Goal: Use online tool/utility: Use online tool/utility

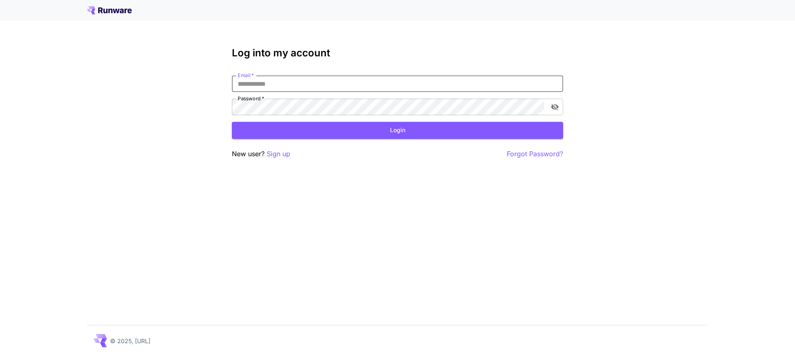
type input "**********"
click button "Login" at bounding box center [397, 130] width 331 height 17
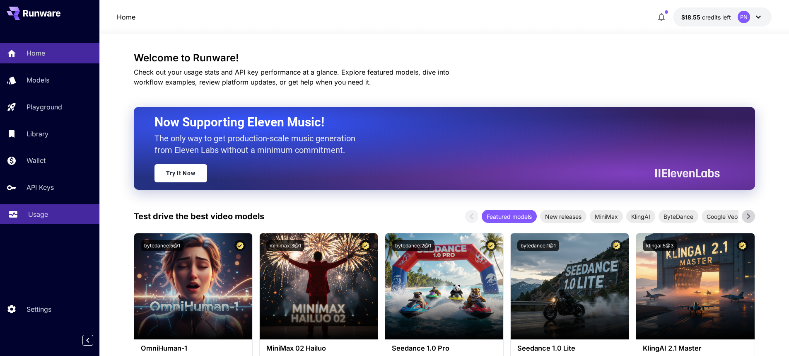
click at [36, 210] on p "Usage" at bounding box center [38, 214] width 20 height 10
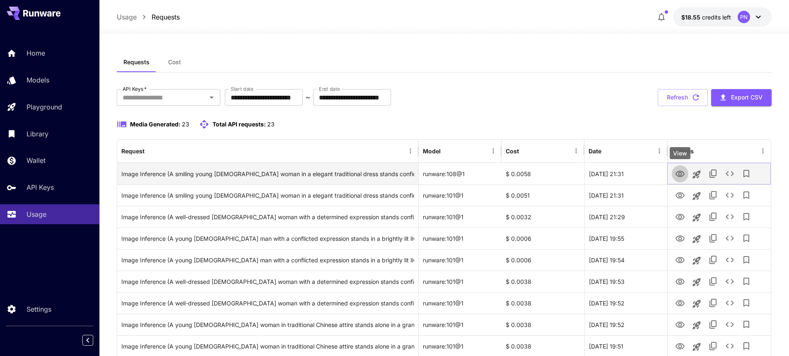
click at [677, 179] on icon "View" at bounding box center [680, 174] width 10 height 10
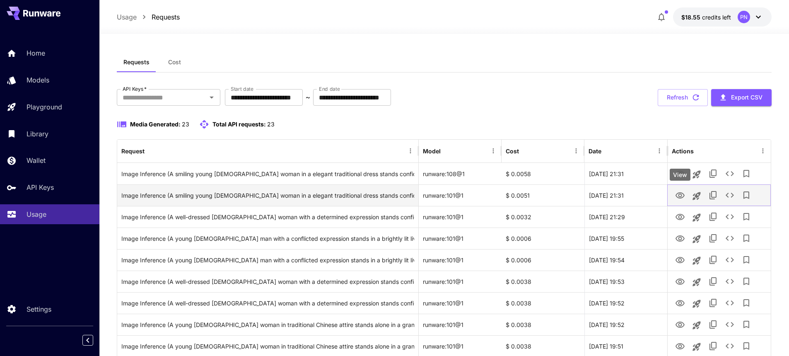
click at [679, 199] on icon "View" at bounding box center [680, 196] width 10 height 10
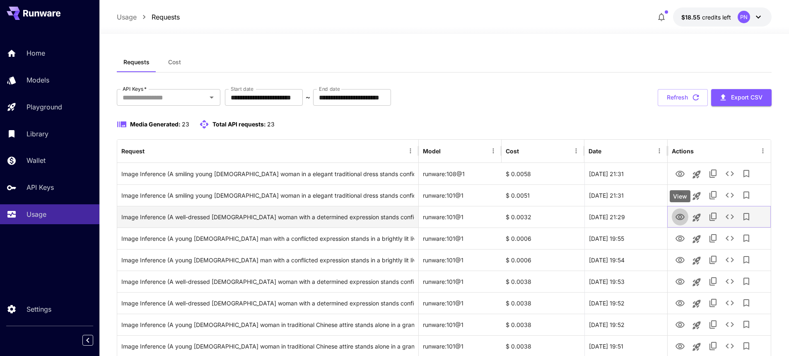
click at [684, 215] on icon "View" at bounding box center [680, 217] width 10 height 10
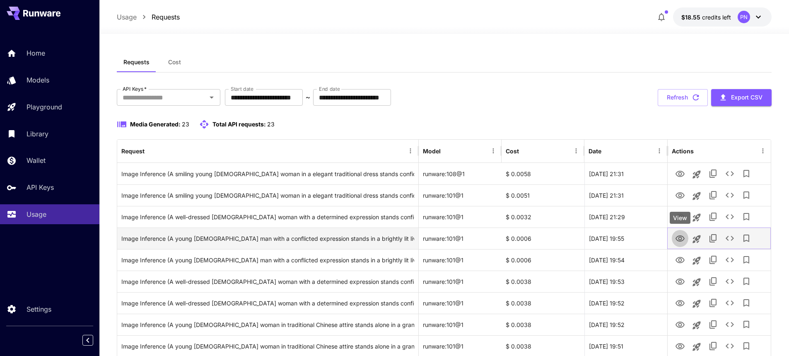
click at [679, 240] on icon "View" at bounding box center [680, 239] width 10 height 10
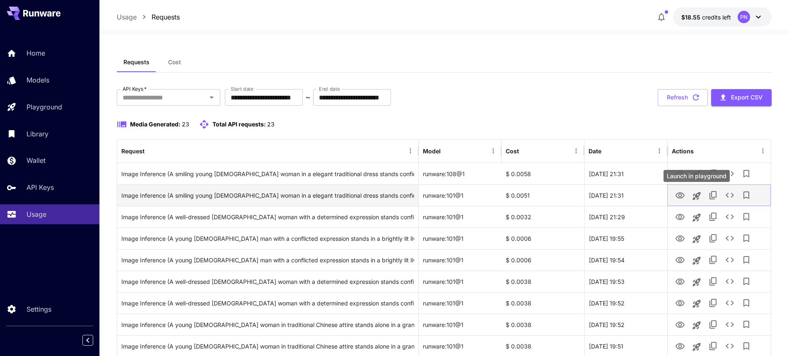
click at [695, 202] on button "Launch in playground" at bounding box center [697, 196] width 17 height 17
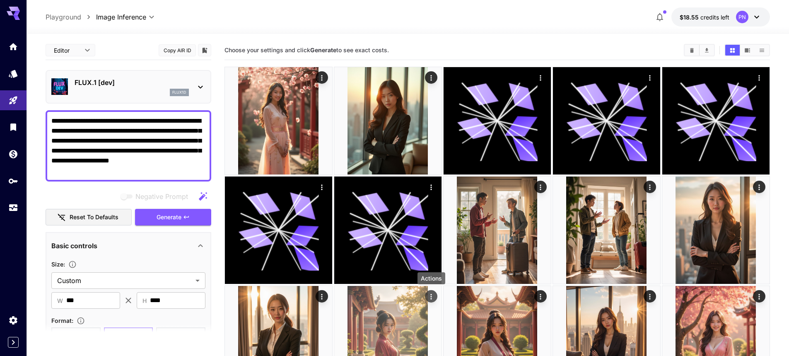
click at [428, 296] on icon "Actions" at bounding box center [431, 296] width 8 height 8
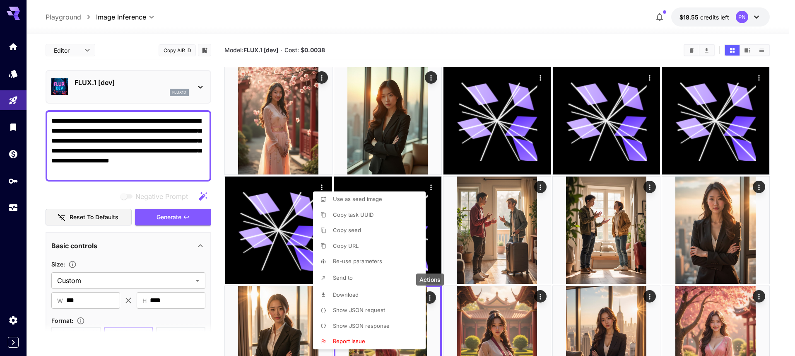
click at [366, 312] on span "Show JSON request" at bounding box center [359, 310] width 52 height 7
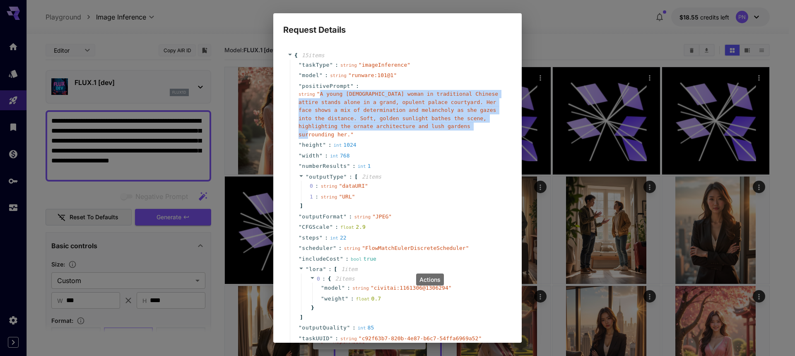
copy span "A young Asian woman in traditional Chinese attire stands alone in a grand, opul…"
drag, startPoint x: 318, startPoint y: 97, endPoint x: 435, endPoint y: 129, distance: 121.3
click at [435, 129] on div "string " A young Asian woman in traditional Chinese attire stands alone in a gr…" at bounding box center [401, 114] width 205 height 48
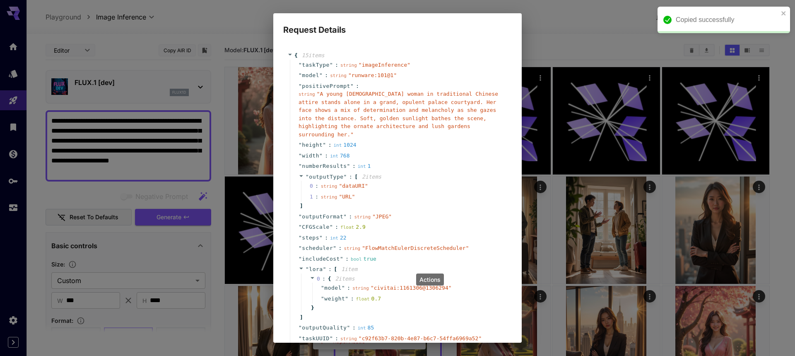
click at [136, 150] on div "Request Details { 15 item s " taskType " : string " imageInference " " model " …" at bounding box center [397, 178] width 795 height 356
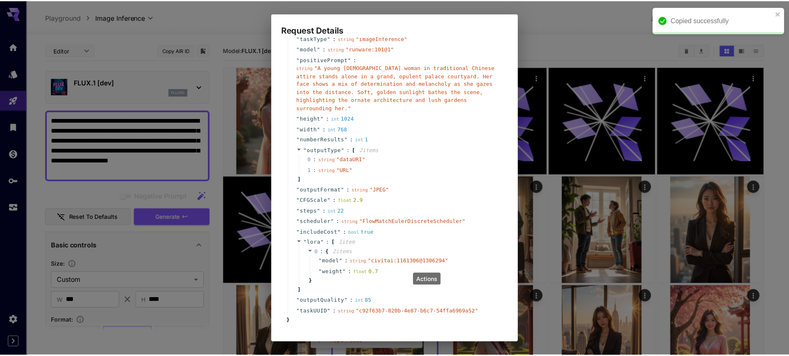
scroll to position [51, 0]
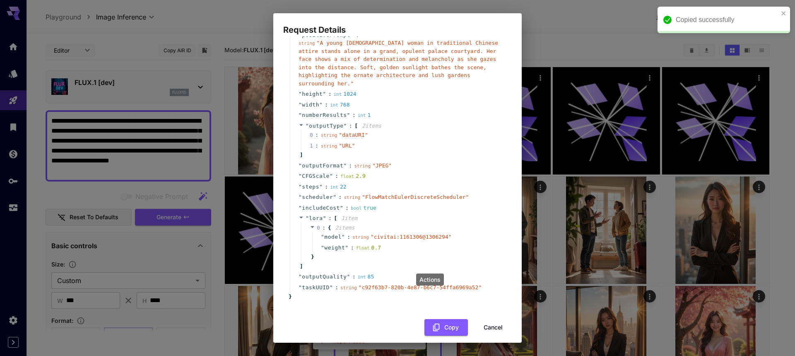
drag, startPoint x: 479, startPoint y: 319, endPoint x: 382, endPoint y: 288, distance: 102.6
click at [480, 319] on button "Cancel" at bounding box center [493, 327] width 37 height 17
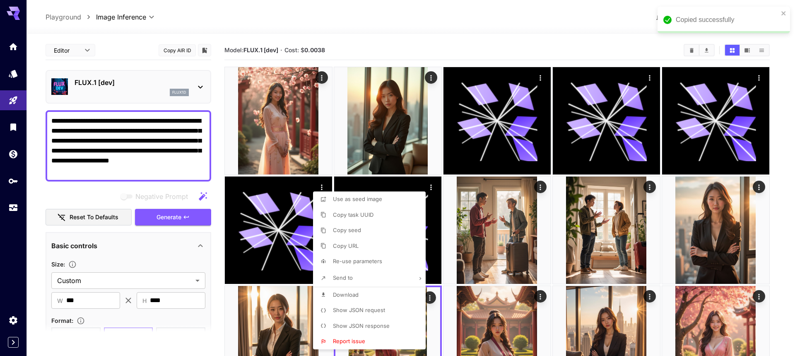
click at [174, 168] on div at bounding box center [397, 178] width 795 height 356
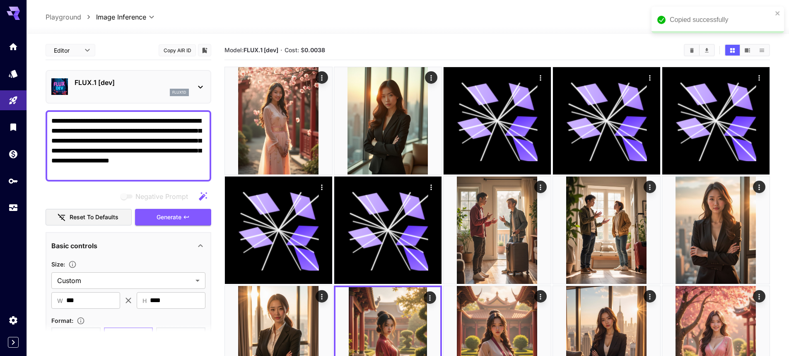
click at [173, 159] on textarea "**********" at bounding box center [128, 146] width 154 height 60
paste textarea "**********"
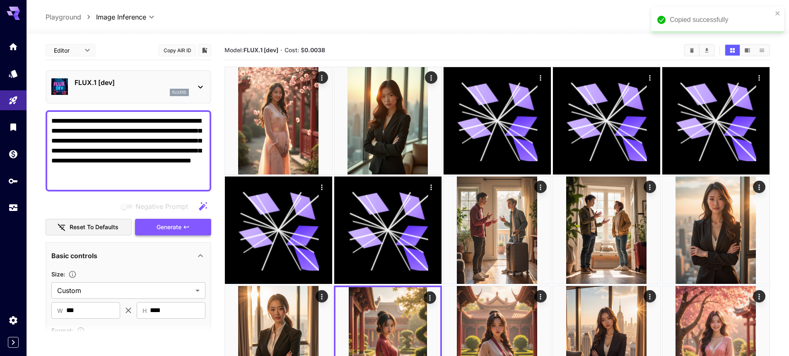
type textarea "**********"
click at [169, 227] on span "Generate" at bounding box center [169, 227] width 25 height 10
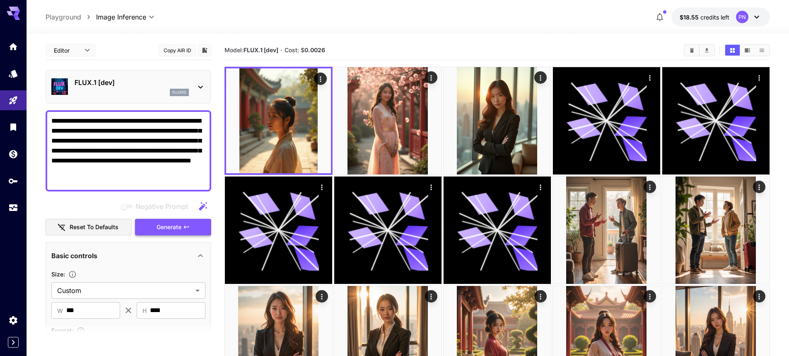
click at [194, 227] on button "Generate" at bounding box center [173, 227] width 76 height 17
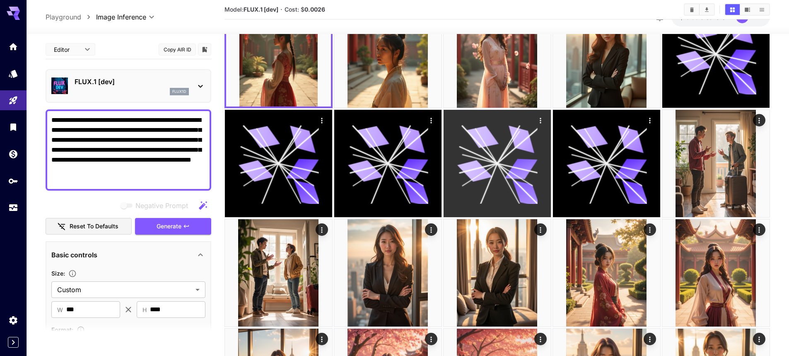
scroll to position [166, 0]
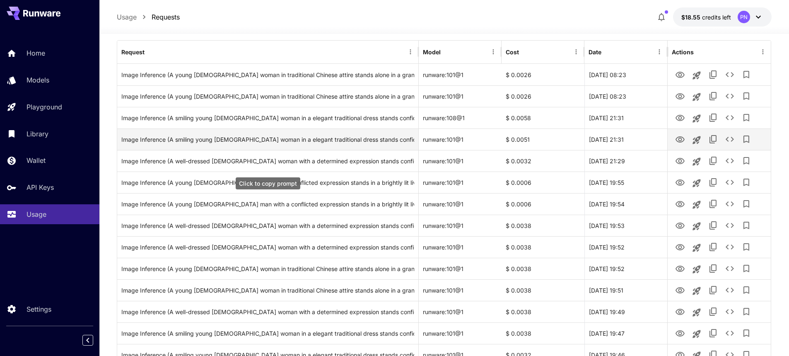
scroll to position [166, 0]
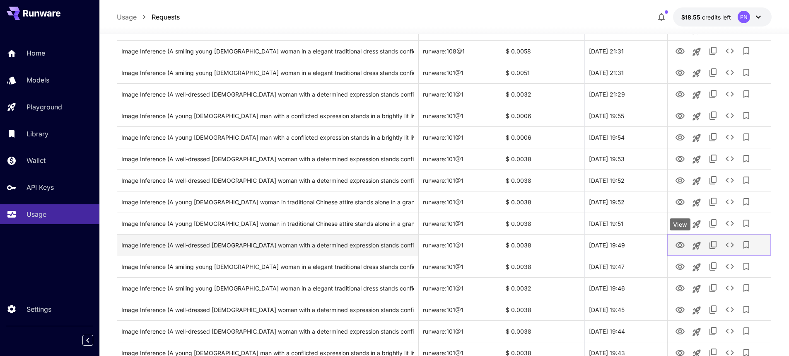
click at [682, 244] on icon "View" at bounding box center [680, 245] width 10 height 10
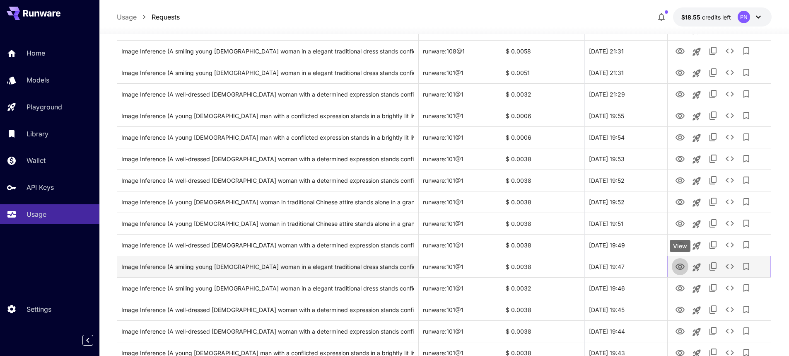
drag, startPoint x: 678, startPoint y: 266, endPoint x: 672, endPoint y: 267, distance: 6.7
click at [678, 266] on icon "View" at bounding box center [680, 267] width 10 height 10
click at [701, 266] on icon "Launch in playground" at bounding box center [697, 267] width 10 height 10
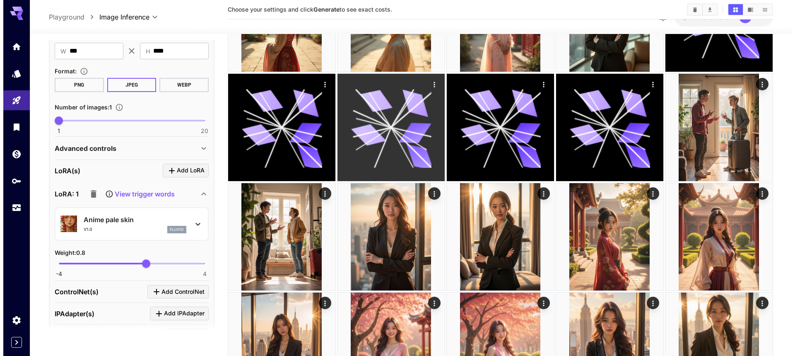
scroll to position [124, 0]
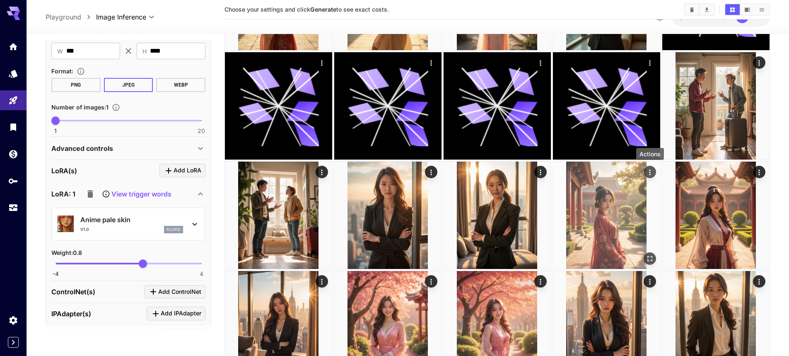
drag, startPoint x: 645, startPoint y: 175, endPoint x: 639, endPoint y: 176, distance: 6.6
click at [645, 175] on button "Actions" at bounding box center [650, 172] width 12 height 12
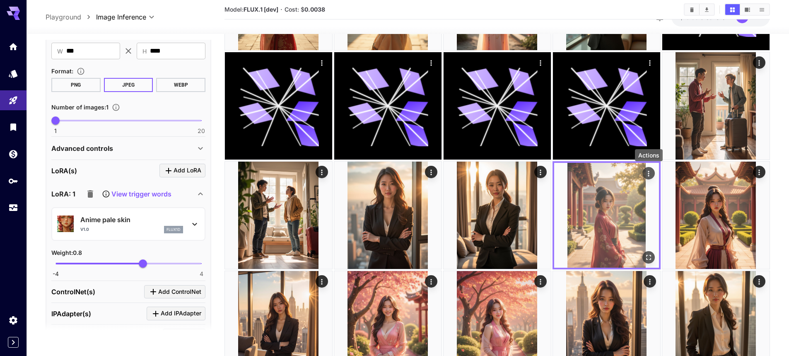
click at [650, 174] on icon "Actions" at bounding box center [649, 173] width 8 height 8
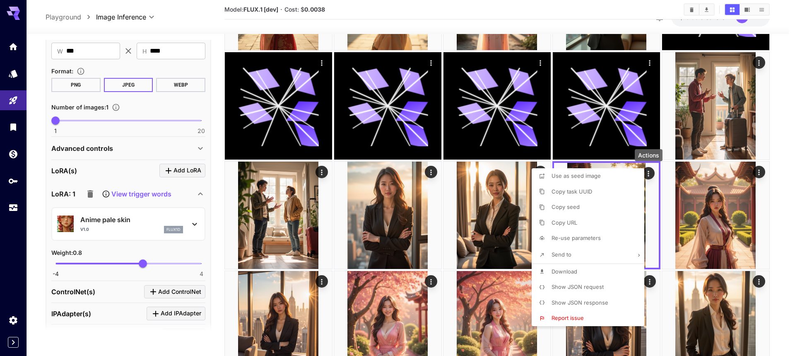
click at [587, 282] on li "Show JSON request" at bounding box center [591, 287] width 118 height 16
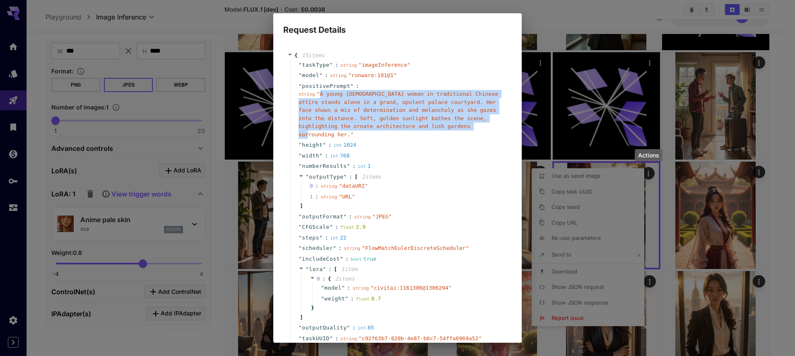
drag, startPoint x: 318, startPoint y: 94, endPoint x: 436, endPoint y: 123, distance: 121.5
click at [436, 123] on div "string " A young Asian woman in traditional Chinese attire stands alone in a gr…" at bounding box center [401, 114] width 205 height 48
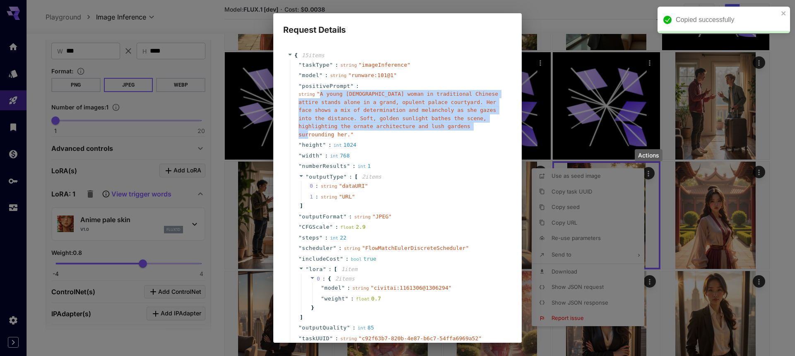
copy span "A young Asian woman in traditional Chinese attire stands alone in a grand, opul…"
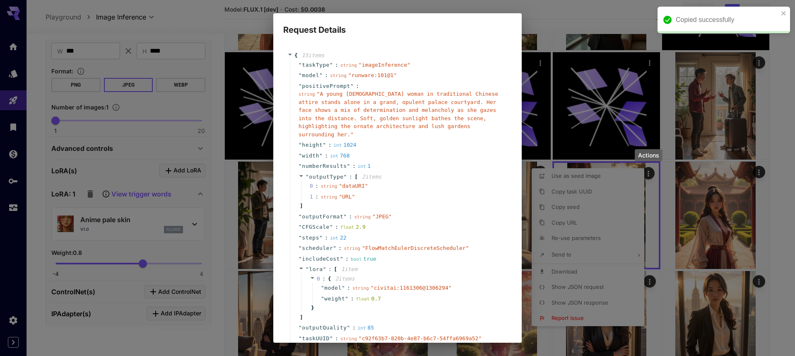
click at [231, 63] on div "Request Details { 15 item s " taskType " : string " imageInference " " model " …" at bounding box center [397, 178] width 795 height 356
click at [223, 70] on div "Request Details { 15 item s " taskType " : string " imageInference " " model " …" at bounding box center [397, 178] width 795 height 356
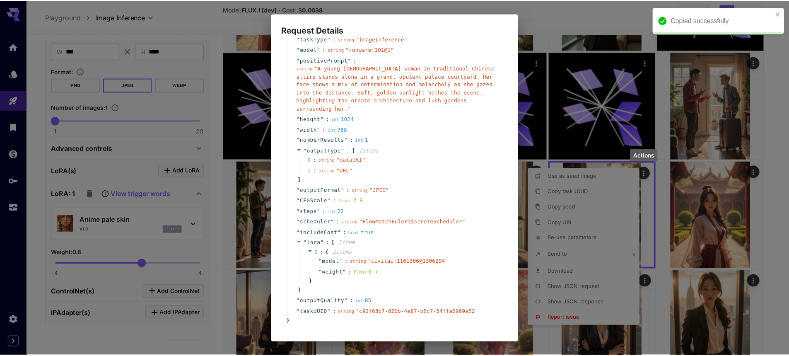
scroll to position [51, 0]
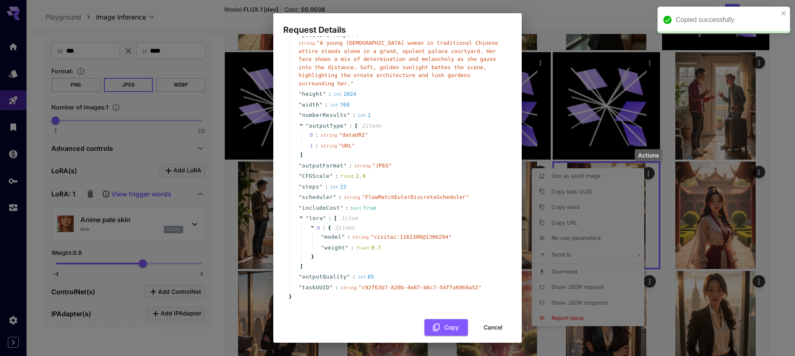
click at [480, 319] on button "Cancel" at bounding box center [493, 327] width 37 height 17
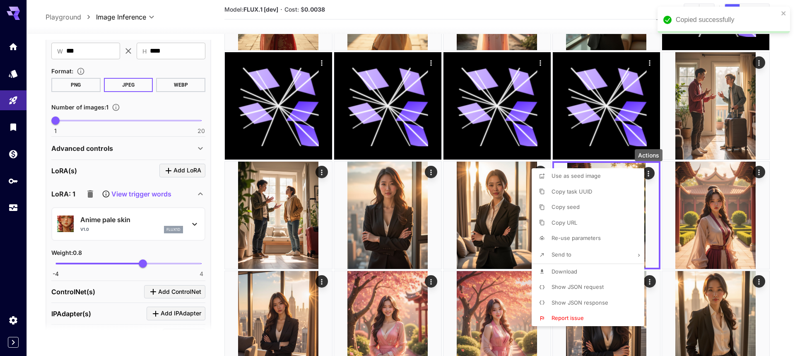
click at [215, 149] on div at bounding box center [397, 178] width 795 height 356
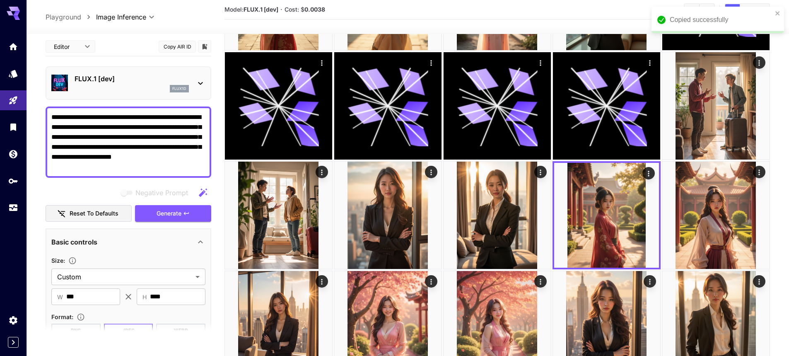
scroll to position [0, 0]
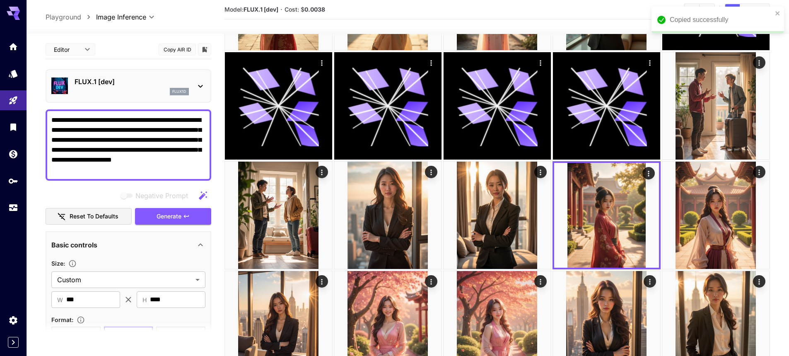
click at [166, 142] on textarea "**********" at bounding box center [128, 145] width 154 height 60
paste textarea "**********"
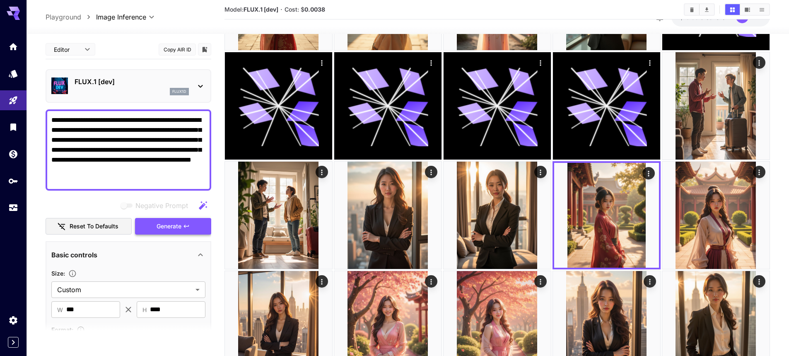
type textarea "**********"
click at [171, 224] on span "Generate" at bounding box center [169, 226] width 25 height 10
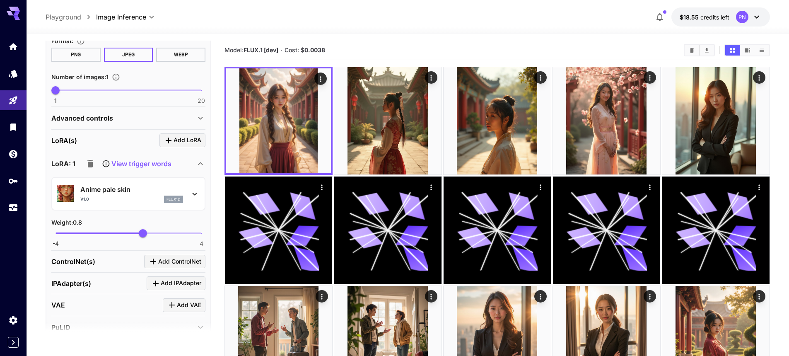
scroll to position [290, 0]
click at [144, 234] on span "0.8" at bounding box center [143, 233] width 8 height 8
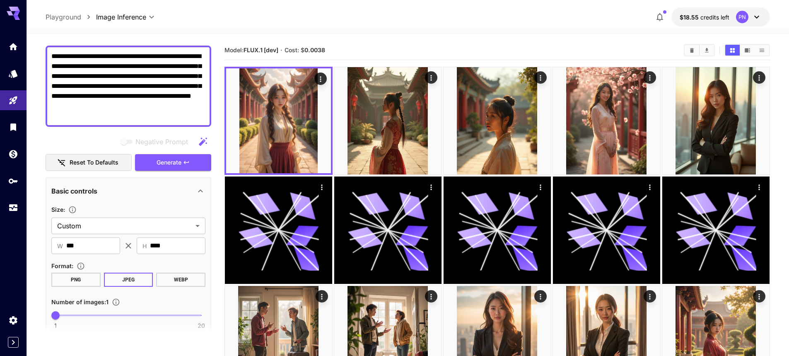
scroll to position [0, 0]
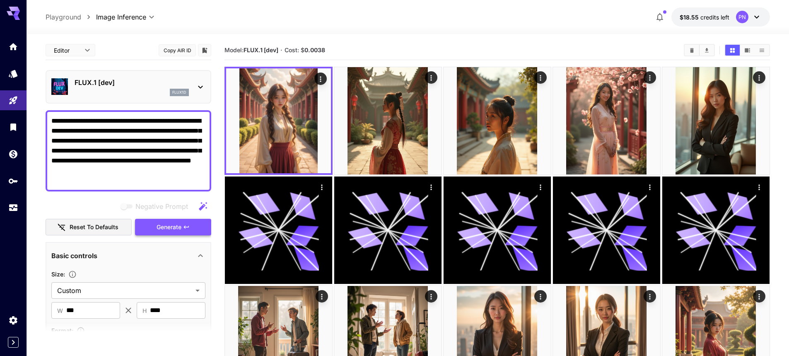
click at [196, 222] on button "Generate" at bounding box center [173, 227] width 76 height 17
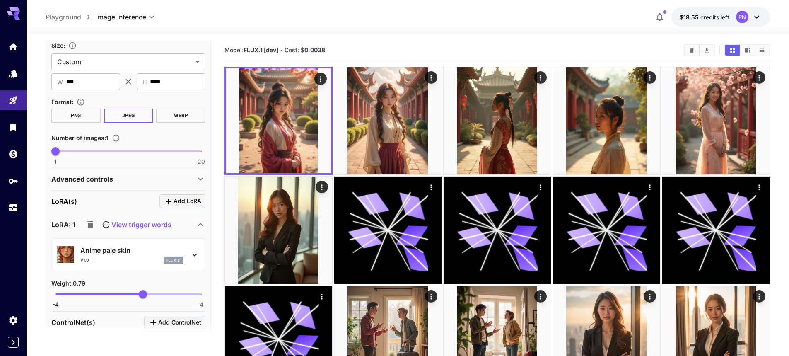
scroll to position [249, 0]
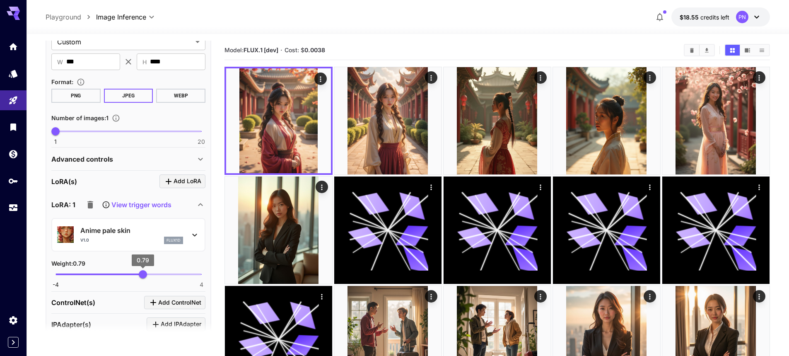
click at [145, 275] on span "0.79" at bounding box center [143, 274] width 8 height 8
type input "****"
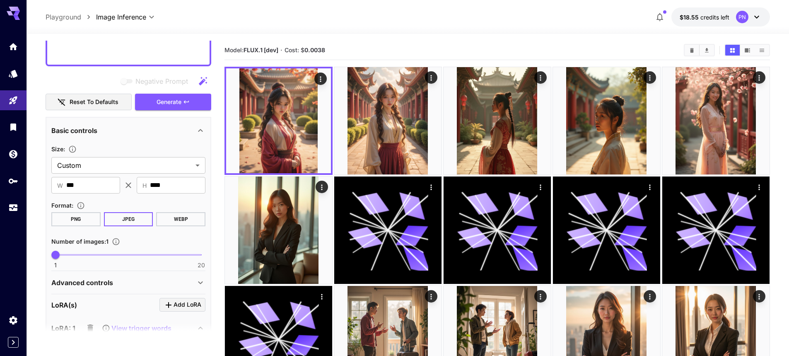
scroll to position [124, 0]
click at [191, 106] on button "Generate" at bounding box center [173, 102] width 76 height 17
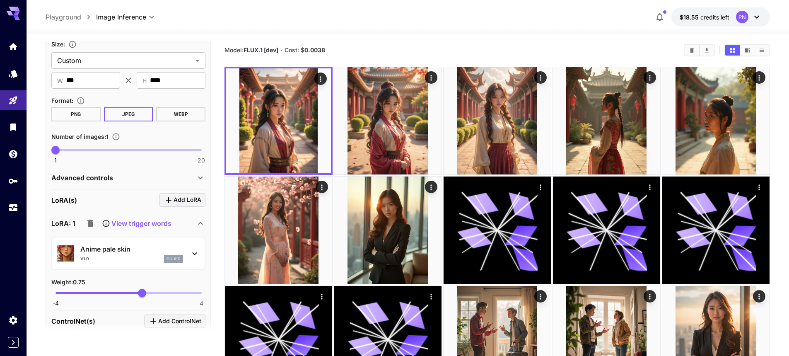
scroll to position [331, 0]
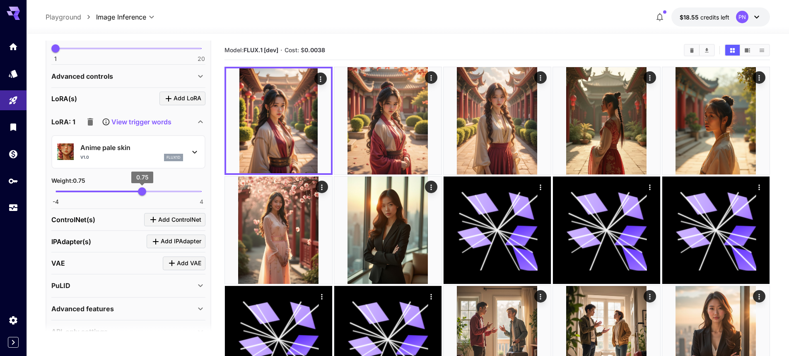
click at [139, 188] on span "0.75" at bounding box center [142, 191] width 8 height 8
type input "****"
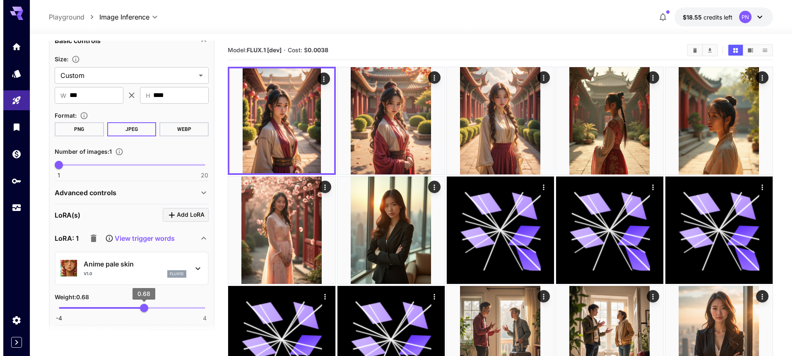
scroll to position [124, 0]
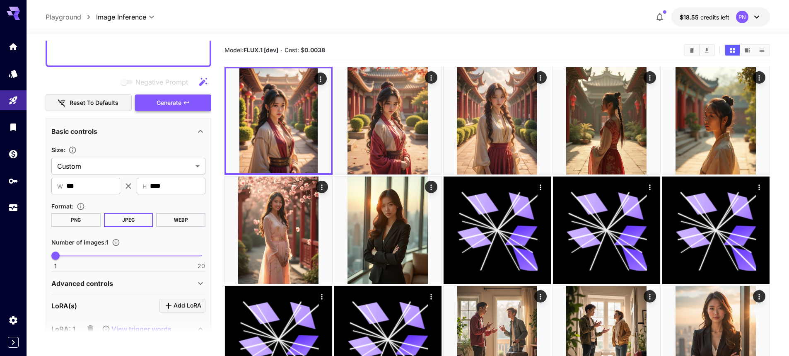
click at [177, 101] on span "Generate" at bounding box center [169, 103] width 25 height 10
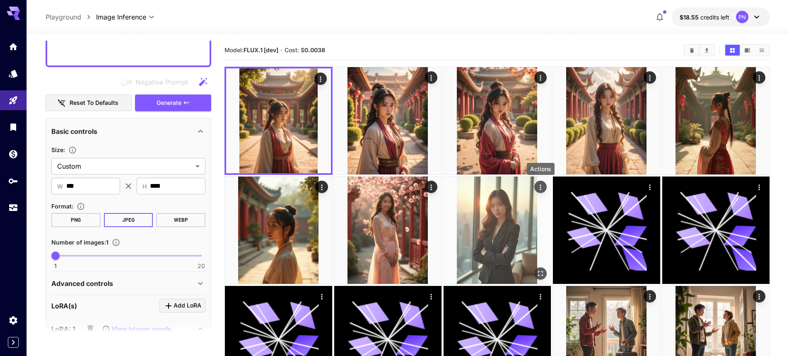
click at [544, 189] on icon "Actions" at bounding box center [540, 187] width 8 height 8
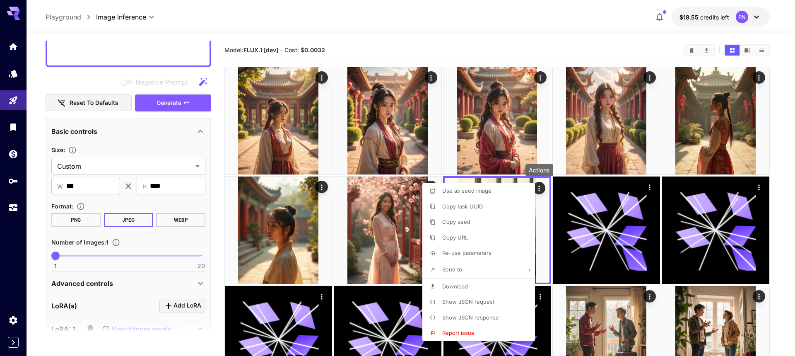
click at [465, 300] on span "Show JSON request" at bounding box center [468, 301] width 52 height 7
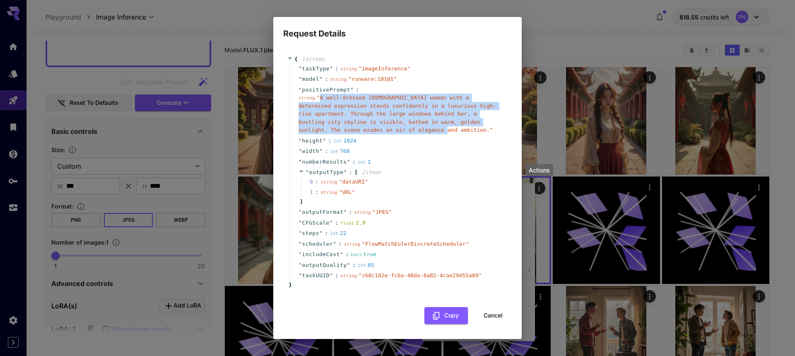
drag, startPoint x: 319, startPoint y: 97, endPoint x: 326, endPoint y: 130, distance: 33.7
click at [326, 130] on span "" A well-dressed Asian woman with a determined expression stands confidently in…" at bounding box center [398, 113] width 198 height 39
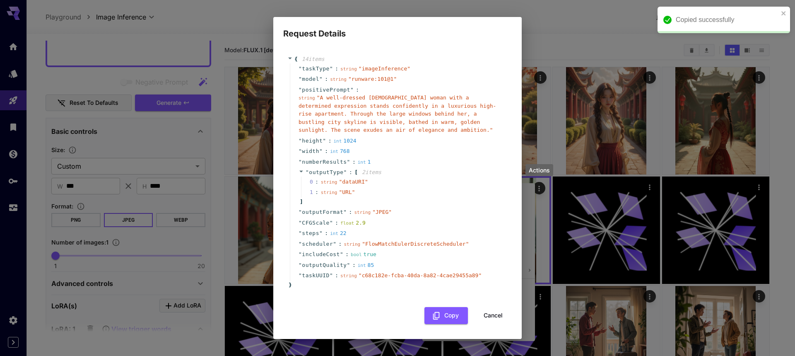
click at [117, 46] on div "Request Details { 14 item s " taskType " : string " imageInference " " model " …" at bounding box center [397, 178] width 795 height 356
click at [146, 62] on div "Request Details { 14 item s " taskType " : string " imageInference " " model " …" at bounding box center [397, 178] width 795 height 356
click at [496, 317] on button "Cancel" at bounding box center [493, 315] width 37 height 17
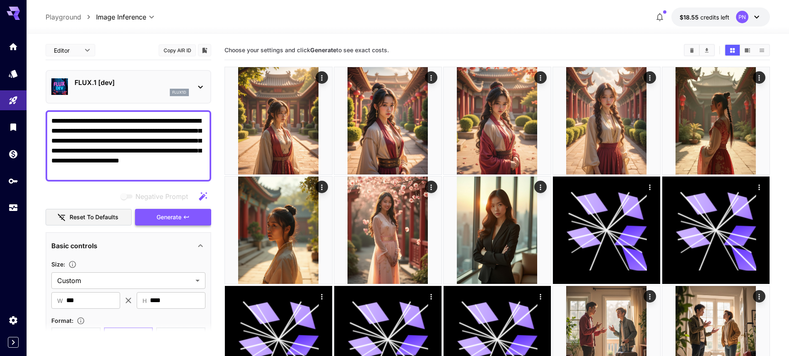
type textarea "**********"
click at [172, 212] on span "Generate" at bounding box center [169, 217] width 25 height 10
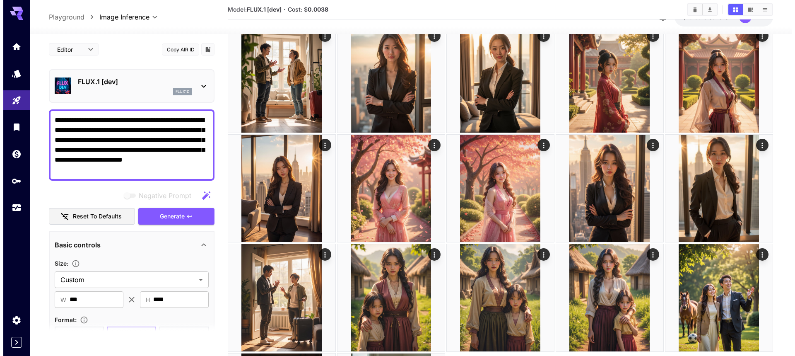
scroll to position [373, 0]
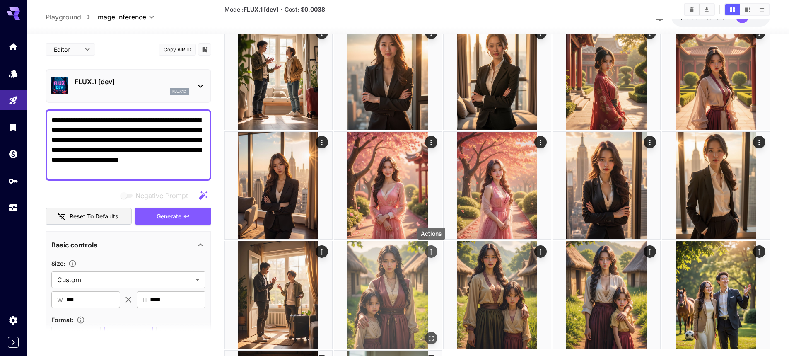
click at [430, 250] on icon "Actions" at bounding box center [431, 252] width 8 height 8
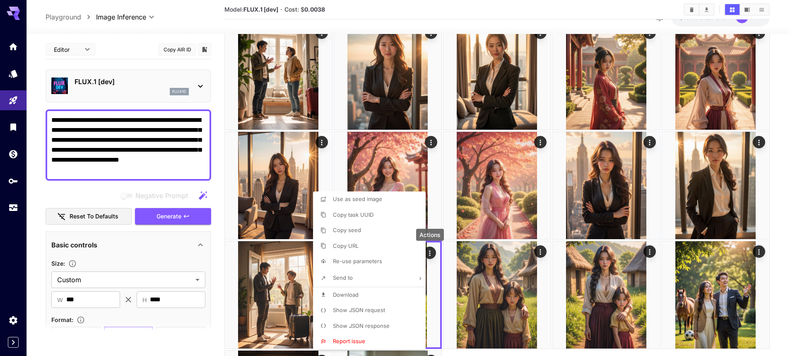
click at [373, 307] on span "Show JSON request" at bounding box center [359, 310] width 52 height 7
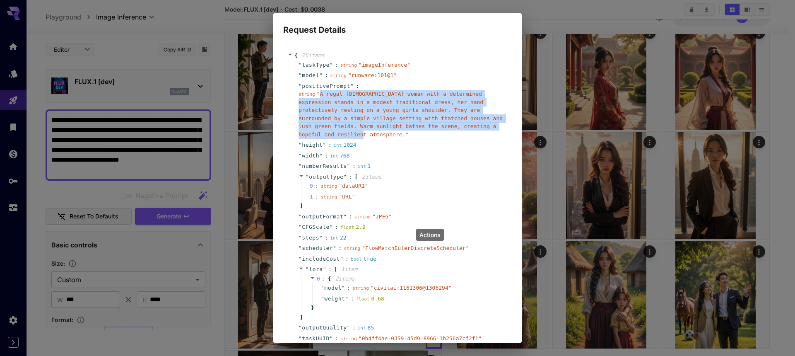
drag, startPoint x: 319, startPoint y: 96, endPoint x: 460, endPoint y: 128, distance: 144.8
click at [460, 128] on span "" A regal Asian woman with a determined expression stands in a modest tradition…" at bounding box center [401, 114] width 204 height 47
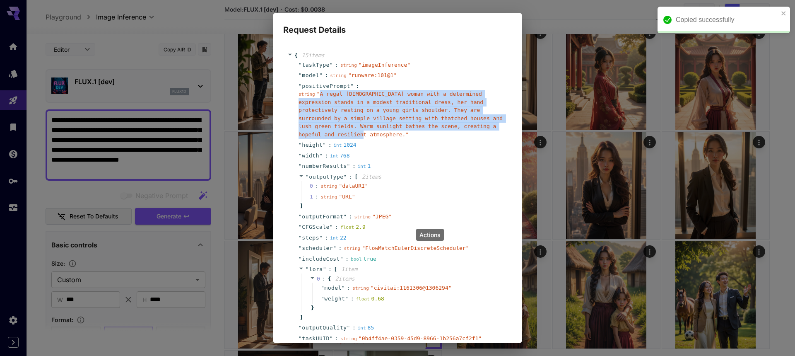
copy span "A regal Asian woman with a determined expression stands in a modest traditional…"
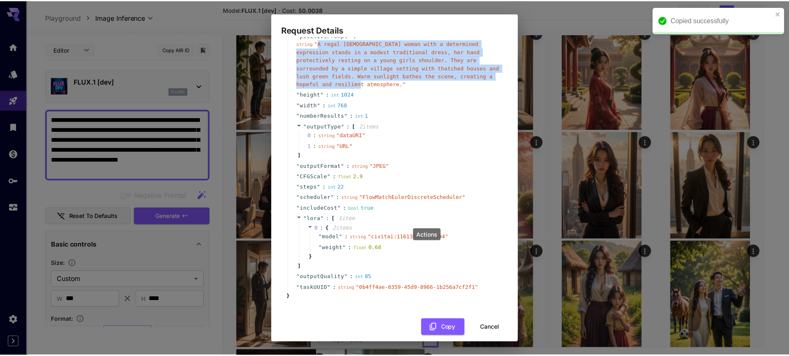
scroll to position [51, 0]
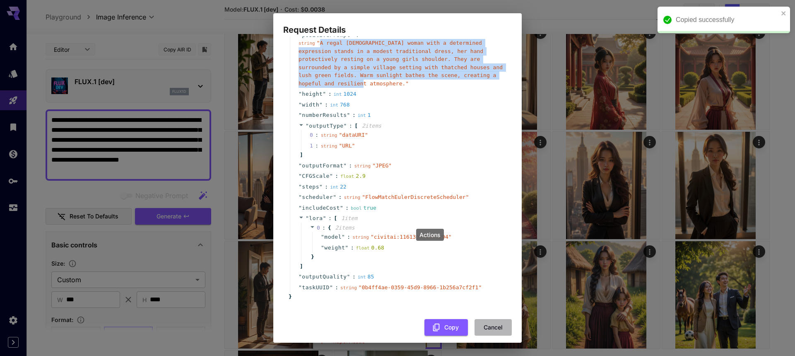
click at [494, 319] on button "Cancel" at bounding box center [493, 327] width 37 height 17
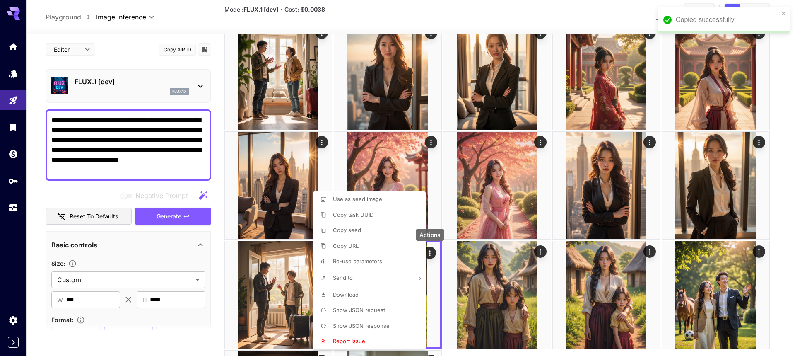
click at [133, 143] on div at bounding box center [397, 178] width 795 height 356
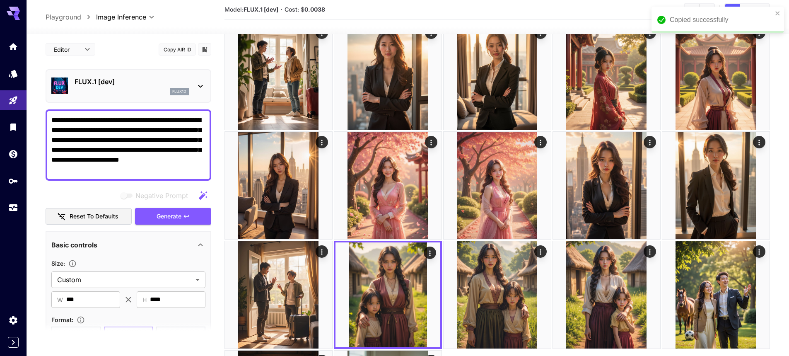
click at [132, 158] on textarea "**********" at bounding box center [128, 145] width 154 height 60
click at [140, 145] on textarea "**********" at bounding box center [128, 145] width 154 height 60
paste textarea "**********"
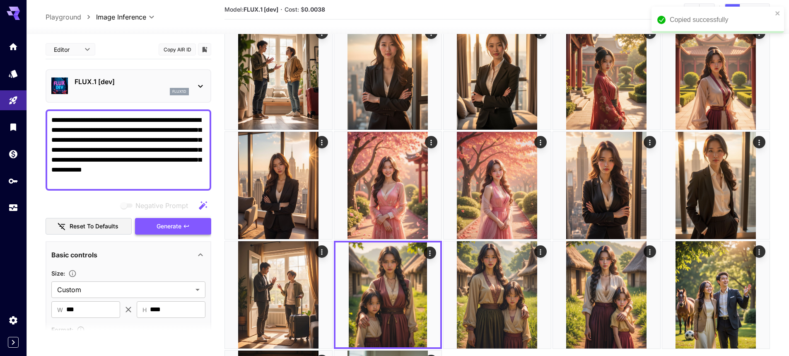
type textarea "**********"
click at [166, 232] on button "Generate" at bounding box center [173, 226] width 76 height 17
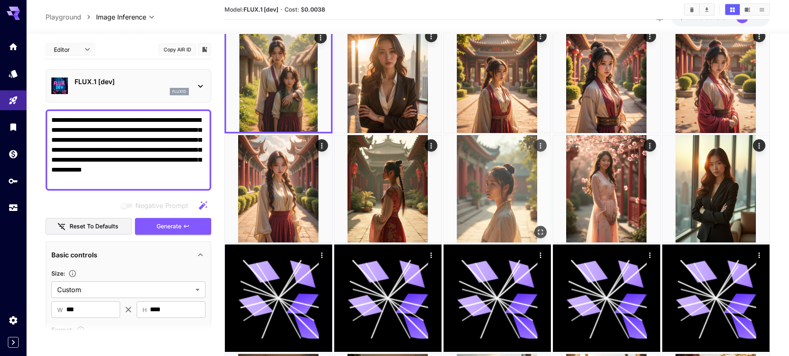
scroll to position [0, 0]
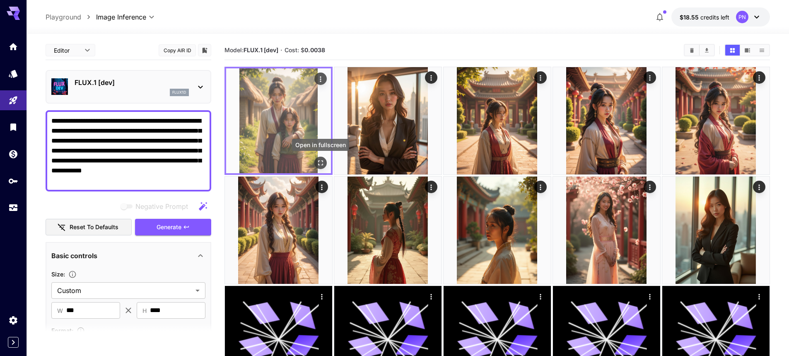
click at [319, 161] on icon "Open in fullscreen" at bounding box center [320, 162] width 5 height 5
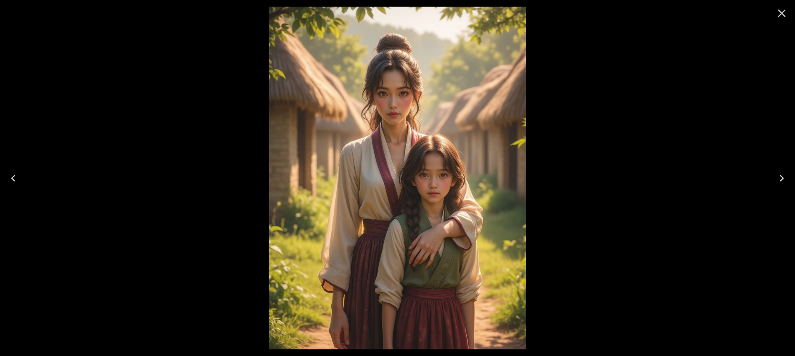
click at [780, 15] on icon "Close" at bounding box center [782, 14] width 8 height 8
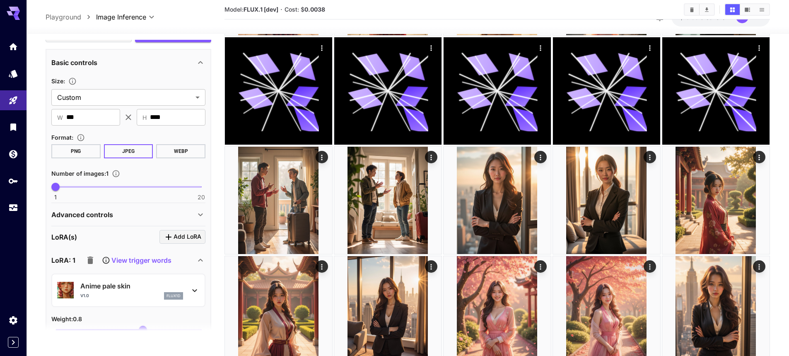
scroll to position [207, 0]
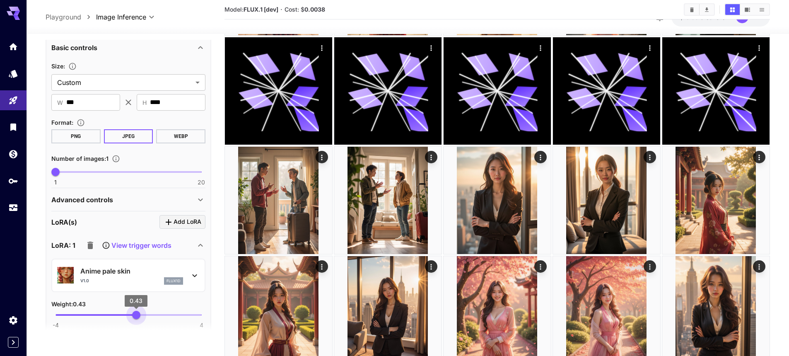
click at [136, 319] on span "0.43" at bounding box center [136, 315] width 8 height 8
type input "****"
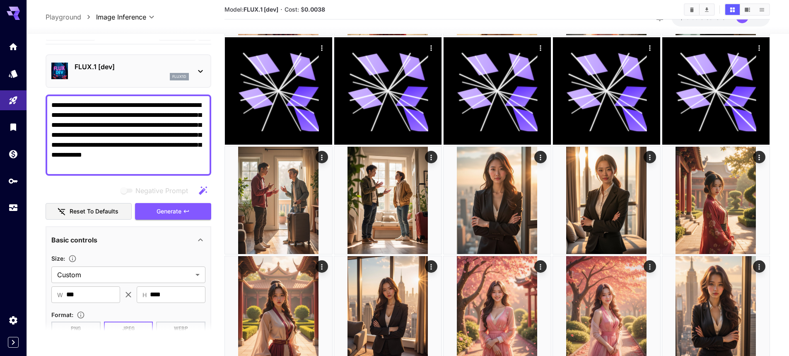
scroll to position [0, 0]
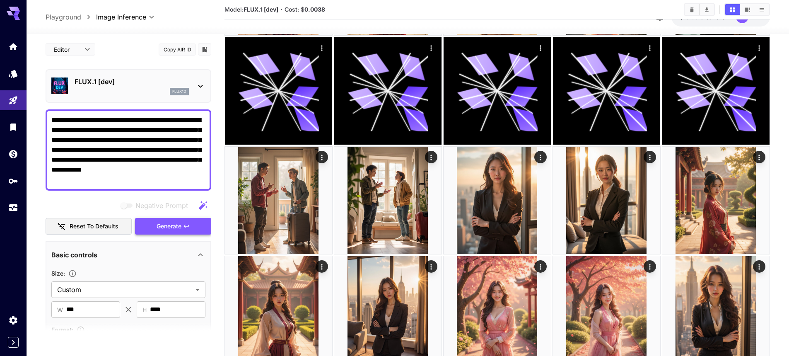
click at [186, 226] on icon "button" at bounding box center [186, 226] width 7 height 7
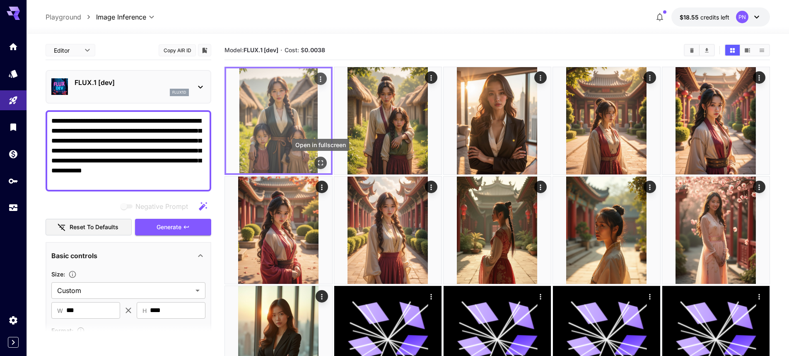
click at [322, 163] on icon "Open in fullscreen" at bounding box center [321, 163] width 8 height 8
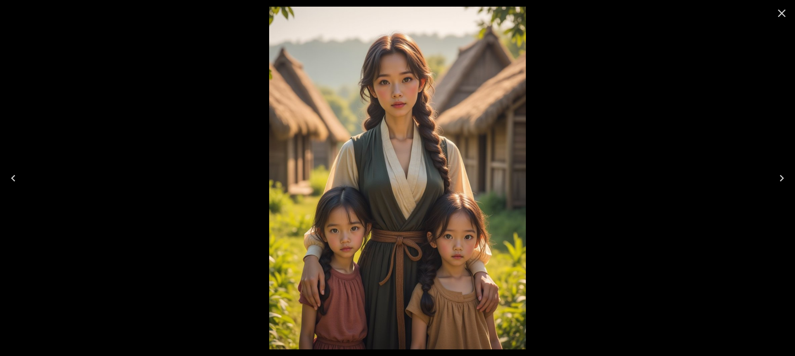
click at [786, 14] on icon "Close" at bounding box center [782, 13] width 13 height 13
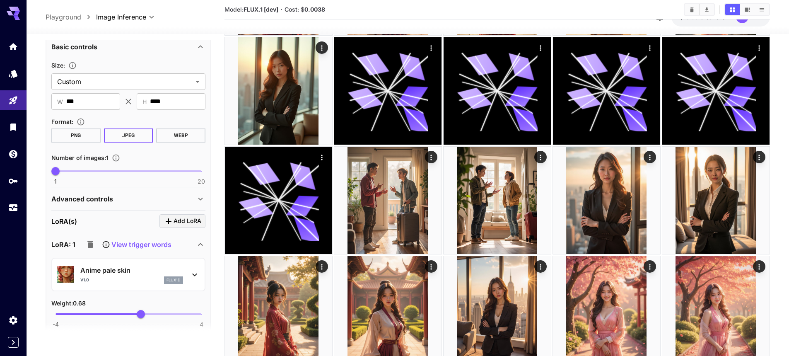
scroll to position [249, 0]
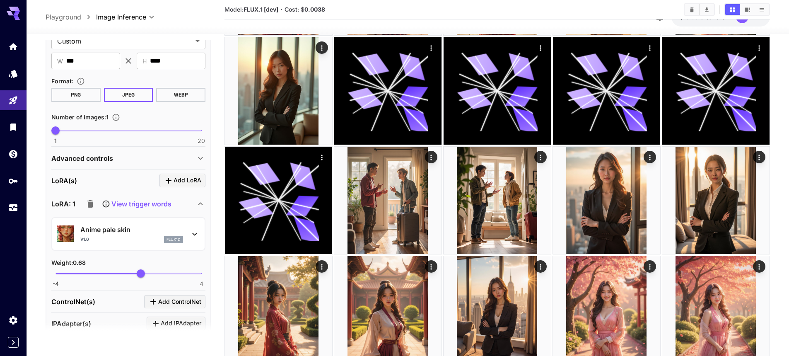
click at [92, 205] on icon "button" at bounding box center [90, 203] width 6 height 7
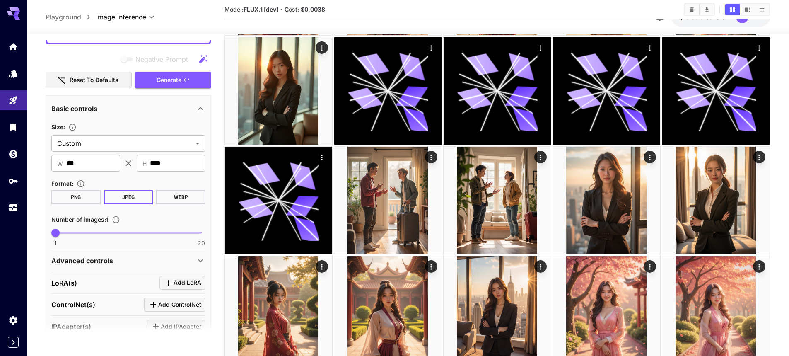
scroll to position [83, 0]
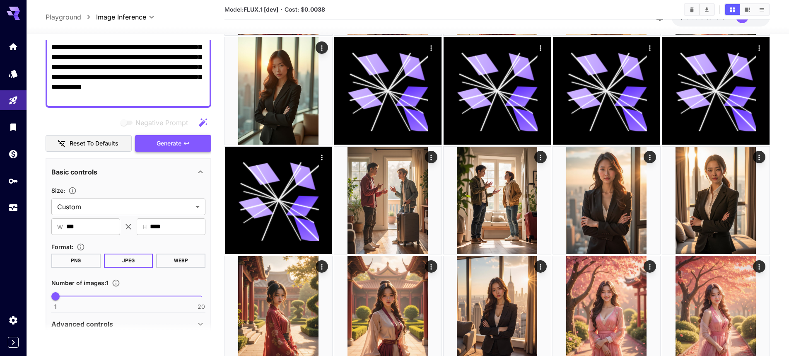
click at [188, 147] on button "Generate" at bounding box center [173, 143] width 76 height 17
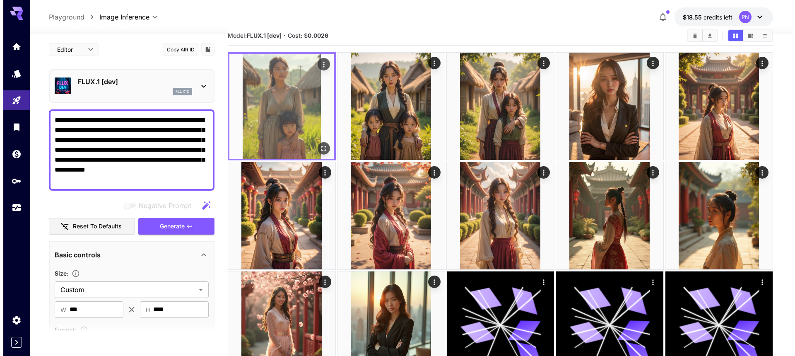
scroll to position [0, 0]
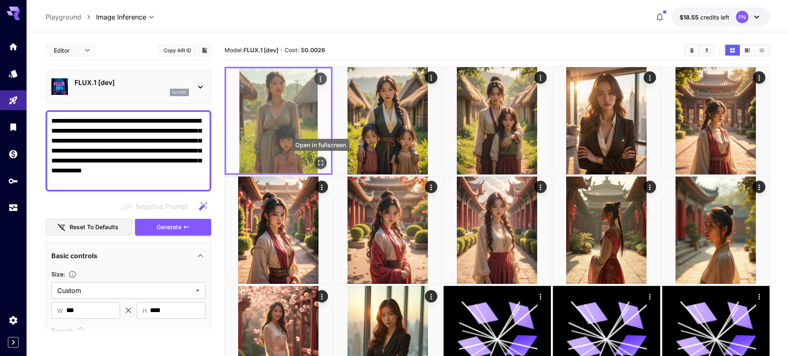
click at [323, 159] on icon "Open in fullscreen" at bounding box center [321, 163] width 8 height 8
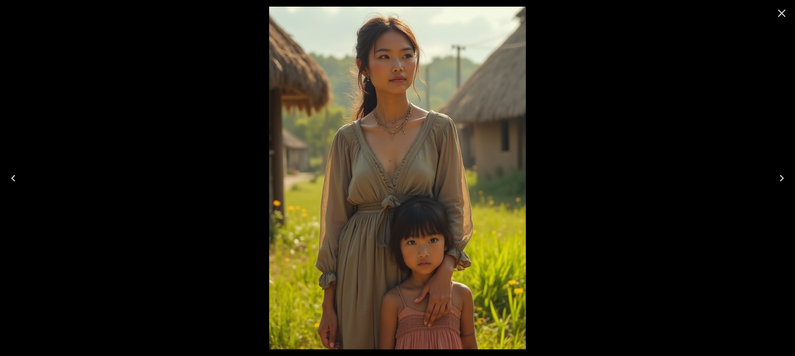
click at [783, 15] on icon "Close" at bounding box center [782, 13] width 13 height 13
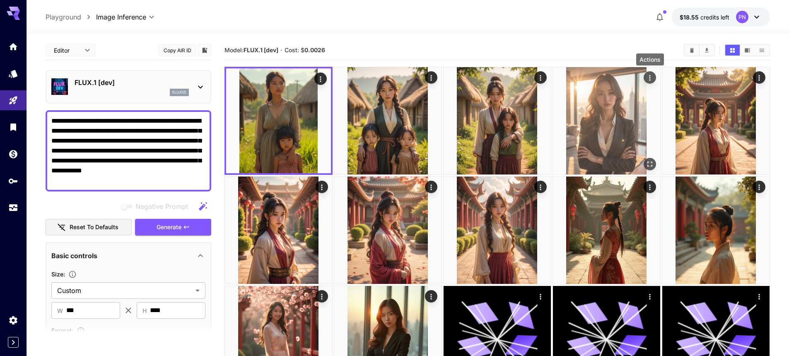
click at [649, 73] on div "Actions" at bounding box center [650, 77] width 8 height 10
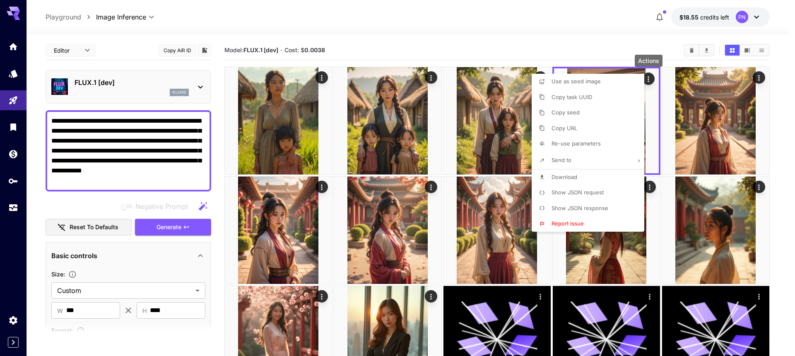
click at [572, 190] on span "Show JSON request" at bounding box center [578, 192] width 52 height 7
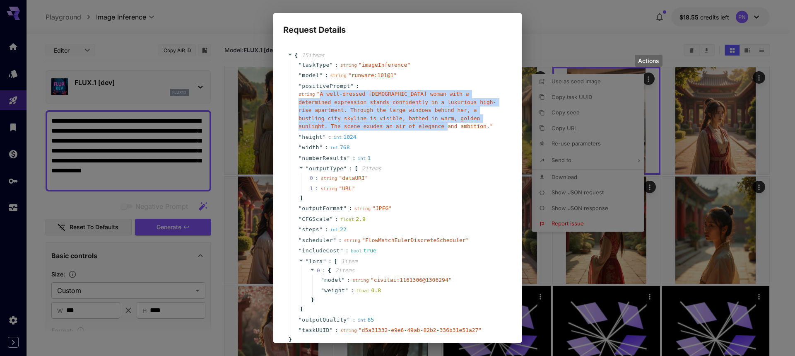
copy span "A well-dressed Asian woman with a determined expression stands confidently in a…"
drag, startPoint x: 319, startPoint y: 95, endPoint x: 362, endPoint y: 128, distance: 54.4
click at [362, 128] on span "" A well-dressed Asian woman with a determined expression stands confidently in…" at bounding box center [398, 110] width 198 height 39
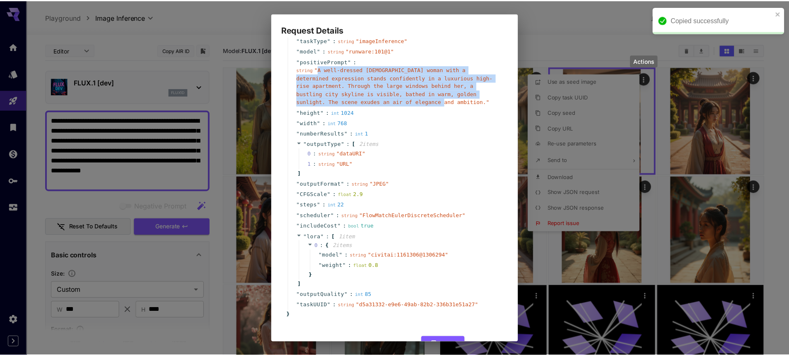
scroll to position [51, 0]
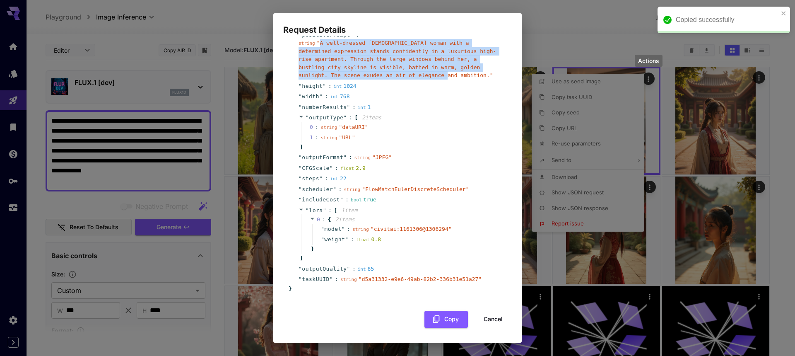
click at [486, 321] on button "Cancel" at bounding box center [493, 319] width 37 height 17
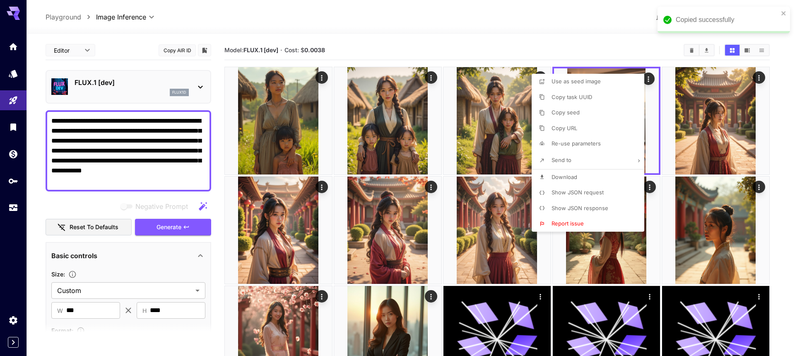
click at [118, 150] on div at bounding box center [397, 178] width 795 height 356
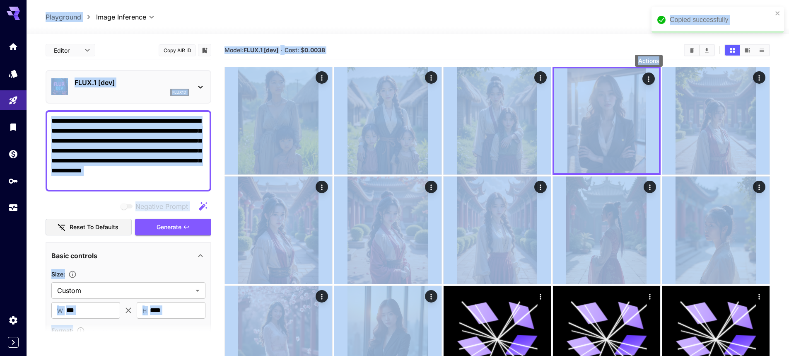
click at [135, 146] on textarea "**********" at bounding box center [128, 151] width 154 height 70
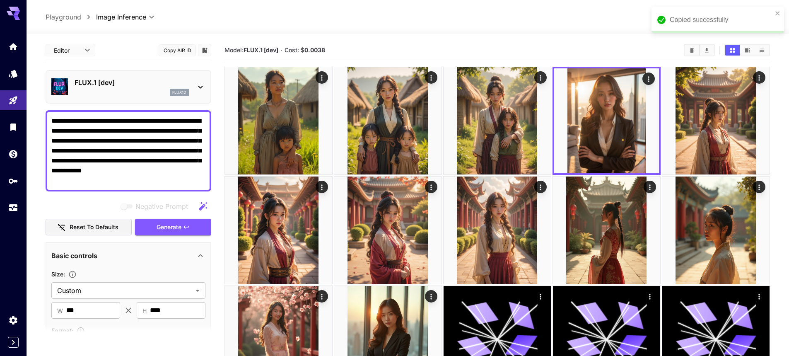
paste textarea
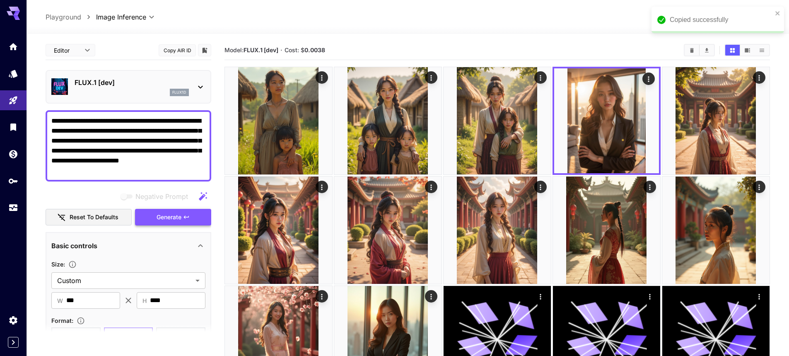
click at [184, 214] on icon "button" at bounding box center [186, 217] width 7 height 7
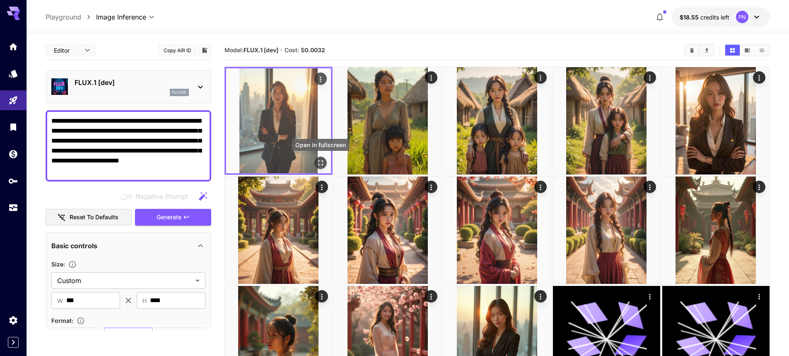
click at [320, 163] on icon "Open in fullscreen" at bounding box center [321, 163] width 8 height 8
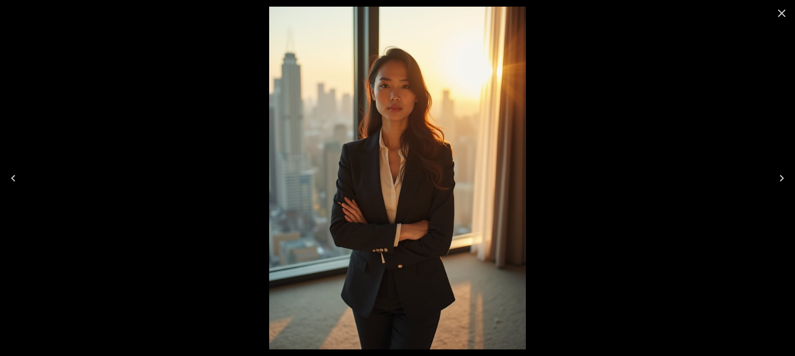
click at [407, 140] on img at bounding box center [397, 178] width 257 height 343
click at [782, 15] on icon "Close" at bounding box center [782, 13] width 13 height 13
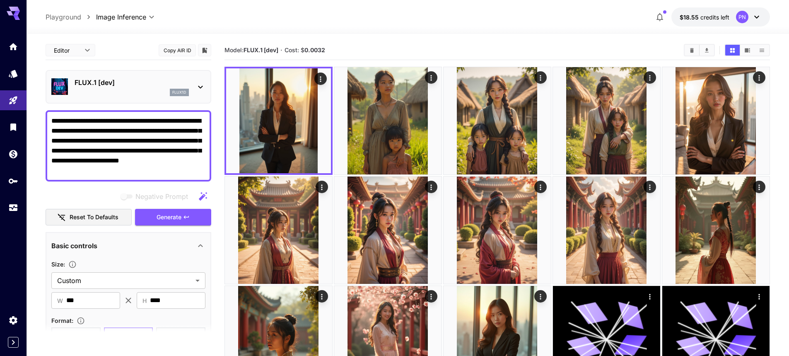
drag, startPoint x: 97, startPoint y: 119, endPoint x: 116, endPoint y: 120, distance: 18.2
click at [116, 120] on textarea "**********" at bounding box center [128, 146] width 154 height 60
click at [154, 211] on button "Generate" at bounding box center [173, 217] width 76 height 17
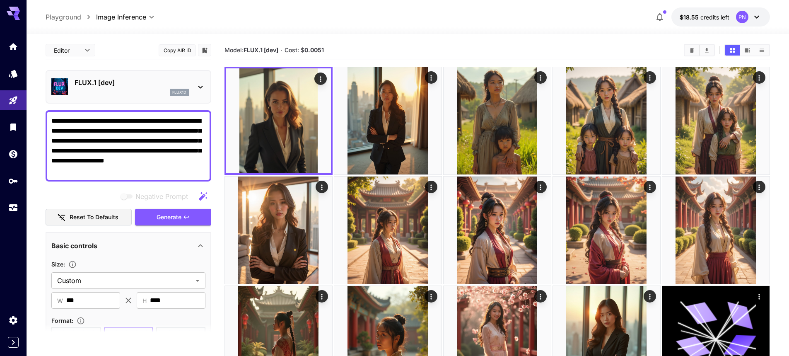
drag, startPoint x: 92, startPoint y: 120, endPoint x: 111, endPoint y: 147, distance: 33.3
click at [92, 120] on textarea "**********" at bounding box center [128, 146] width 154 height 60
click at [189, 222] on button "Generate" at bounding box center [173, 217] width 76 height 17
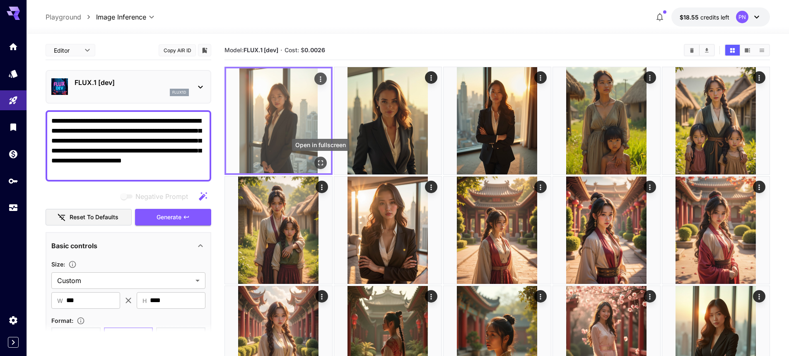
click at [319, 161] on icon "Open in fullscreen" at bounding box center [321, 163] width 8 height 8
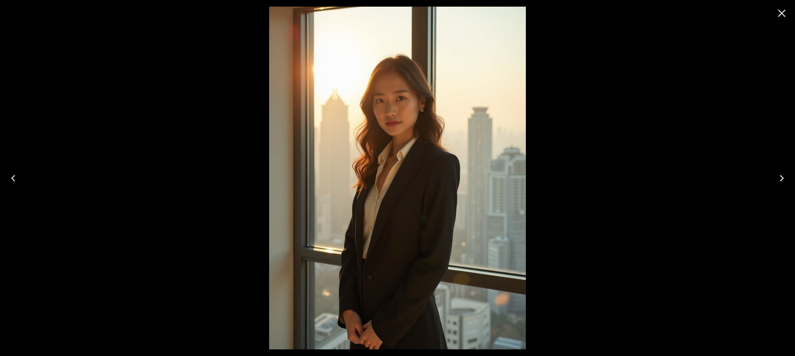
click at [780, 12] on icon "Close" at bounding box center [782, 13] width 13 height 13
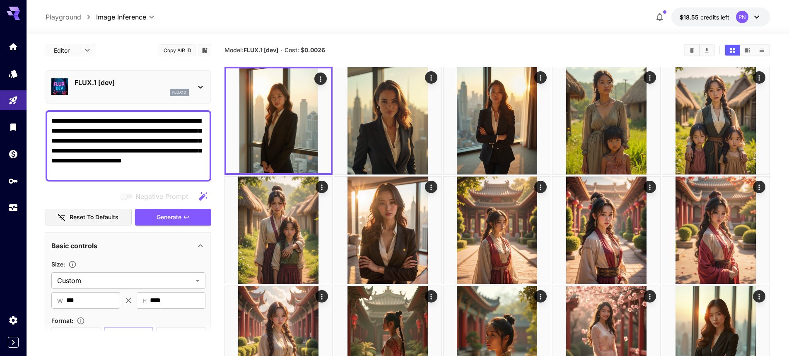
drag, startPoint x: 116, startPoint y: 120, endPoint x: 98, endPoint y: 121, distance: 18.2
click at [98, 121] on textarea "**********" at bounding box center [128, 146] width 154 height 60
type textarea "**********"
click at [154, 213] on button "Generate" at bounding box center [173, 217] width 76 height 17
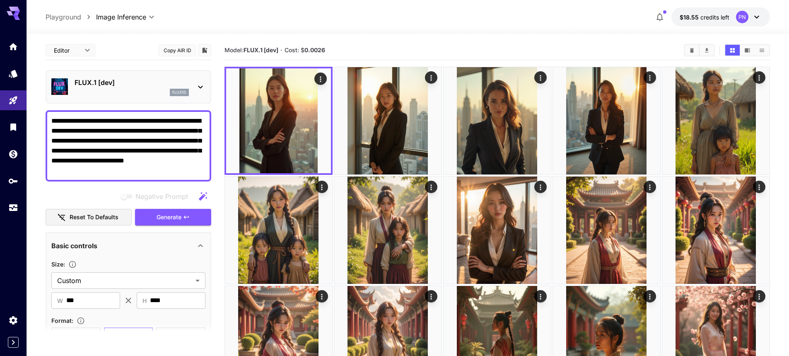
drag, startPoint x: 119, startPoint y: 119, endPoint x: 112, endPoint y: 122, distance: 8.0
click at [112, 122] on textarea "**********" at bounding box center [128, 146] width 154 height 60
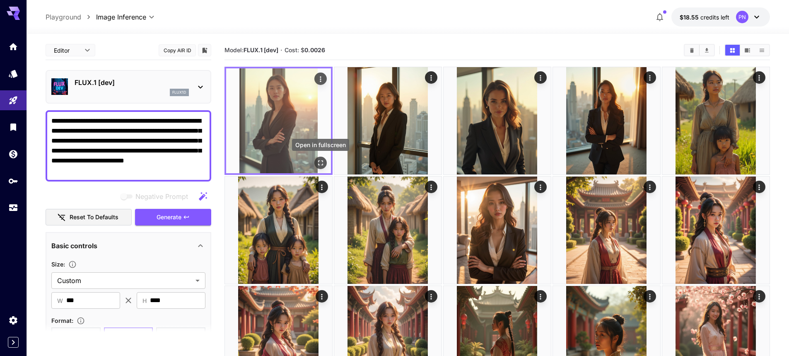
click at [319, 164] on icon "Open in fullscreen" at bounding box center [321, 163] width 8 height 8
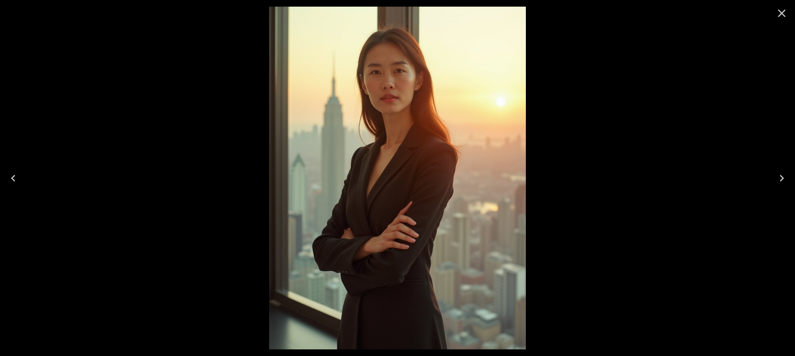
click at [401, 156] on img at bounding box center [397, 178] width 257 height 343
click at [781, 12] on icon "Close" at bounding box center [782, 14] width 8 height 8
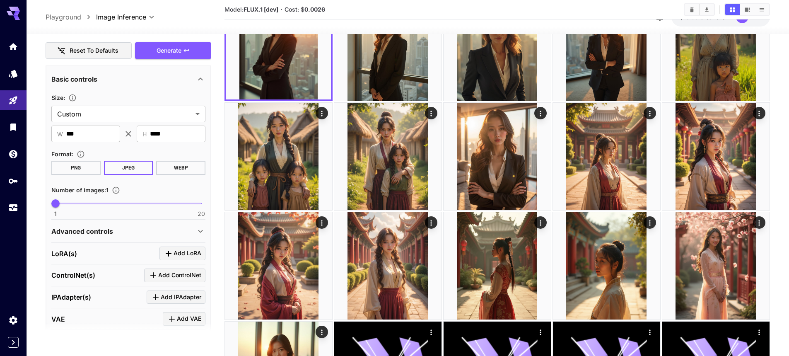
scroll to position [124, 0]
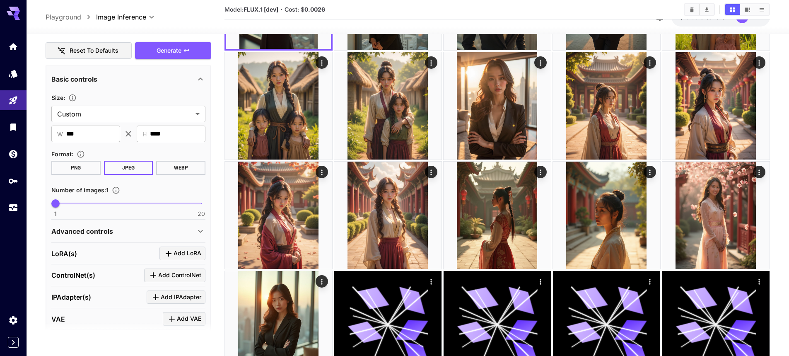
click at [110, 231] on p "Advanced controls" at bounding box center [82, 231] width 62 height 10
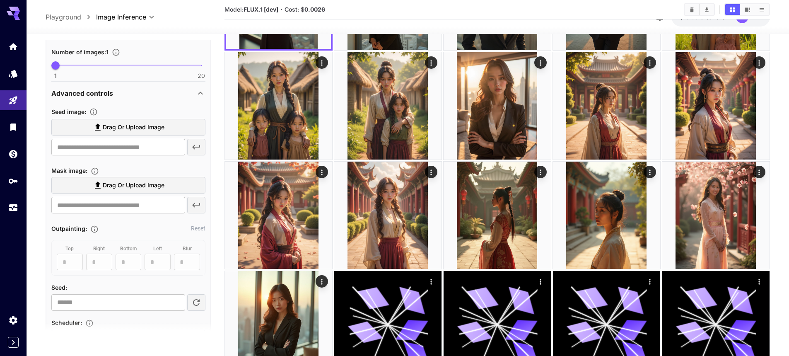
scroll to position [456, 0]
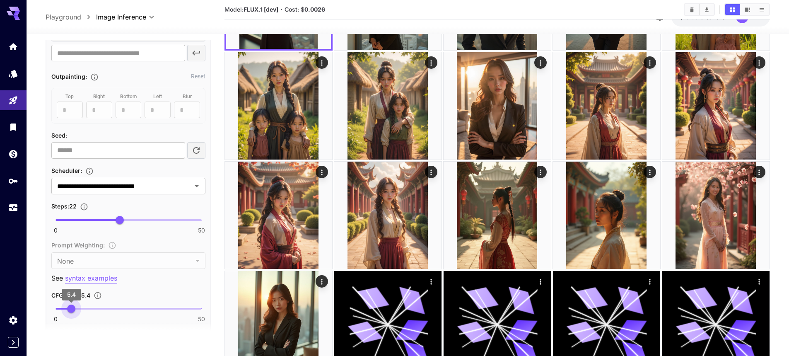
click at [71, 307] on span "5.4" at bounding box center [71, 308] width 8 height 8
type input "***"
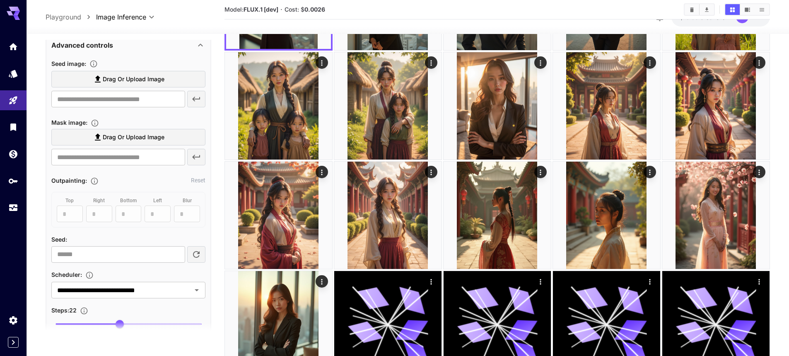
scroll to position [414, 0]
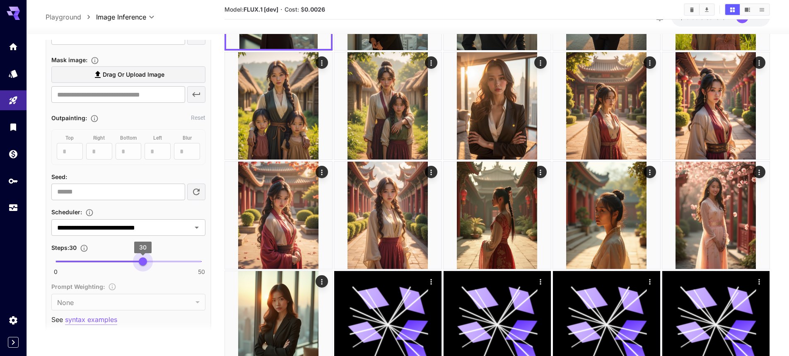
drag, startPoint x: 118, startPoint y: 264, endPoint x: 133, endPoint y: 247, distance: 21.7
click at [143, 264] on span "30" at bounding box center [143, 261] width 8 height 8
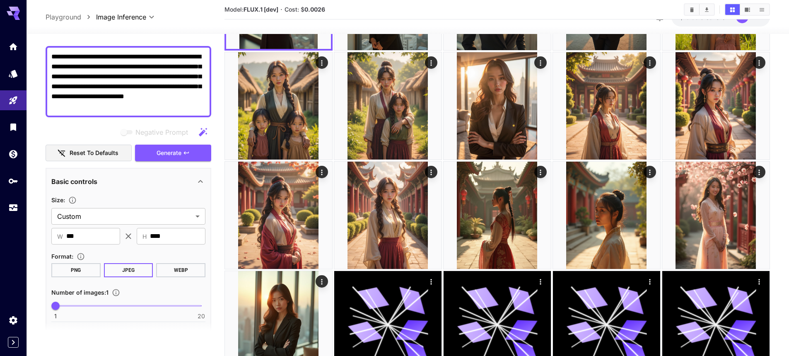
scroll to position [41, 0]
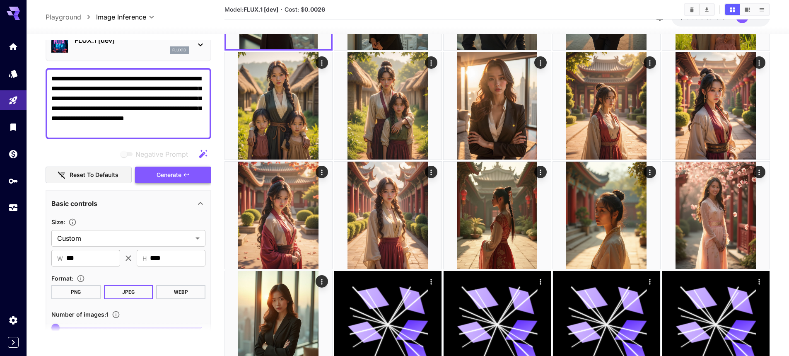
click at [173, 180] on button "Generate" at bounding box center [173, 175] width 76 height 17
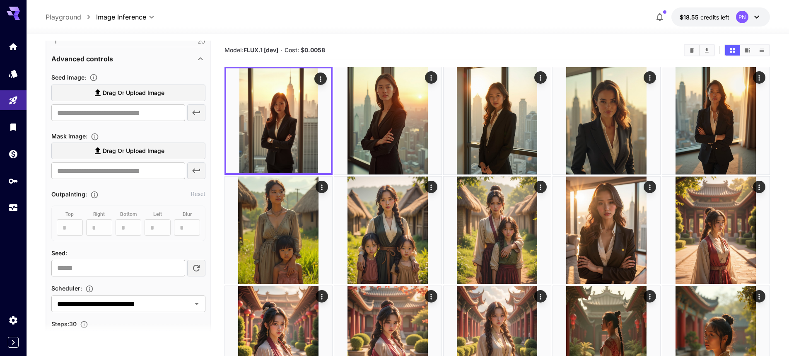
scroll to position [414, 0]
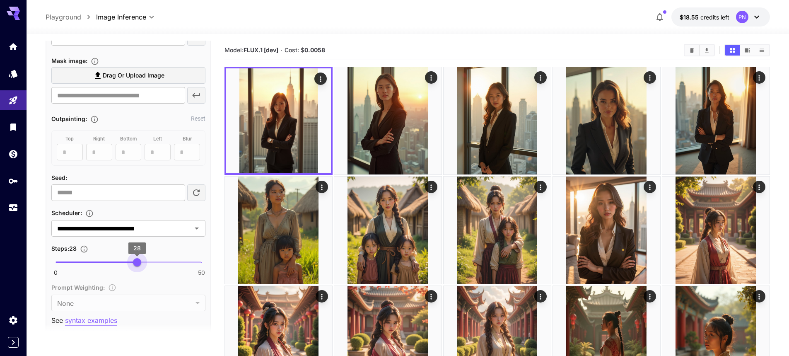
type input "**"
drag, startPoint x: 144, startPoint y: 263, endPoint x: 133, endPoint y: 266, distance: 11.2
click at [133, 266] on span "27" at bounding box center [134, 262] width 8 height 8
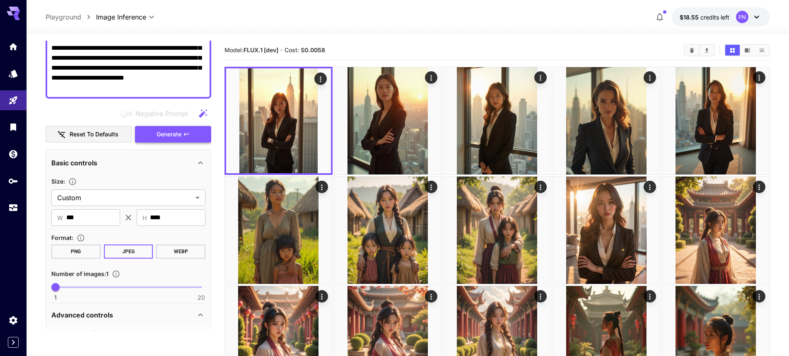
click at [183, 134] on icon "button" at bounding box center [186, 134] width 7 height 7
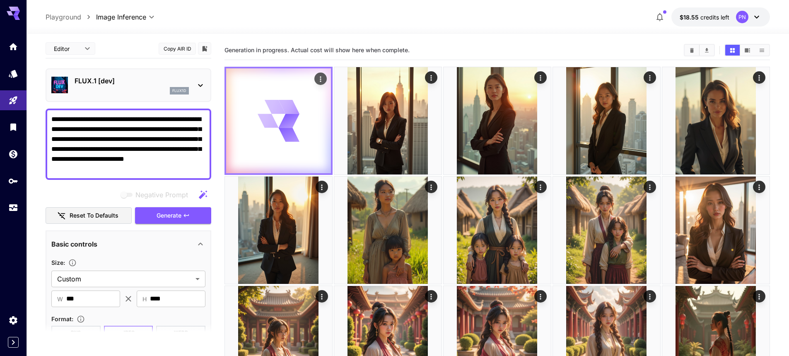
scroll to position [0, 0]
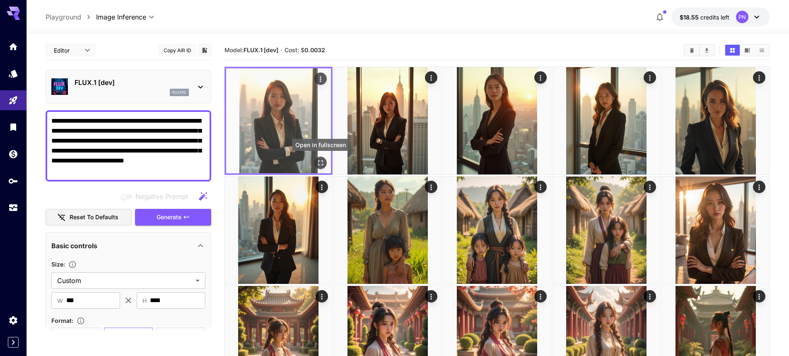
click at [321, 158] on button "Open in fullscreen" at bounding box center [320, 163] width 12 height 12
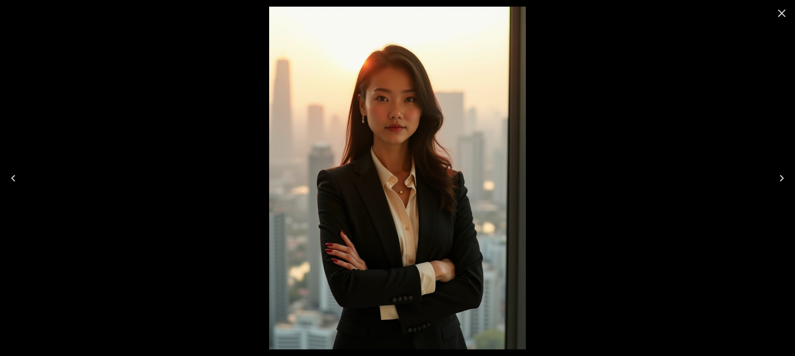
click at [785, 14] on icon "Close" at bounding box center [782, 13] width 13 height 13
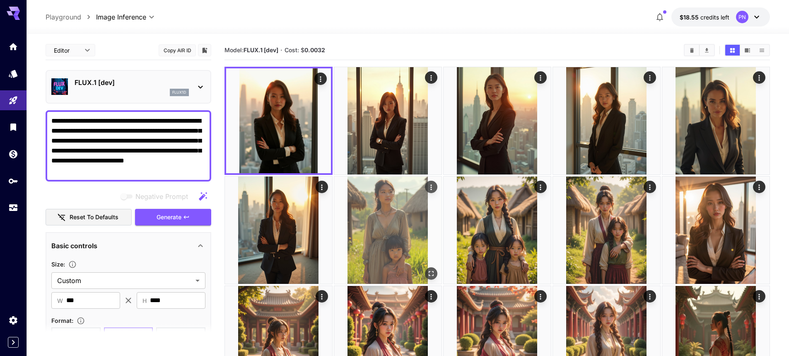
click at [431, 186] on icon "Actions" at bounding box center [431, 187] width 8 height 8
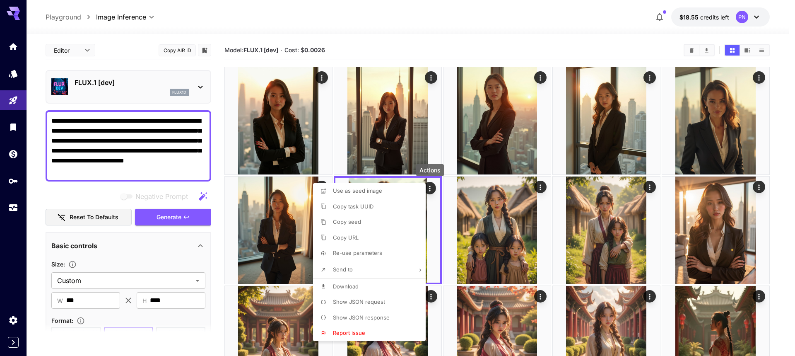
click at [353, 301] on span "Show JSON request" at bounding box center [359, 301] width 52 height 7
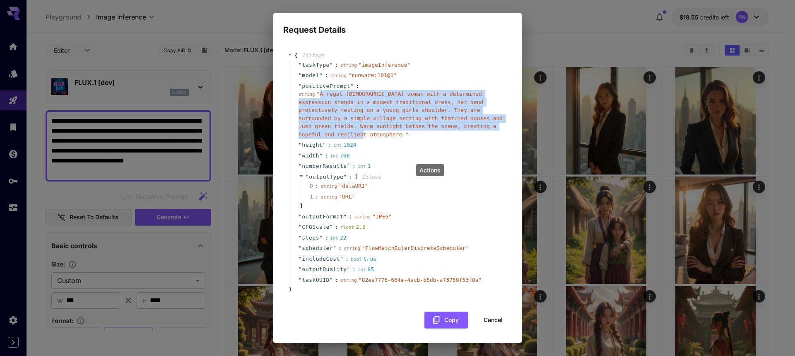
copy span "A regal Asian woman with a determined expression stands in a modest traditional…"
drag, startPoint x: 319, startPoint y: 99, endPoint x: 449, endPoint y: 129, distance: 133.8
click at [449, 129] on span "" A regal Asian woman with a determined expression stands in a modest tradition…" at bounding box center [401, 114] width 204 height 47
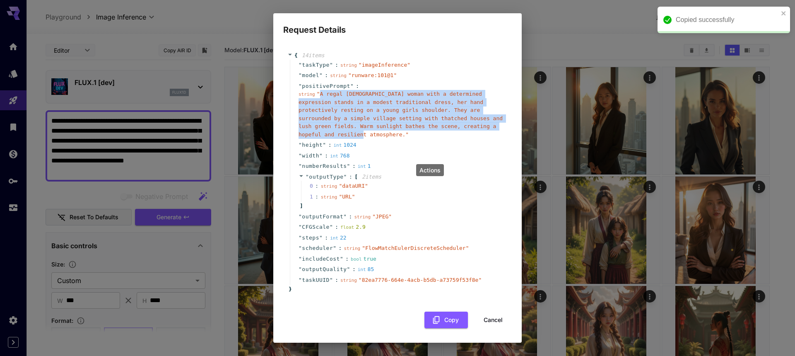
click at [493, 316] on button "Cancel" at bounding box center [493, 320] width 37 height 17
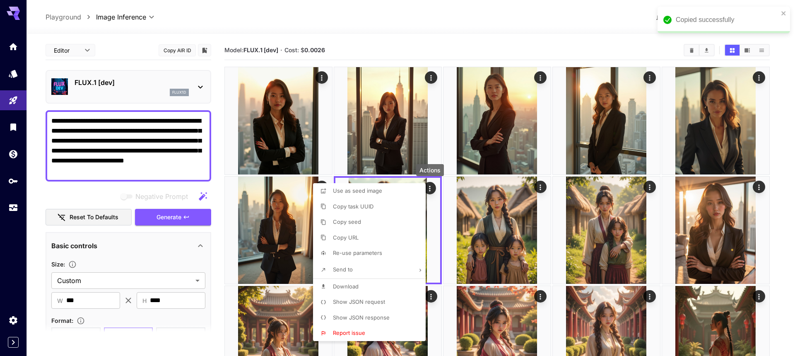
click at [161, 163] on div at bounding box center [397, 178] width 795 height 356
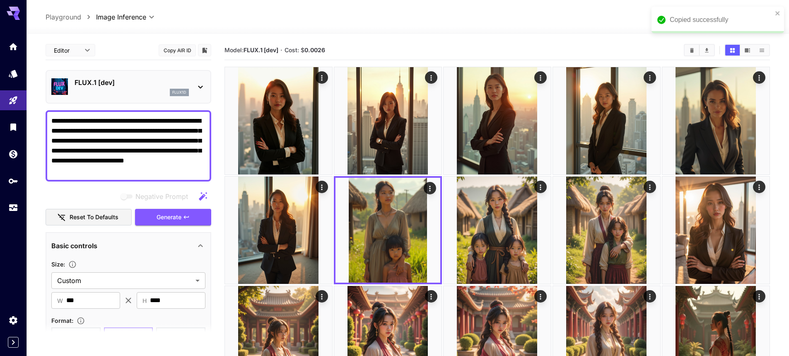
click at [167, 155] on textarea "**********" at bounding box center [128, 146] width 154 height 60
paste textarea "**********"
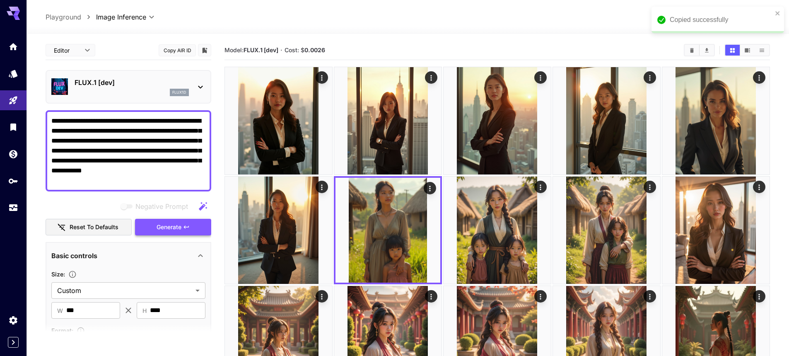
type textarea "**********"
drag, startPoint x: 168, startPoint y: 233, endPoint x: 187, endPoint y: 236, distance: 19.8
click at [168, 232] on button "Generate" at bounding box center [173, 227] width 76 height 17
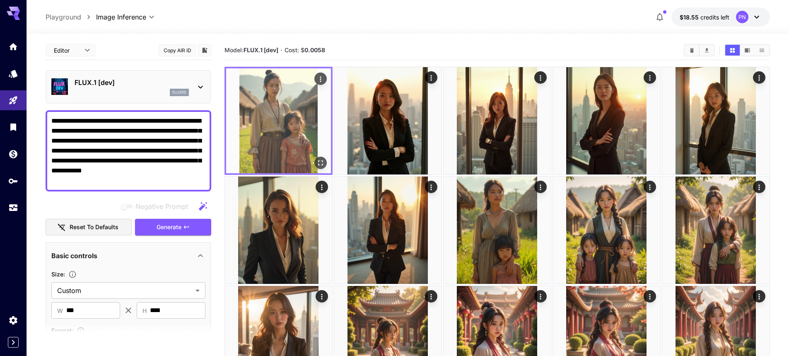
click at [318, 161] on icon "Open in fullscreen" at bounding box center [320, 162] width 5 height 5
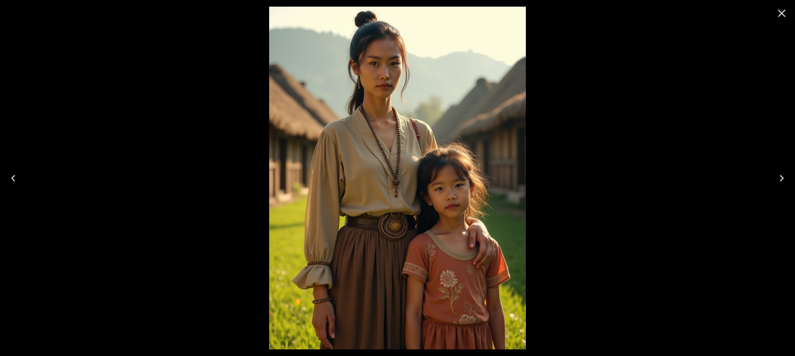
click at [782, 13] on icon "Close" at bounding box center [782, 14] width 8 height 8
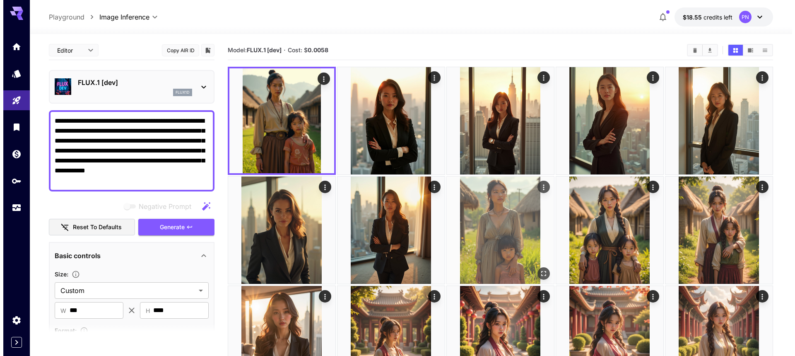
scroll to position [41, 0]
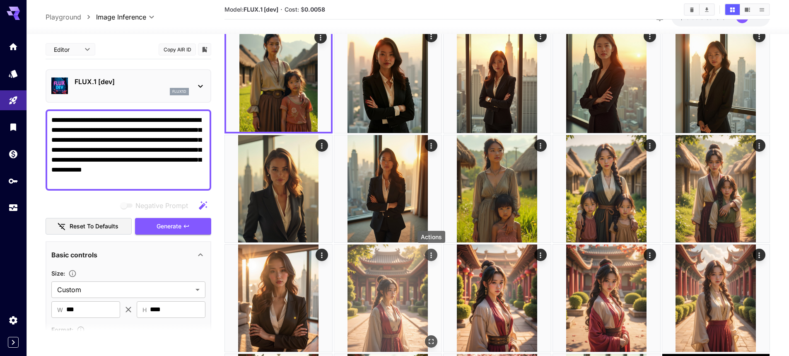
click at [429, 252] on icon "Actions" at bounding box center [431, 255] width 8 height 8
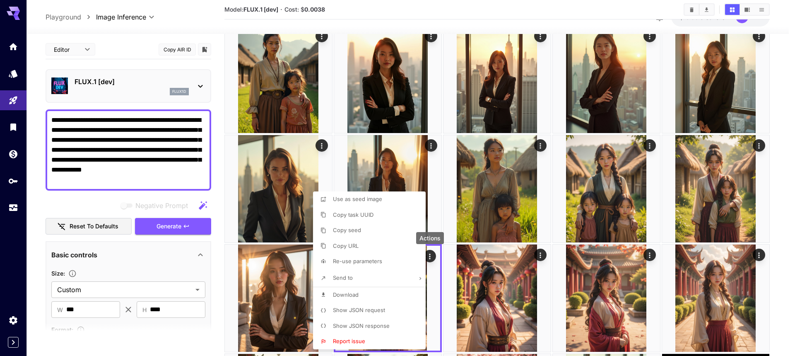
click at [353, 307] on span "Show JSON request" at bounding box center [359, 310] width 52 height 7
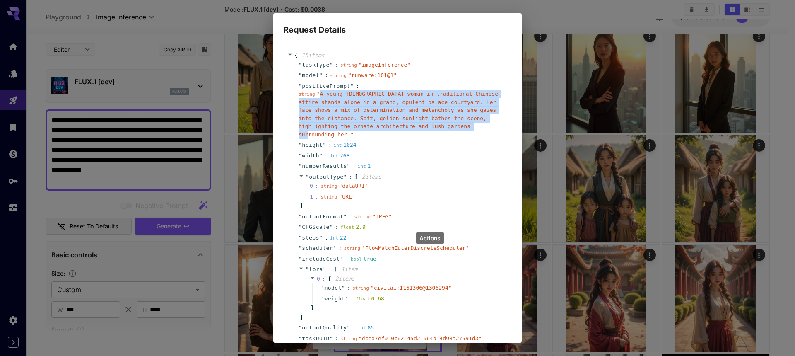
copy span "A young Asian woman in traditional Chinese attire stands alone in a grand, opul…"
drag, startPoint x: 318, startPoint y: 92, endPoint x: 436, endPoint y: 128, distance: 123.4
click at [436, 128] on span "" A young Asian woman in traditional Chinese attire stands alone in a grand, op…" at bounding box center [399, 114] width 200 height 47
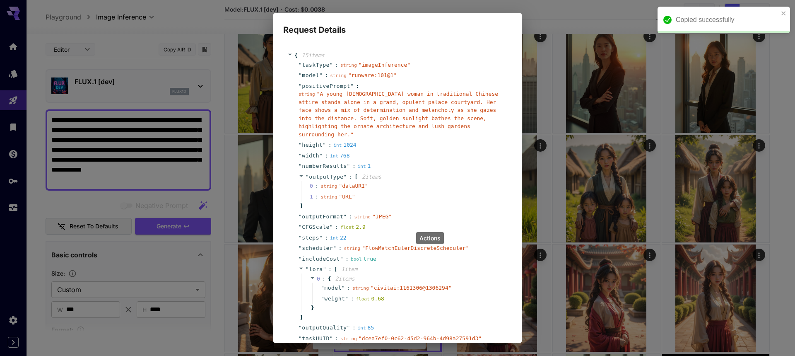
click at [193, 147] on div "Request Details { 15 item s " taskType " : string " imageInference " " model " …" at bounding box center [397, 178] width 795 height 356
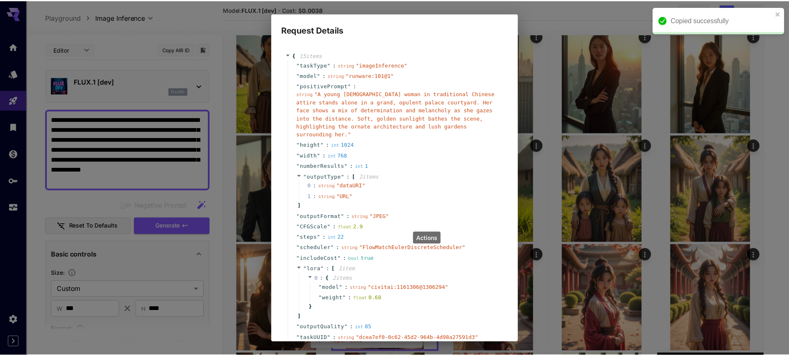
scroll to position [51, 0]
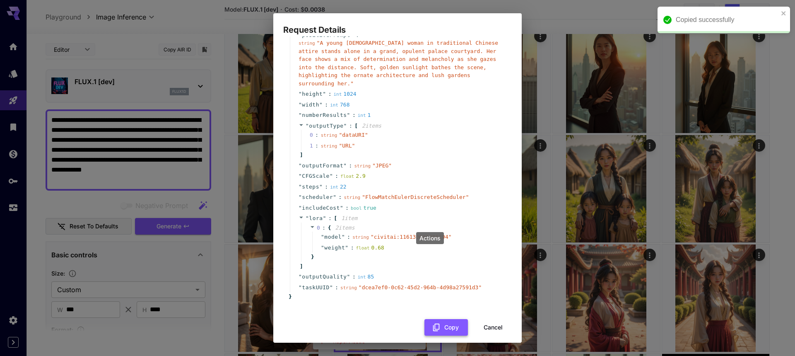
click at [480, 322] on button "Cancel" at bounding box center [493, 327] width 37 height 17
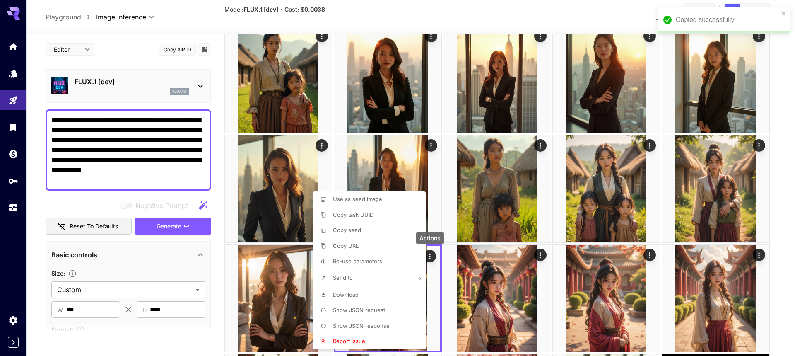
click at [163, 182] on div at bounding box center [397, 178] width 795 height 356
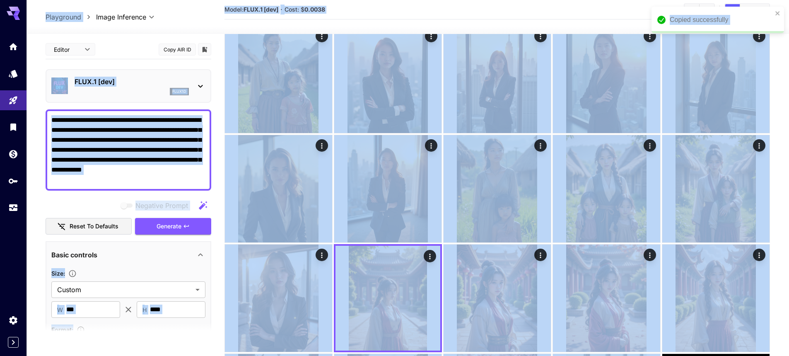
click at [144, 162] on textarea "**********" at bounding box center [128, 150] width 154 height 70
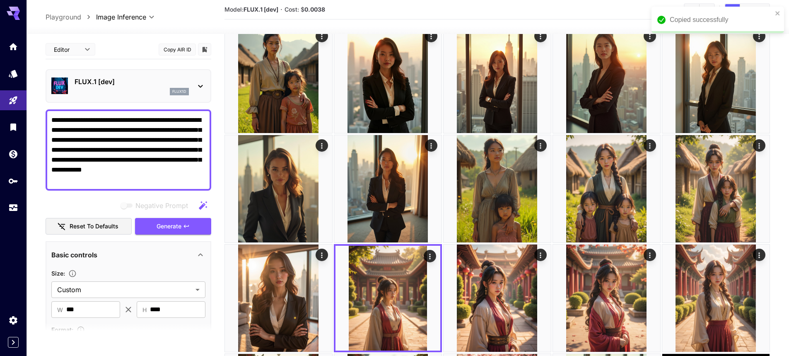
paste textarea
type textarea "**********"
click at [164, 229] on span "Generate" at bounding box center [169, 226] width 25 height 10
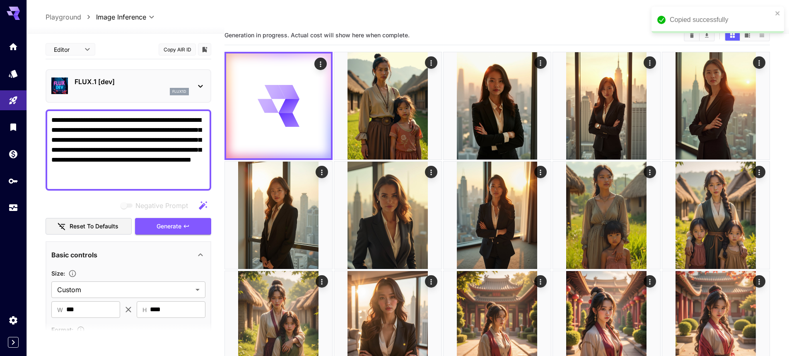
scroll to position [0, 0]
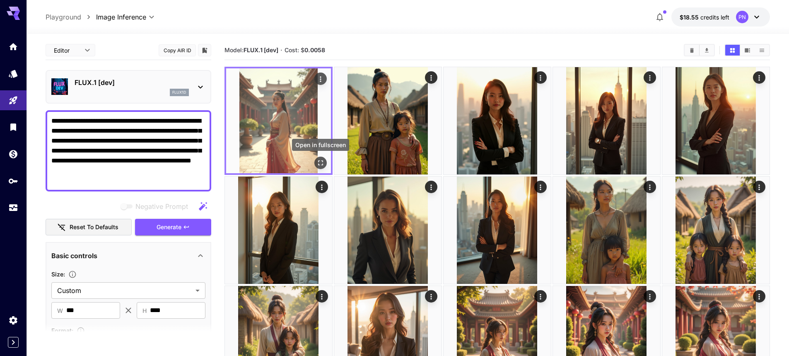
click at [319, 162] on icon "Open in fullscreen" at bounding box center [321, 163] width 8 height 8
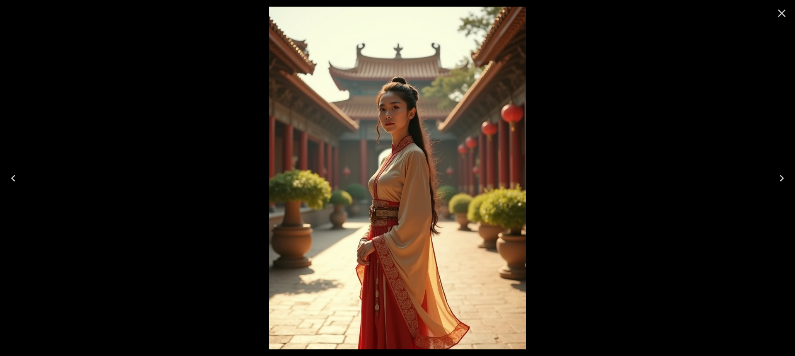
click at [787, 14] on icon "Close" at bounding box center [782, 13] width 13 height 13
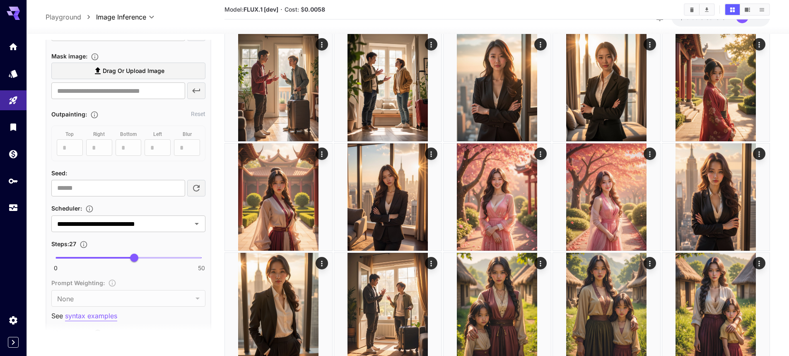
scroll to position [539, 0]
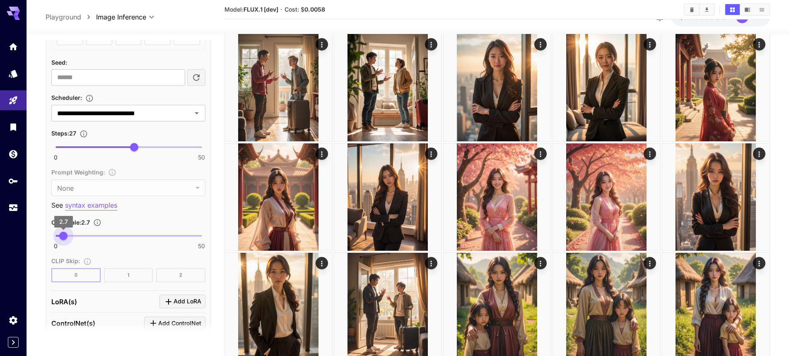
drag, startPoint x: 68, startPoint y: 233, endPoint x: 63, endPoint y: 235, distance: 5.2
click at [63, 235] on span "2.7" at bounding box center [63, 236] width 8 height 8
type input "***"
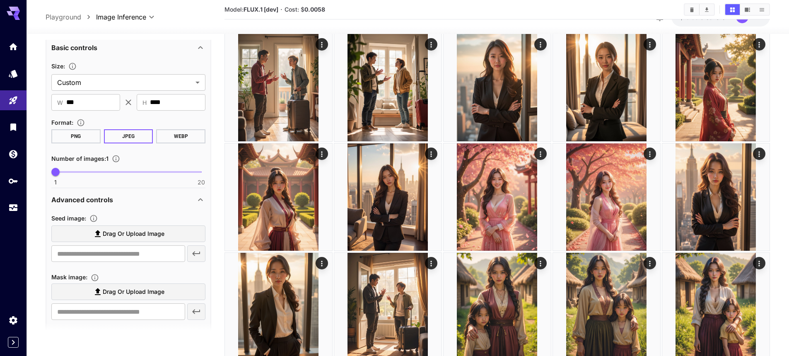
scroll to position [41, 0]
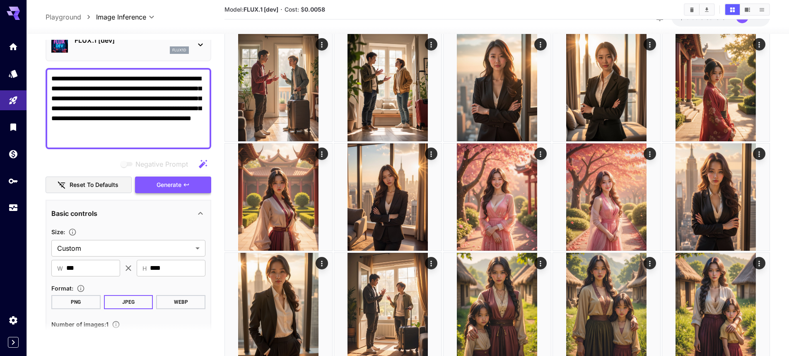
click at [166, 184] on span "Generate" at bounding box center [169, 185] width 25 height 10
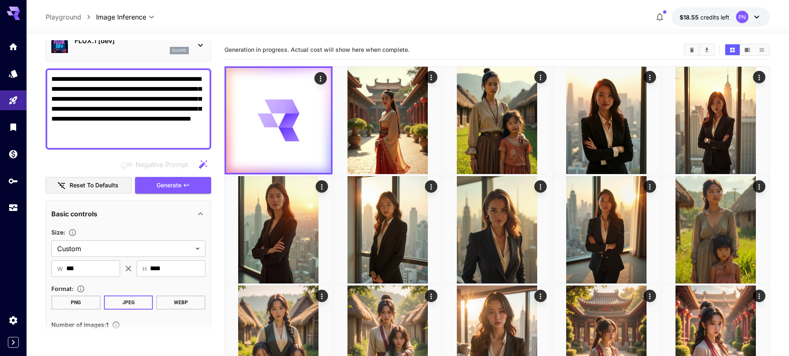
scroll to position [0, 0]
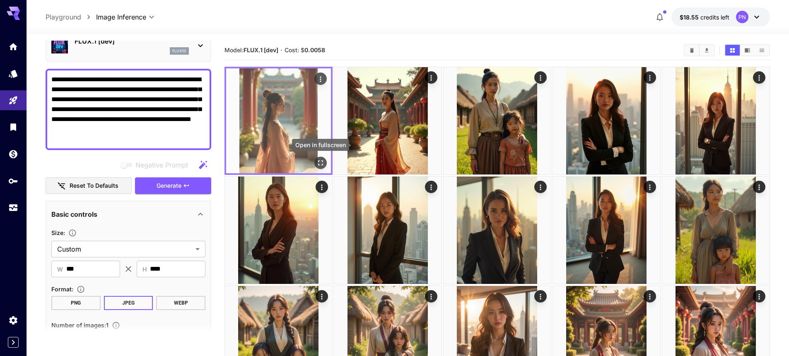
click at [317, 162] on icon "Open in fullscreen" at bounding box center [321, 163] width 8 height 8
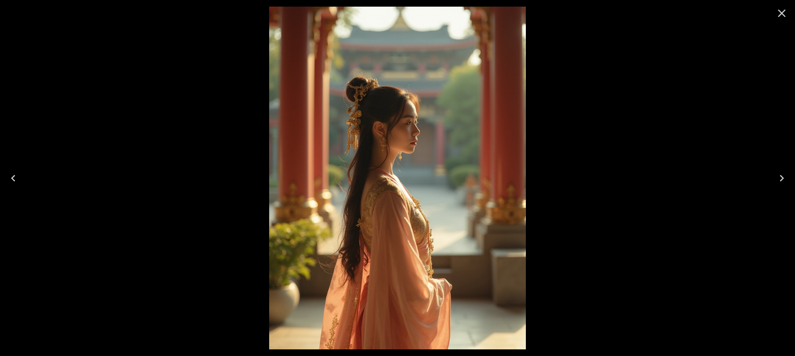
click at [778, 10] on icon "Close" at bounding box center [782, 13] width 13 height 13
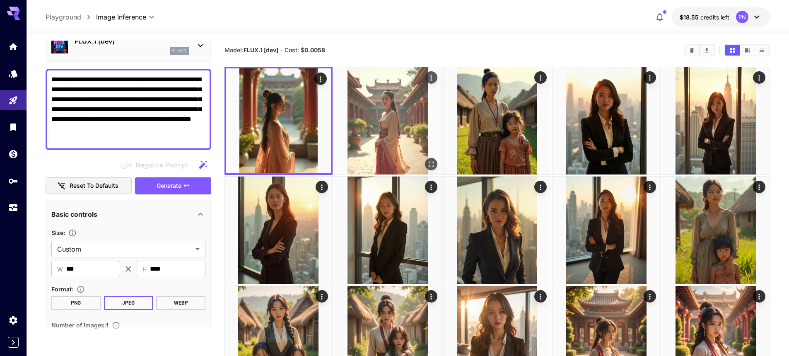
click at [417, 121] on img at bounding box center [387, 120] width 107 height 107
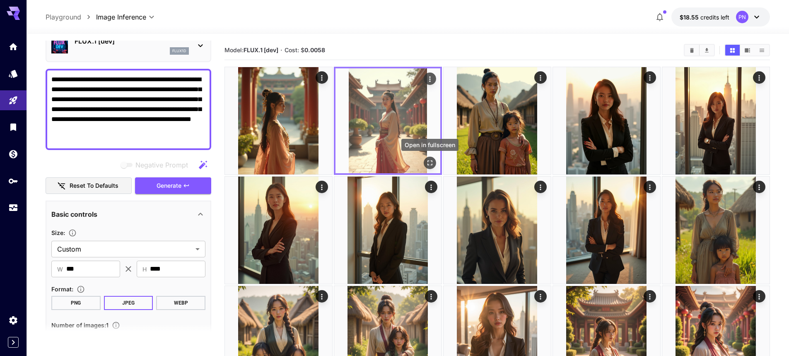
click at [428, 160] on icon "Open in fullscreen" at bounding box center [430, 163] width 8 height 8
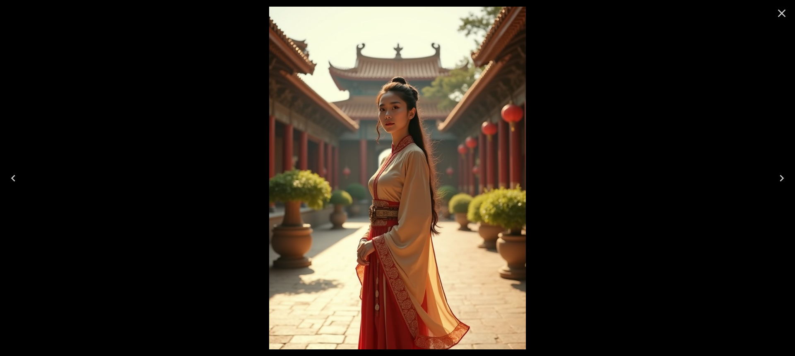
click at [9, 178] on icon "Previous" at bounding box center [13, 178] width 13 height 13
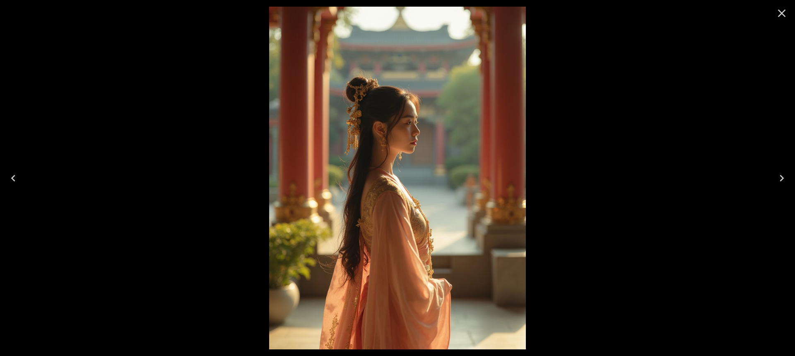
click at [783, 13] on icon "Close" at bounding box center [782, 14] width 8 height 8
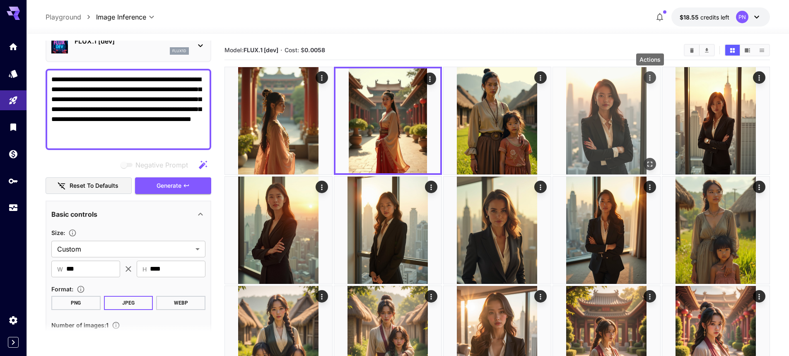
click at [647, 78] on icon "Actions" at bounding box center [650, 78] width 8 height 8
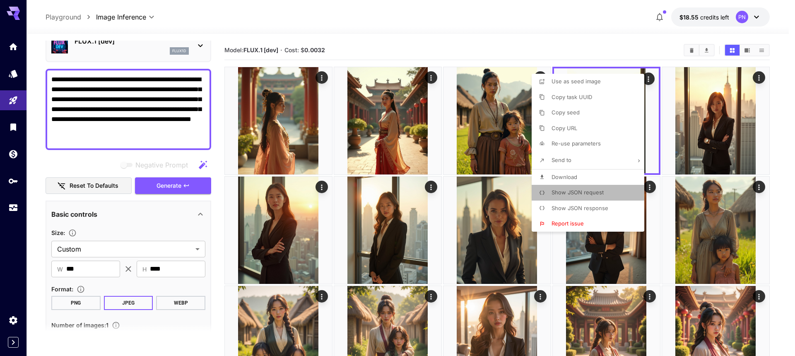
click at [586, 192] on span "Show JSON request" at bounding box center [578, 192] width 52 height 7
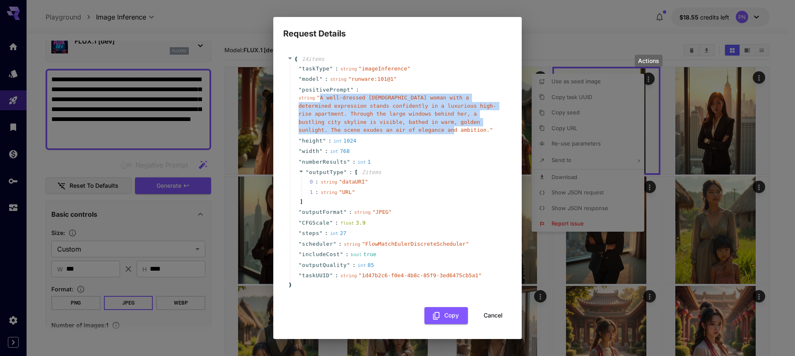
copy span "A well-dressed Chinese woman with a determined expression stands confidently in…"
drag, startPoint x: 319, startPoint y: 97, endPoint x: 326, endPoint y: 129, distance: 32.5
click at [326, 129] on span "" A well-dressed Chinese woman with a determined expression stands confidently …" at bounding box center [398, 113] width 198 height 39
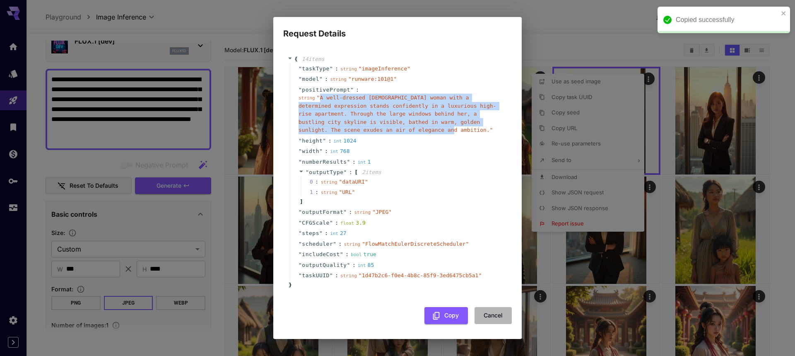
click at [486, 313] on button "Cancel" at bounding box center [493, 315] width 37 height 17
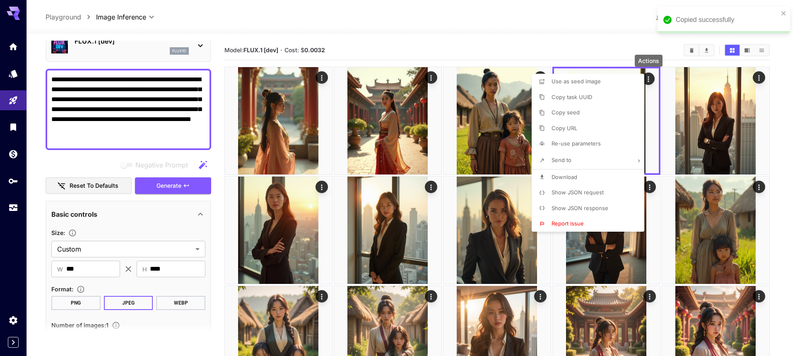
click at [176, 133] on div at bounding box center [397, 178] width 795 height 356
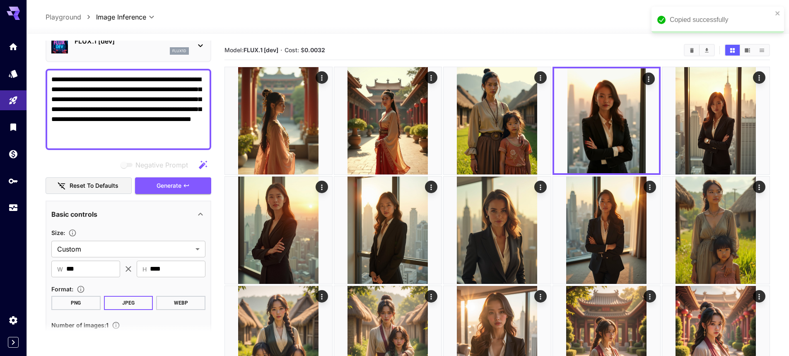
click at [169, 112] on textarea "**********" at bounding box center [128, 110] width 154 height 70
paste textarea
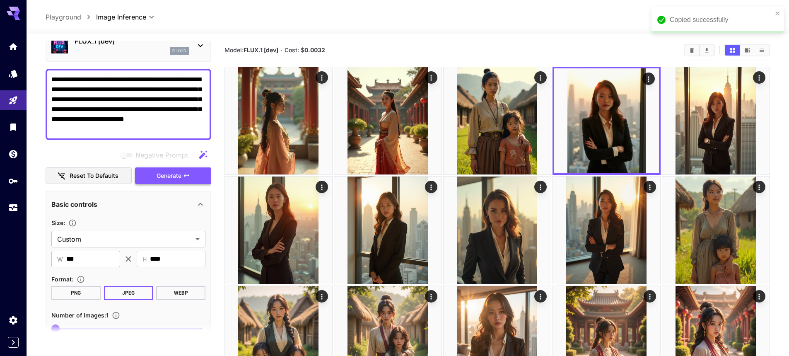
type textarea "**********"
click at [178, 176] on span "Generate" at bounding box center [169, 176] width 25 height 10
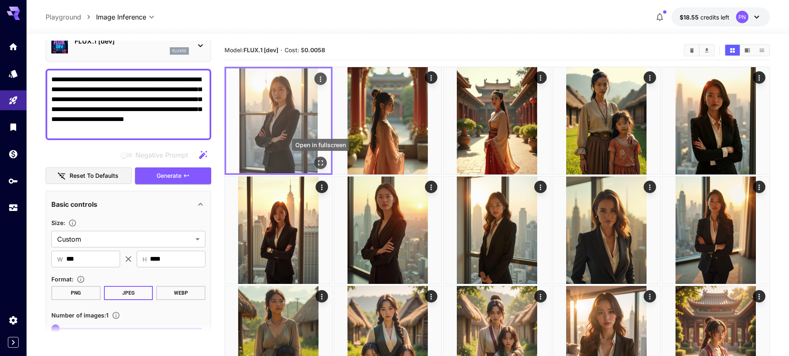
click at [321, 160] on icon "Open in fullscreen" at bounding box center [321, 163] width 8 height 8
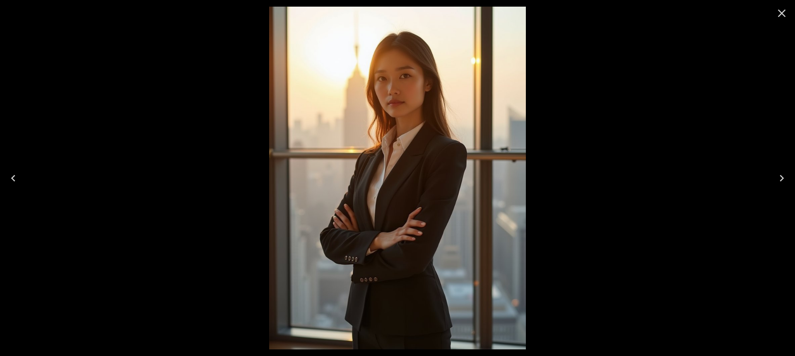
click at [783, 19] on icon "Close" at bounding box center [782, 13] width 13 height 13
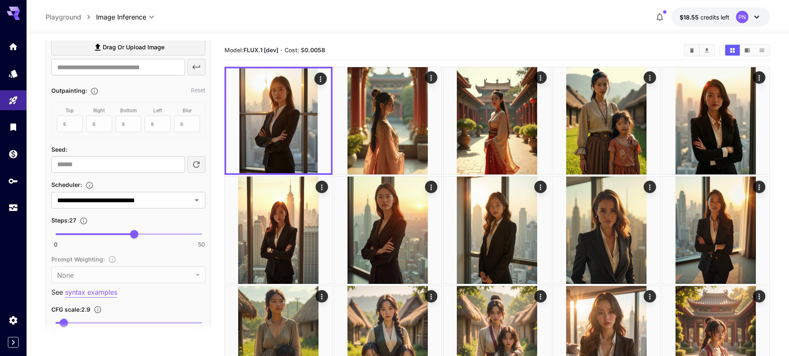
scroll to position [456, 0]
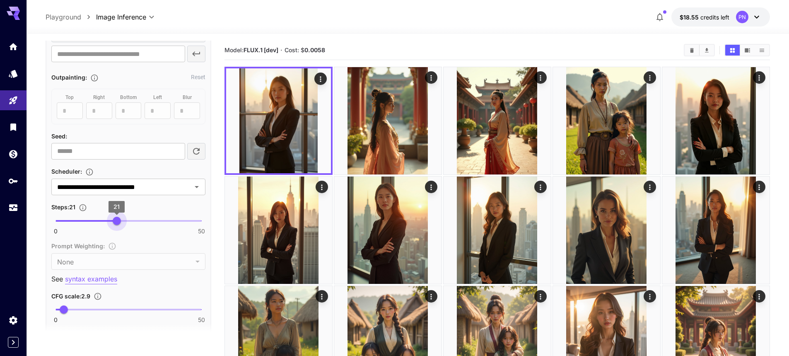
type input "**"
drag, startPoint x: 130, startPoint y: 216, endPoint x: 119, endPoint y: 223, distance: 13.1
click at [119, 223] on span "22" at bounding box center [120, 221] width 8 height 8
click at [67, 309] on span "4" at bounding box center [67, 309] width 8 height 8
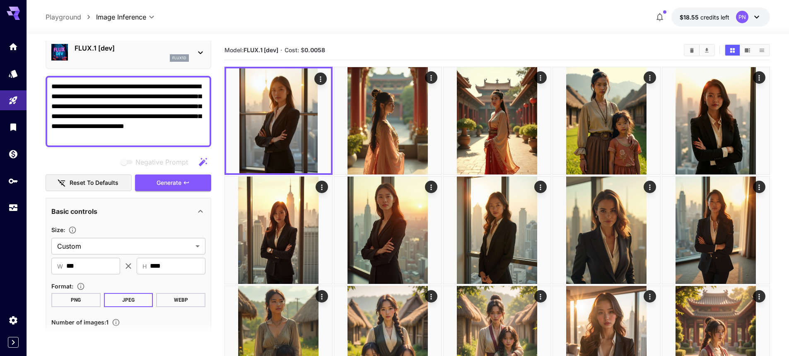
scroll to position [0, 0]
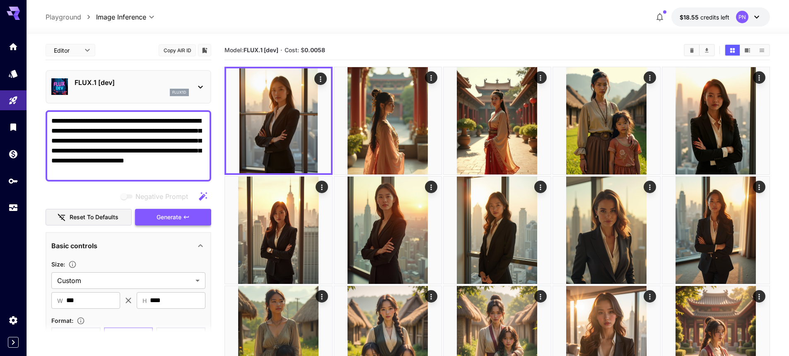
click at [170, 219] on span "Generate" at bounding box center [169, 217] width 25 height 10
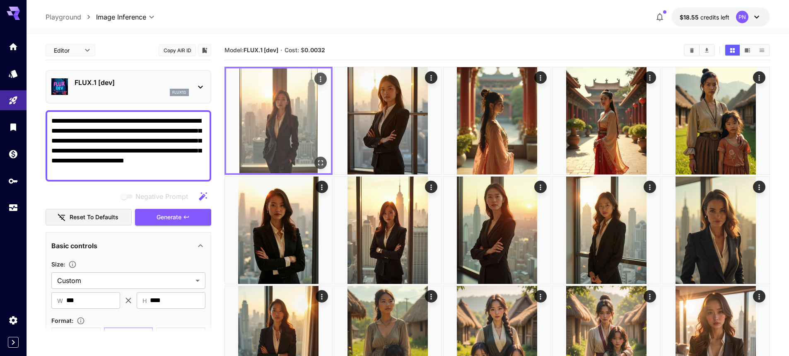
click at [323, 161] on icon "Open in fullscreen" at bounding box center [320, 162] width 5 height 5
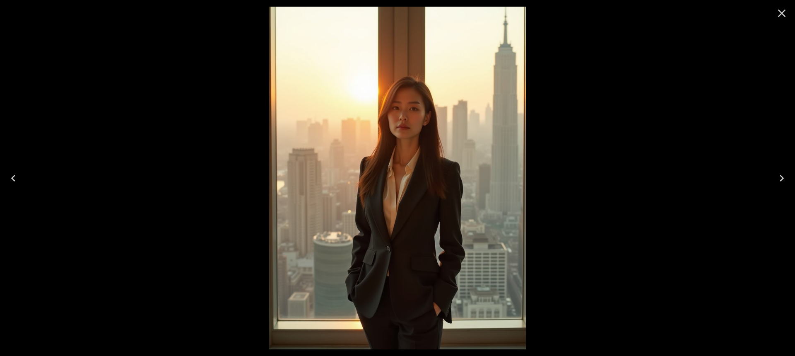
click at [776, 182] on icon "Next" at bounding box center [782, 178] width 13 height 13
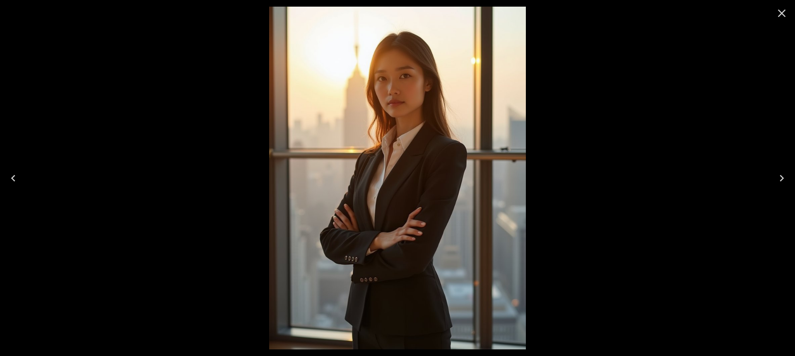
click at [16, 180] on icon "Previous" at bounding box center [13, 178] width 13 height 13
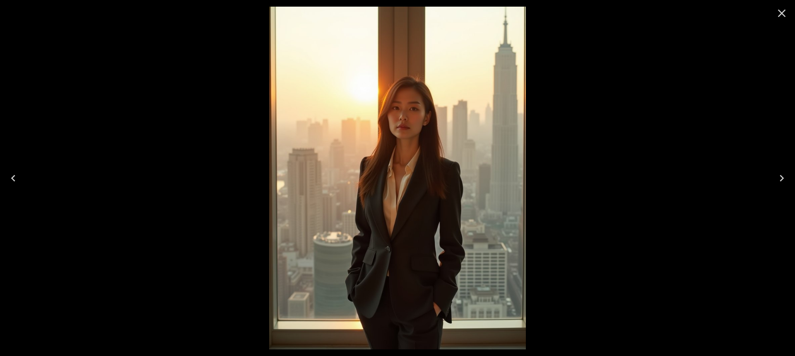
click at [778, 179] on icon "Next" at bounding box center [782, 178] width 13 height 13
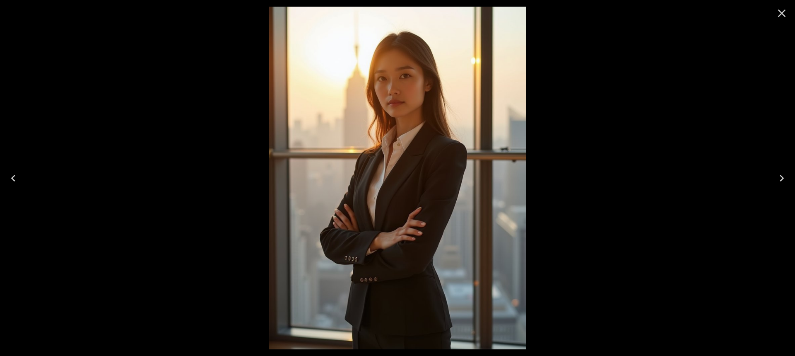
click at [786, 10] on icon "Close" at bounding box center [782, 13] width 13 height 13
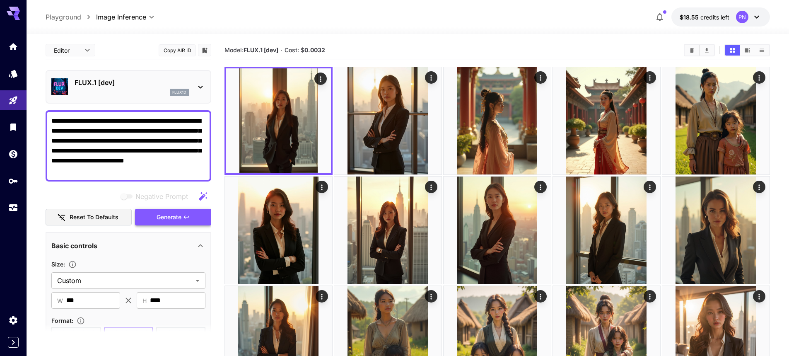
click at [171, 222] on button "Generate" at bounding box center [173, 217] width 76 height 17
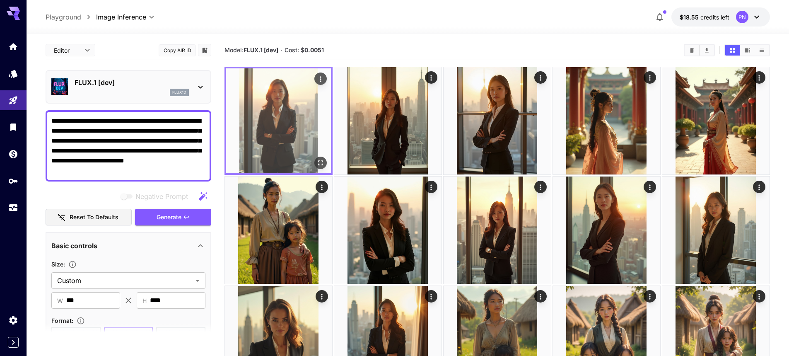
click at [319, 163] on icon "Open in fullscreen" at bounding box center [321, 163] width 8 height 8
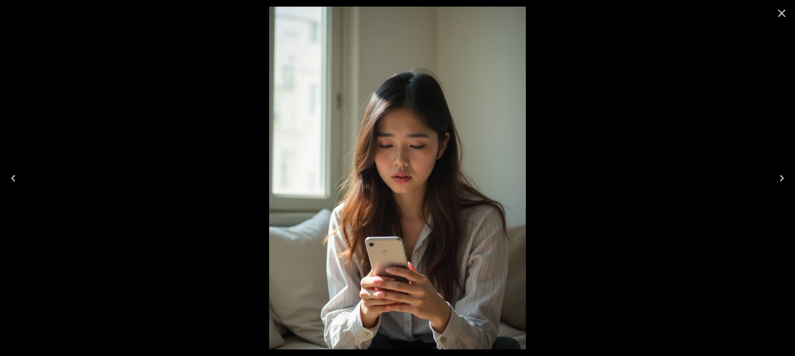
click at [778, 11] on icon "Close" at bounding box center [782, 13] width 13 height 13
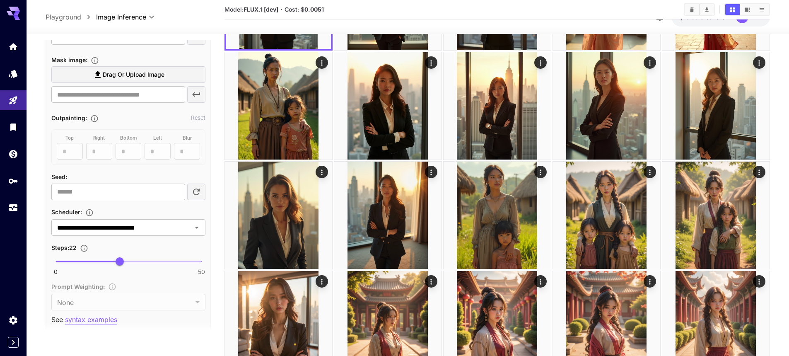
scroll to position [456, 0]
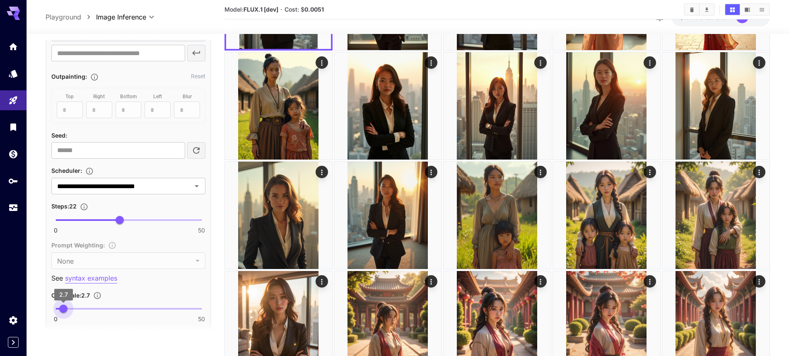
click at [63, 307] on span "2.7" at bounding box center [63, 308] width 8 height 8
click at [63, 308] on span "0 50 2.6" at bounding box center [129, 308] width 146 height 12
type input "***"
type input "**"
drag, startPoint x: 120, startPoint y: 221, endPoint x: 140, endPoint y: 221, distance: 20.7
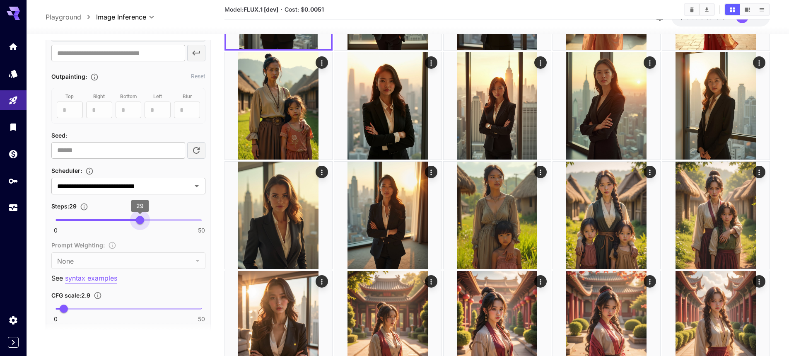
click at [140, 221] on span "29" at bounding box center [140, 220] width 8 height 8
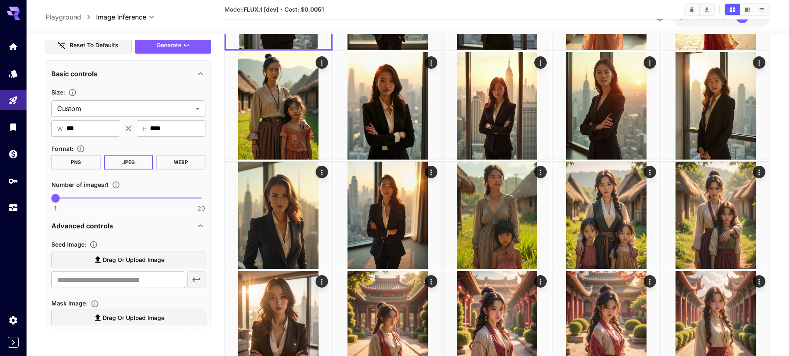
scroll to position [83, 0]
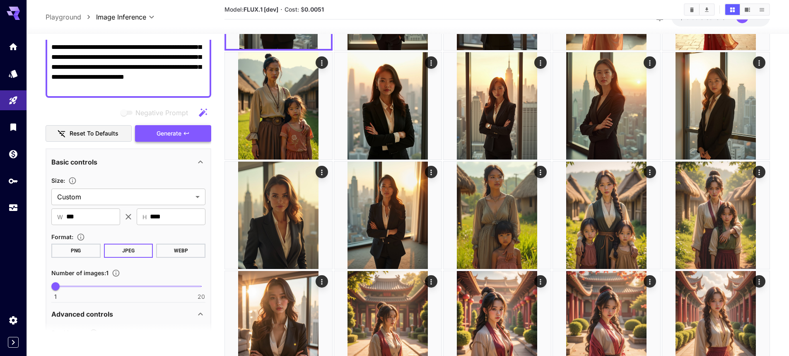
click at [175, 136] on span "Generate" at bounding box center [169, 133] width 25 height 10
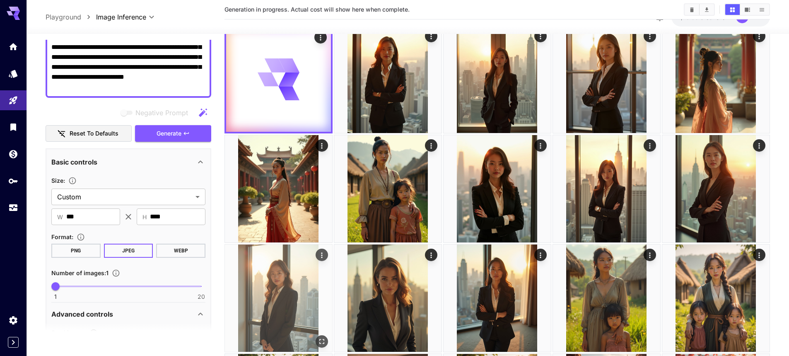
scroll to position [0, 0]
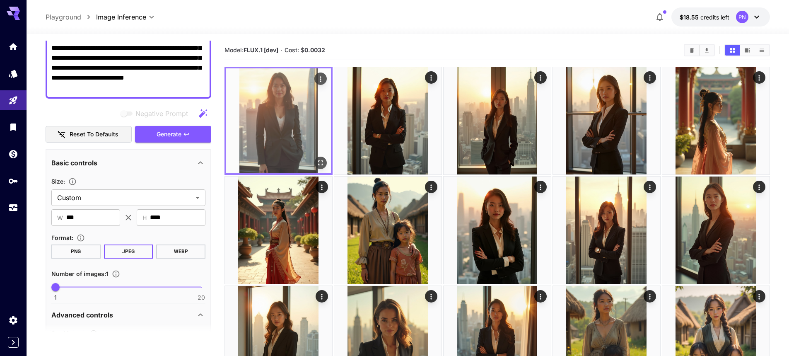
click at [318, 164] on icon "Open in fullscreen" at bounding box center [320, 162] width 5 height 5
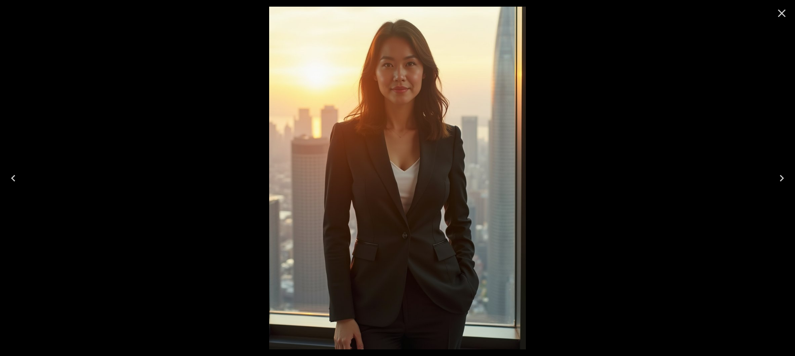
click at [780, 17] on icon "Close" at bounding box center [782, 13] width 13 height 13
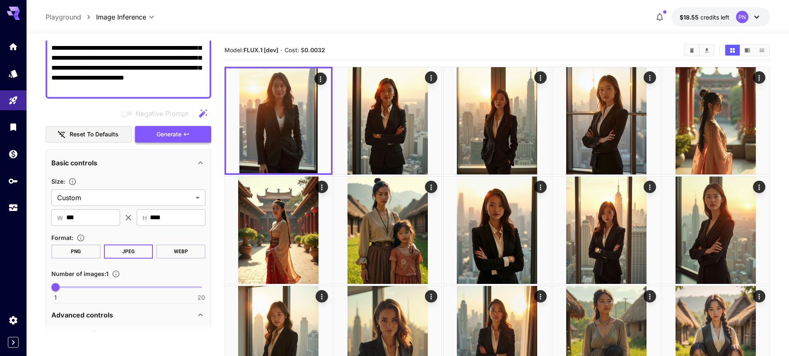
click at [171, 134] on span "Generate" at bounding box center [169, 134] width 25 height 10
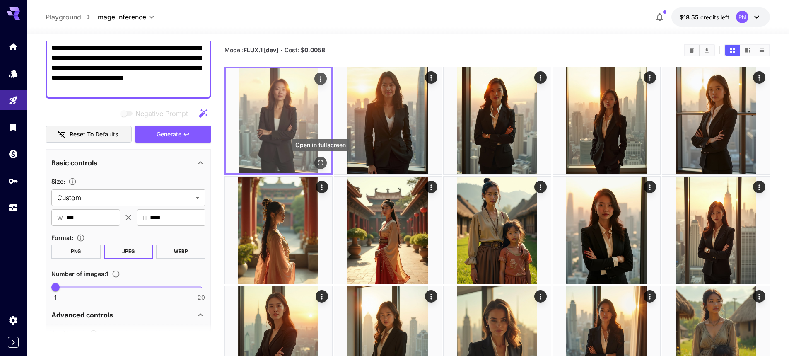
click at [317, 159] on icon "Open in fullscreen" at bounding box center [321, 163] width 8 height 8
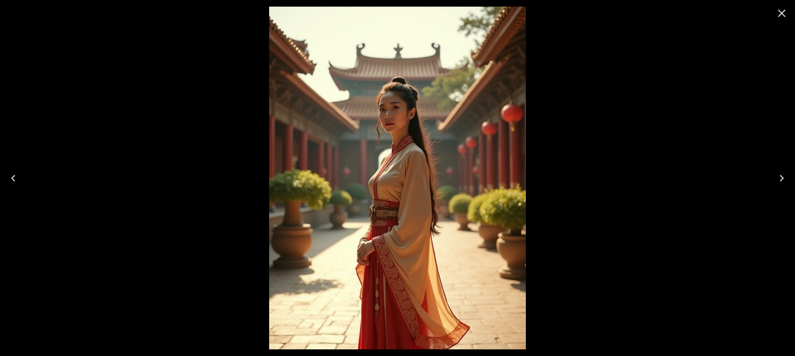
click at [786, 22] on button "Close" at bounding box center [782, 13] width 20 height 20
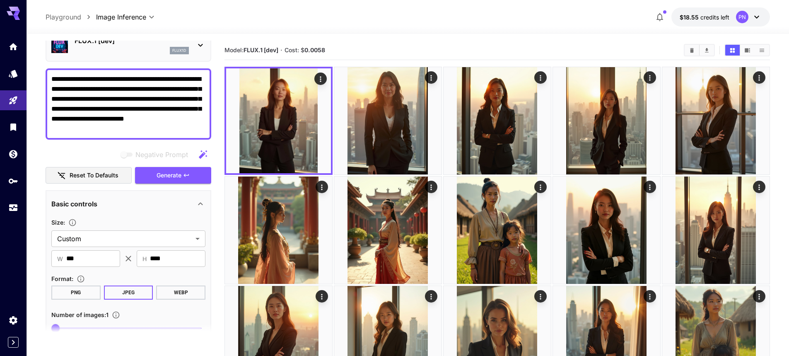
scroll to position [41, 0]
drag, startPoint x: 120, startPoint y: 76, endPoint x: 97, endPoint y: 77, distance: 22.8
click at [97, 77] on textarea "**********" at bounding box center [128, 105] width 154 height 60
click at [186, 173] on icon "button" at bounding box center [186, 175] width 7 height 7
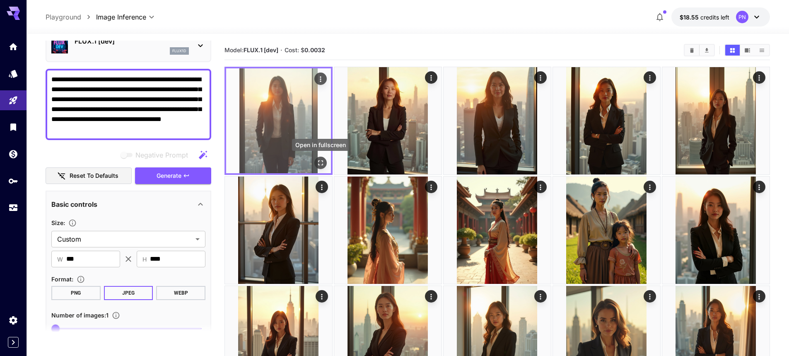
click at [318, 161] on icon "Open in fullscreen" at bounding box center [320, 162] width 5 height 5
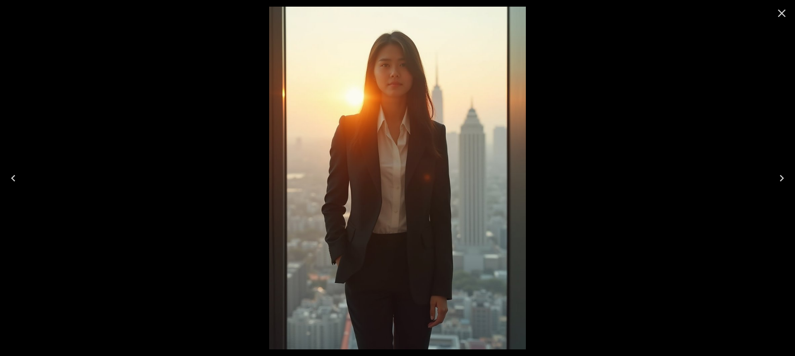
click at [780, 18] on icon "Close" at bounding box center [782, 13] width 13 height 13
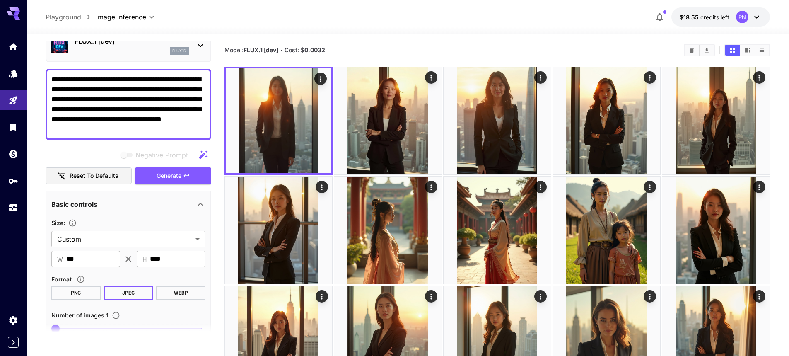
drag, startPoint x: 156, startPoint y: 78, endPoint x: 186, endPoint y: 77, distance: 30.3
click at [186, 77] on textarea "**********" at bounding box center [128, 105] width 154 height 60
click at [174, 175] on span "Generate" at bounding box center [169, 176] width 25 height 10
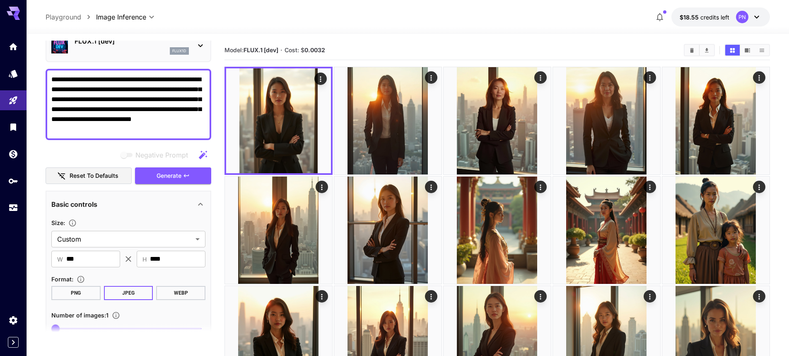
drag, startPoint x: 155, startPoint y: 79, endPoint x: 117, endPoint y: 85, distance: 39.1
click at [117, 85] on textarea "**********" at bounding box center [128, 105] width 154 height 60
click at [113, 82] on textarea "**********" at bounding box center [128, 105] width 154 height 60
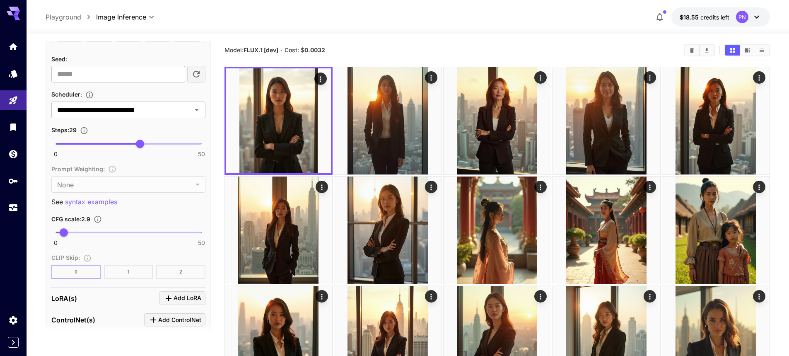
scroll to position [580, 0]
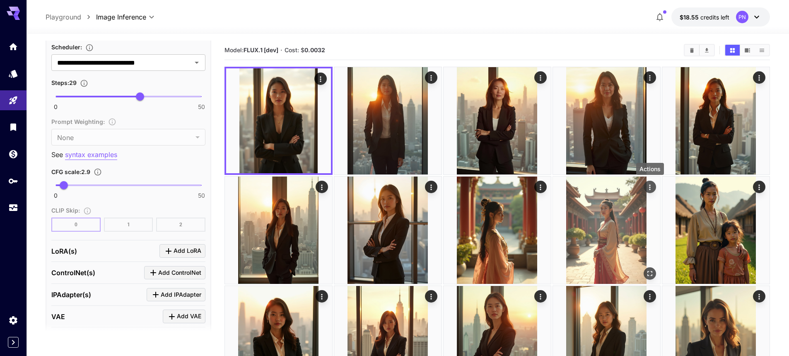
click at [650, 186] on icon "Actions" at bounding box center [650, 187] width 8 height 8
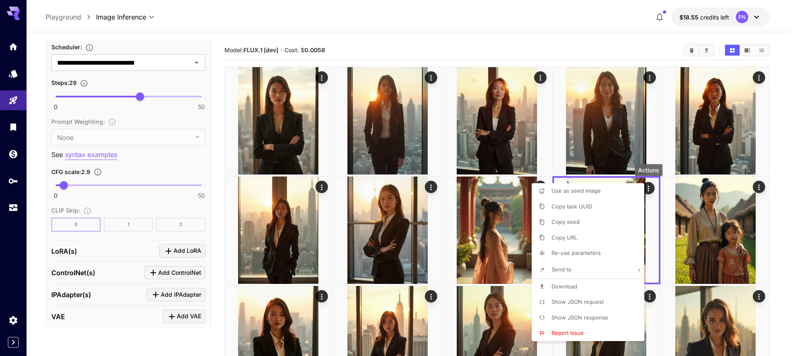
click at [579, 297] on li "Show JSON request" at bounding box center [591, 302] width 118 height 16
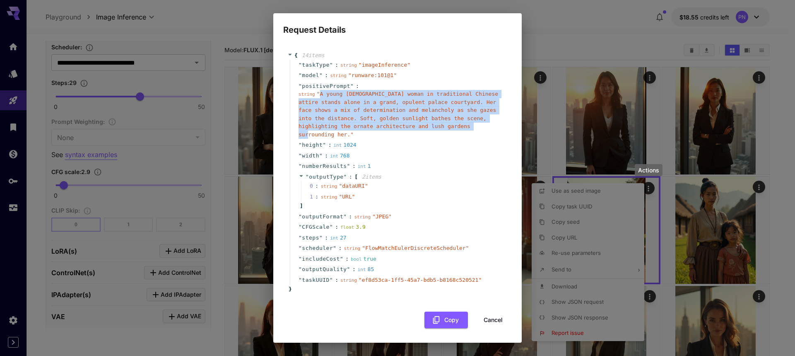
copy span "A young Asian woman in traditional Chinese attire stands alone in a grand, opul…"
drag, startPoint x: 319, startPoint y: 97, endPoint x: 434, endPoint y: 136, distance: 121.8
click at [434, 130] on span "" A young Asian woman in traditional Chinese attire stands alone in a grand, op…" at bounding box center [399, 114] width 200 height 47
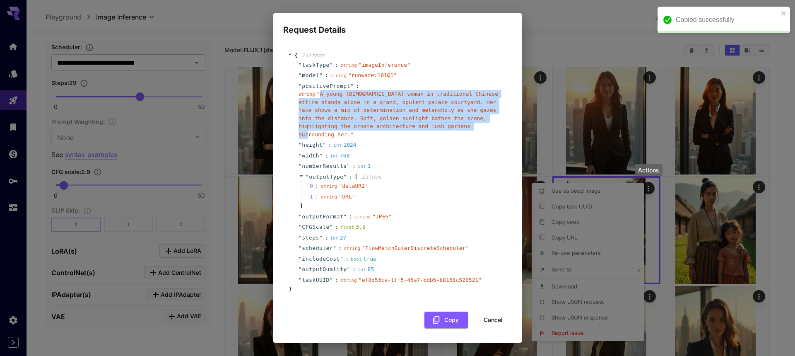
click at [491, 312] on button "Cancel" at bounding box center [493, 320] width 37 height 17
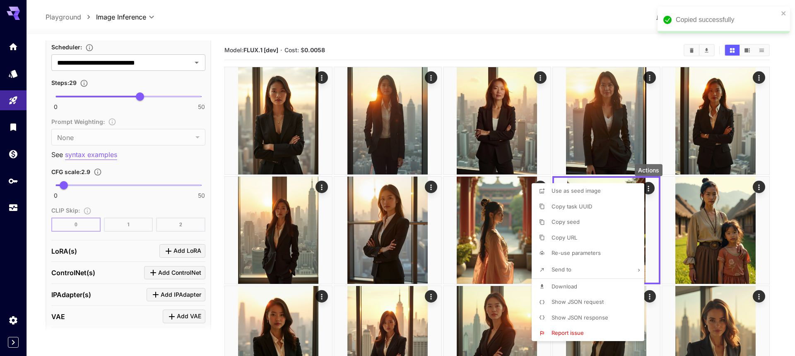
drag, startPoint x: 401, startPoint y: 45, endPoint x: 367, endPoint y: 48, distance: 33.7
click at [401, 45] on div at bounding box center [397, 178] width 795 height 356
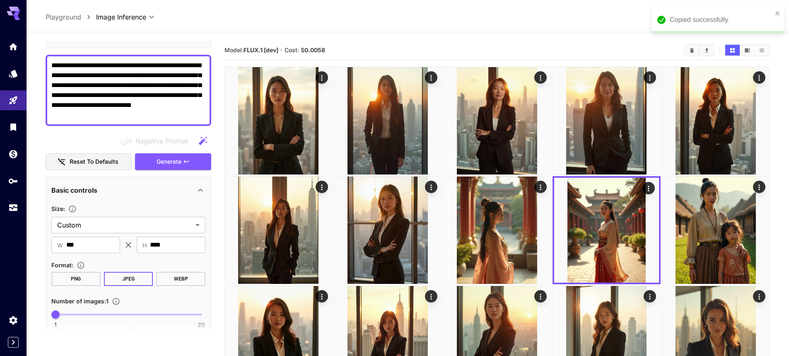
scroll to position [0, 0]
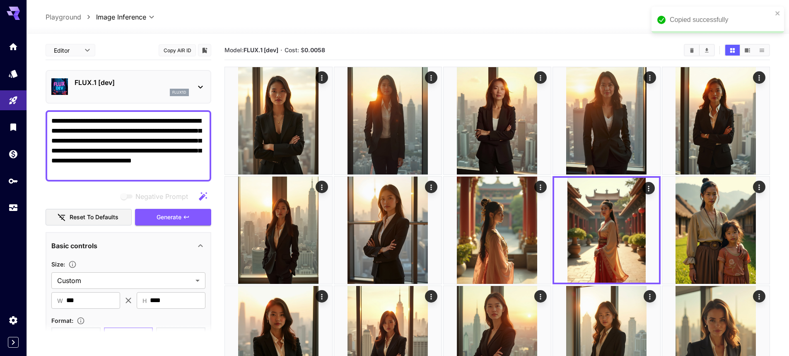
click at [153, 150] on textarea "**********" at bounding box center [128, 146] width 154 height 60
paste textarea "**********"
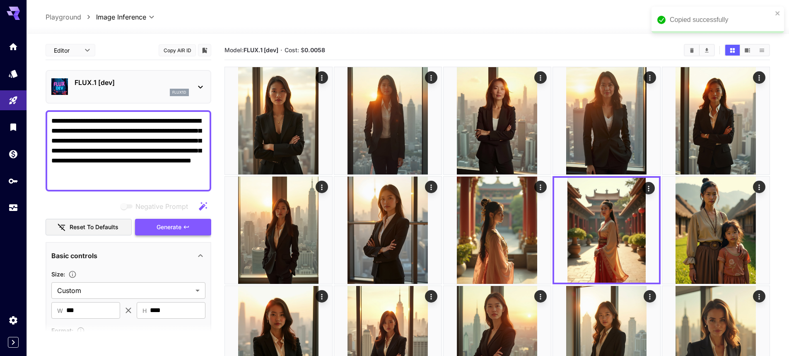
type textarea "**********"
click at [180, 228] on span "Generate" at bounding box center [169, 227] width 25 height 10
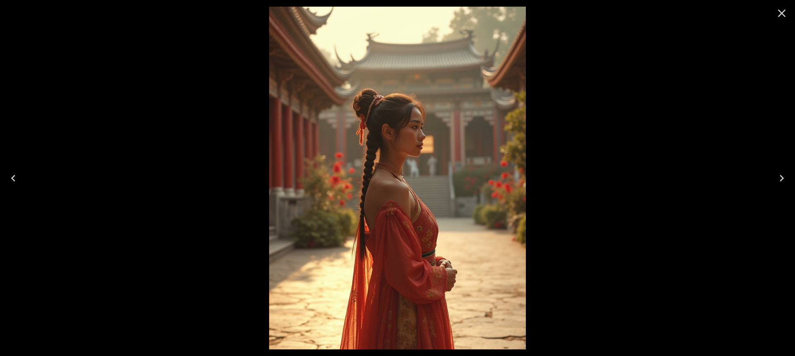
click at [780, 10] on icon "Close" at bounding box center [782, 13] width 13 height 13
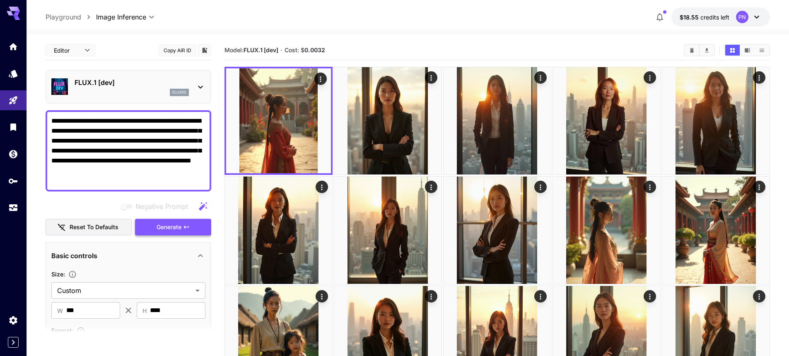
click at [169, 225] on span "Generate" at bounding box center [169, 227] width 25 height 10
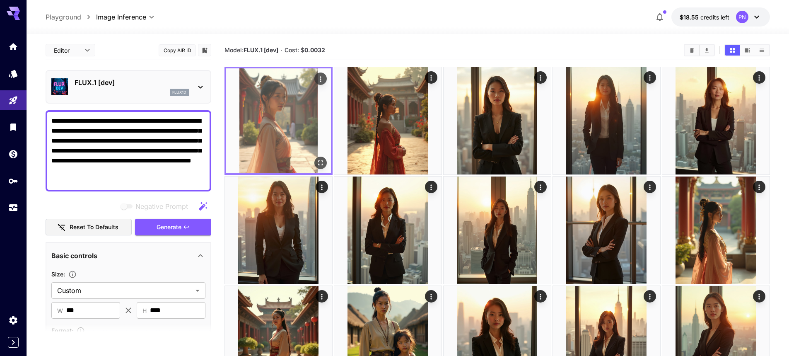
click at [314, 162] on button "Open in fullscreen" at bounding box center [320, 163] width 12 height 12
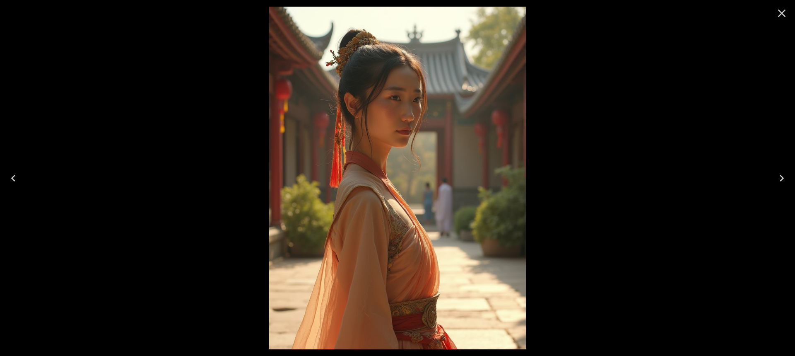
click at [781, 16] on icon "Close" at bounding box center [782, 13] width 13 height 13
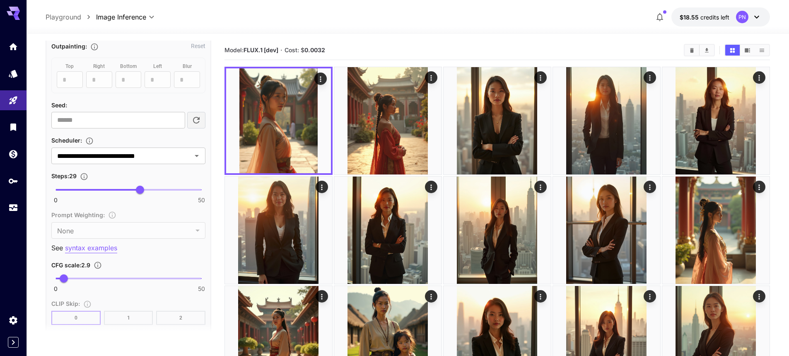
scroll to position [497, 0]
click at [68, 280] on span "4.4" at bounding box center [68, 278] width 8 height 8
type input "***"
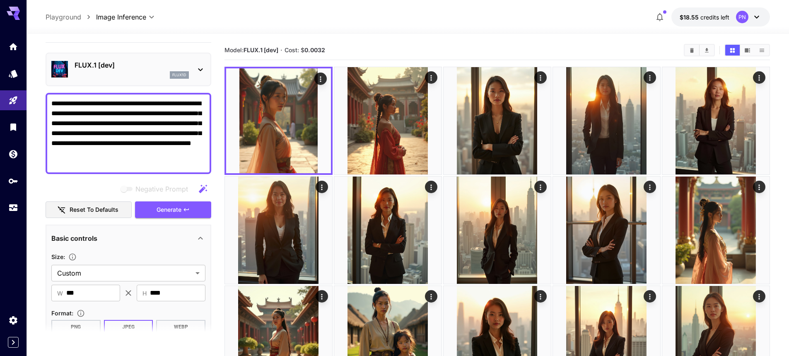
scroll to position [0, 0]
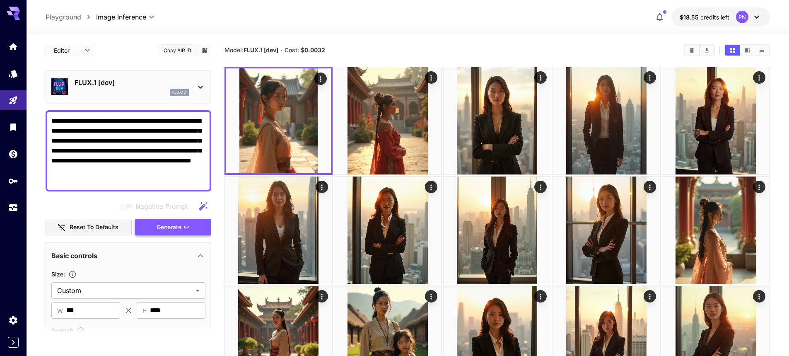
click at [168, 232] on span "Generate" at bounding box center [169, 227] width 25 height 10
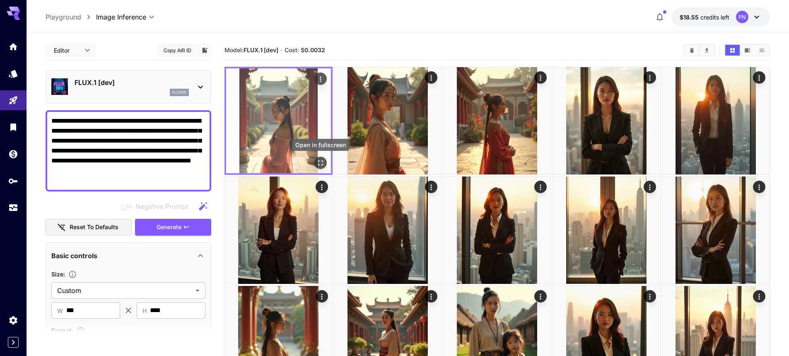
click at [318, 166] on icon "Open in fullscreen" at bounding box center [321, 163] width 8 height 8
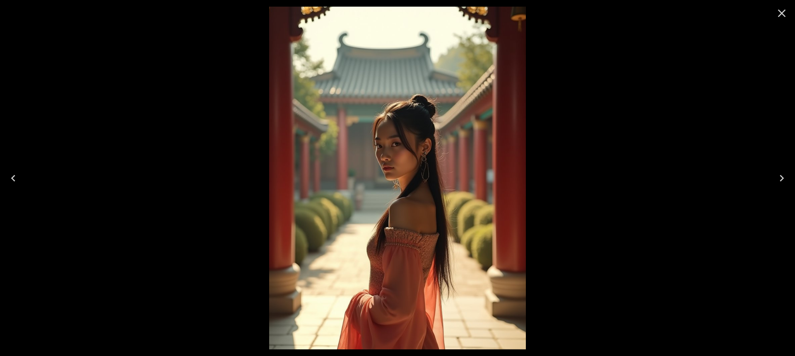
click at [783, 19] on icon "Close" at bounding box center [782, 13] width 13 height 13
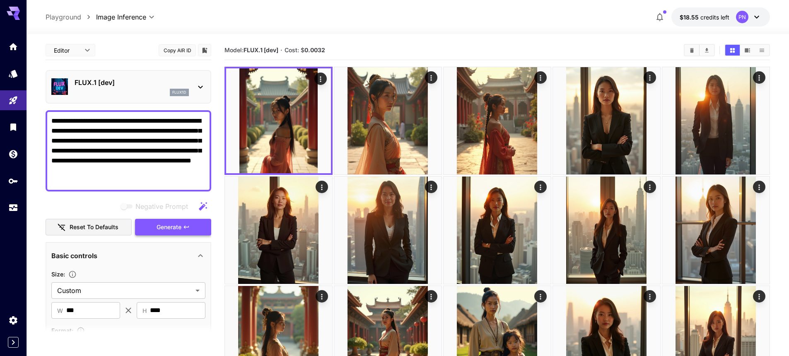
click at [193, 230] on button "Generate" at bounding box center [173, 227] width 76 height 17
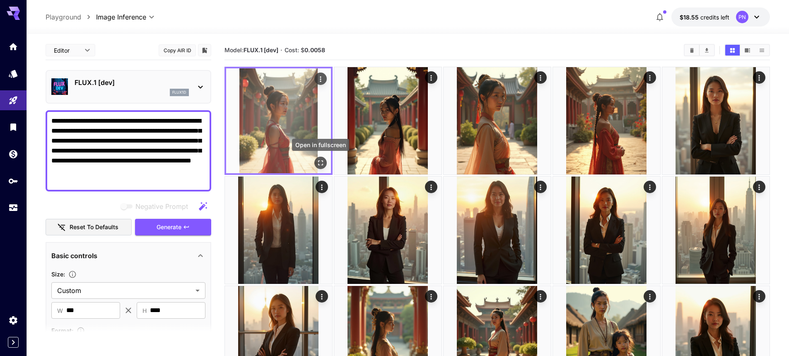
click at [317, 159] on icon "Open in fullscreen" at bounding box center [321, 163] width 8 height 8
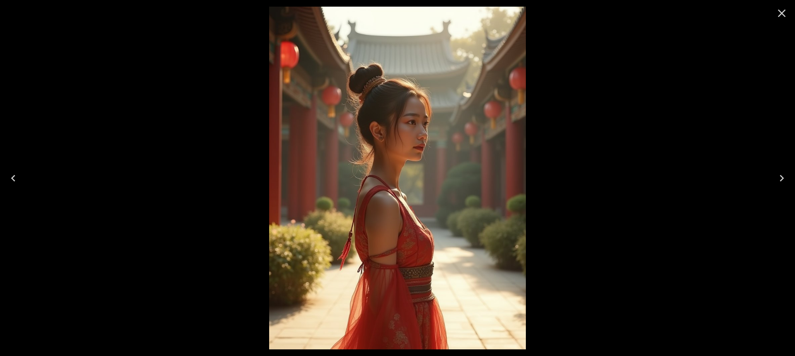
click at [781, 12] on icon "Close" at bounding box center [782, 14] width 8 height 8
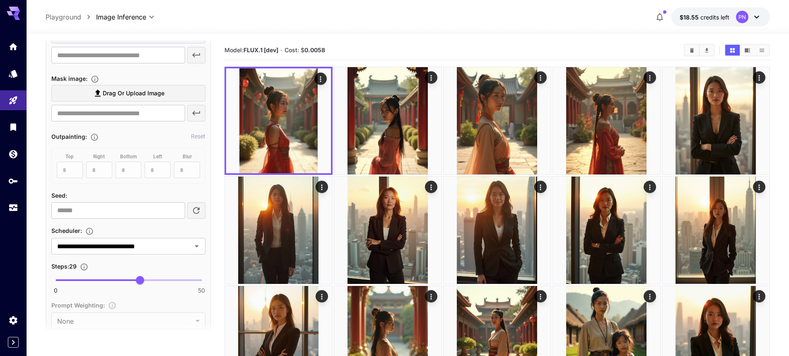
scroll to position [497, 0]
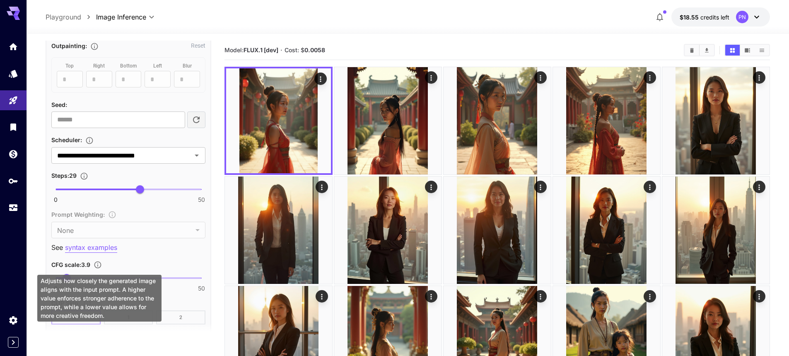
click at [68, 271] on div "Adjusts how closely the generated image aligns with the input prompt. A higher …" at bounding box center [99, 295] width 126 height 53
click at [66, 277] on div "Adjusts how closely the generated image aligns with the input prompt. A higher …" at bounding box center [99, 298] width 124 height 47
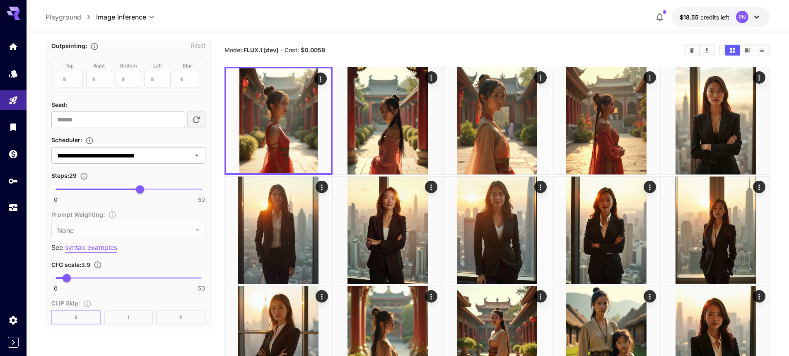
click at [159, 263] on div "CFG scale : 3.9" at bounding box center [128, 264] width 154 height 10
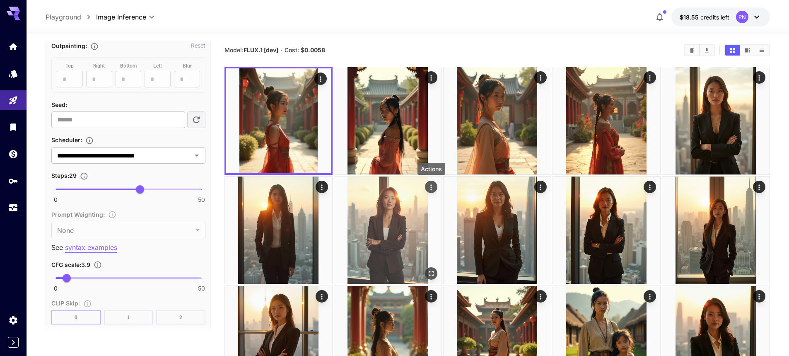
click at [431, 189] on icon "Actions" at bounding box center [430, 186] width 1 height 5
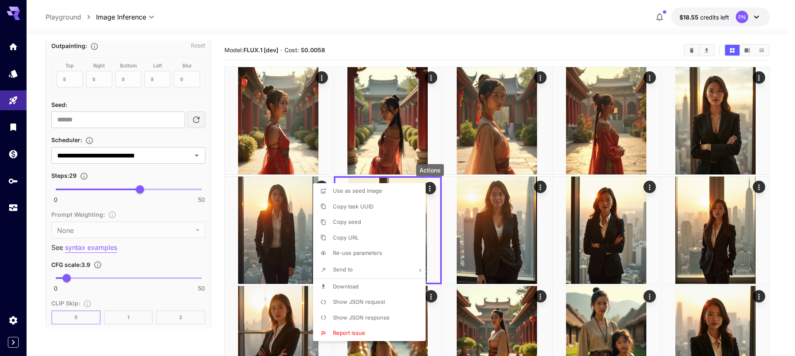
click at [369, 299] on span "Show JSON request" at bounding box center [359, 301] width 52 height 7
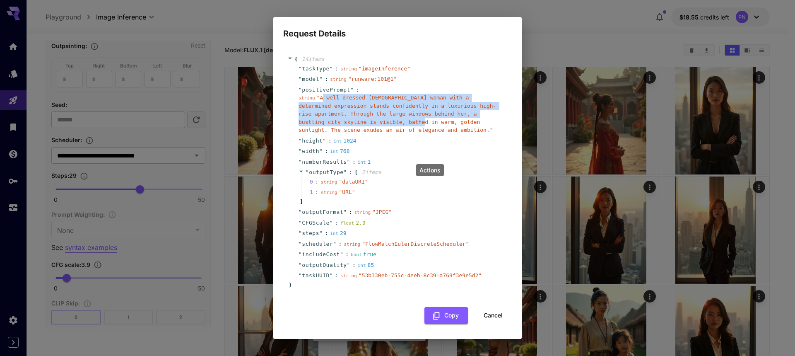
drag, startPoint x: 321, startPoint y: 99, endPoint x: 325, endPoint y: 123, distance: 23.5
click at [325, 123] on span "" A well-dressed Chinese woman with a determined expression stands confidently …" at bounding box center [398, 113] width 198 height 39
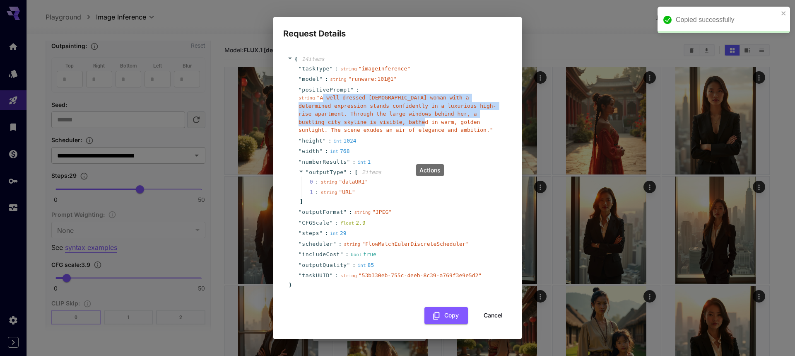
click at [324, 124] on span "" A well-dressed Chinese woman with a determined expression stands confidently …" at bounding box center [398, 113] width 198 height 39
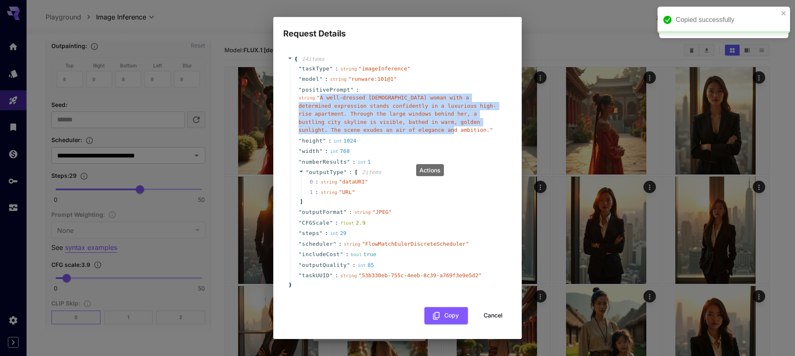
drag, startPoint x: 319, startPoint y: 95, endPoint x: 325, endPoint y: 132, distance: 37.0
click at [325, 132] on span "" A well-dressed Chinese woman with a determined expression stands confidently …" at bounding box center [398, 113] width 198 height 39
click at [490, 312] on button "Cancel" at bounding box center [493, 315] width 37 height 17
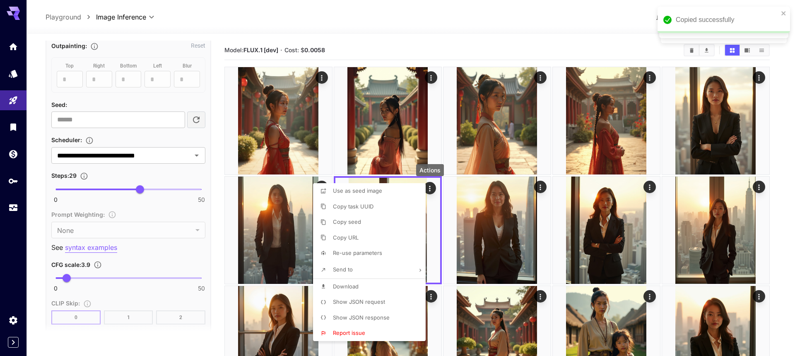
click at [197, 101] on div at bounding box center [397, 178] width 795 height 356
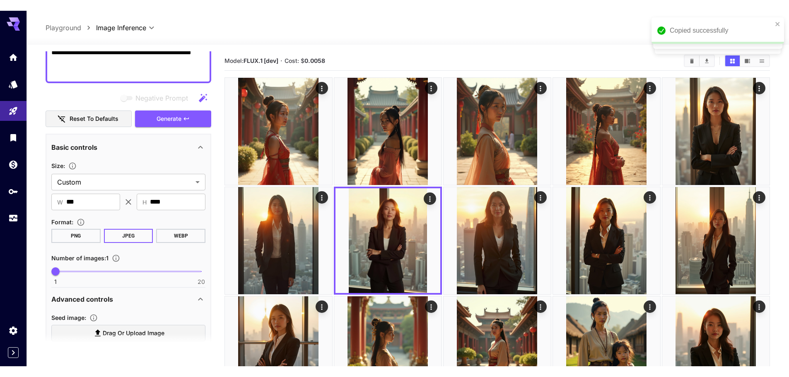
scroll to position [41, 0]
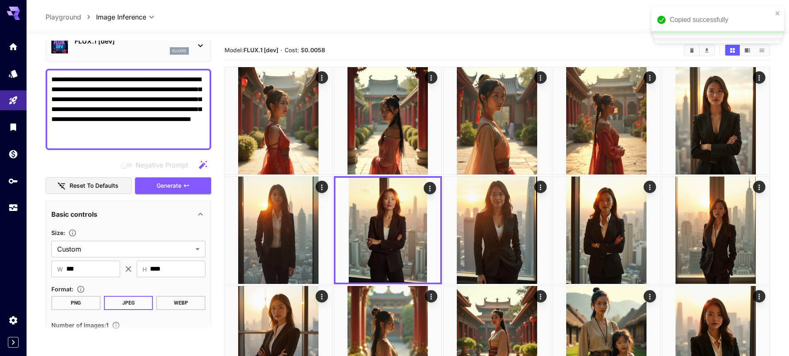
click at [136, 88] on textarea "**********" at bounding box center [128, 110] width 154 height 70
paste textarea
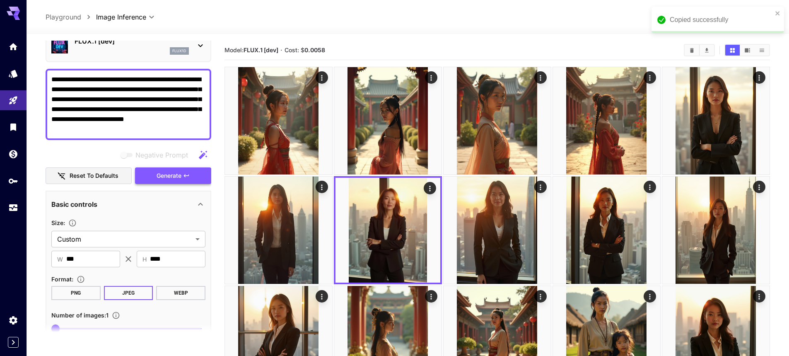
click at [183, 173] on button "Generate" at bounding box center [173, 175] width 76 height 17
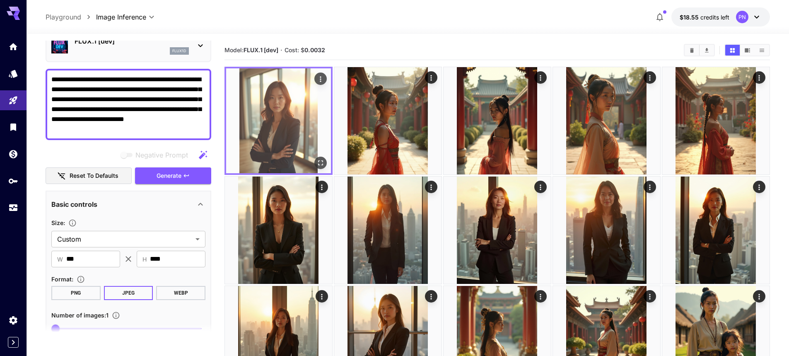
click at [313, 161] on img at bounding box center [278, 120] width 105 height 105
click at [321, 166] on icon "Open in fullscreen" at bounding box center [321, 163] width 8 height 8
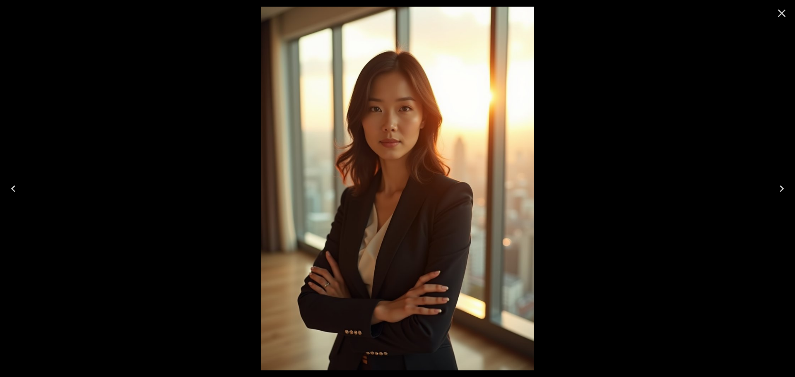
click at [779, 17] on icon "Close" at bounding box center [782, 13] width 13 height 13
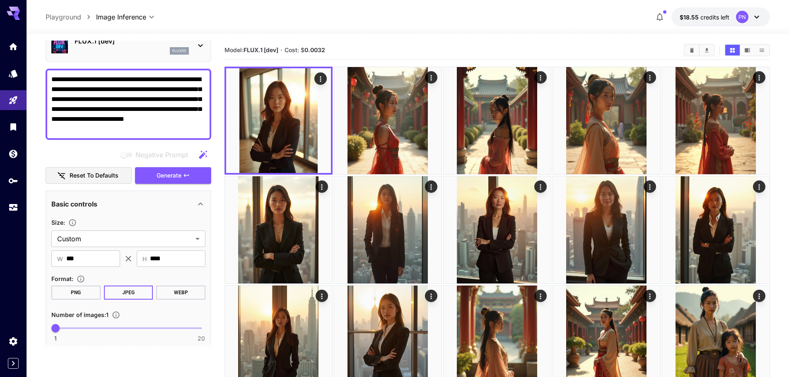
drag, startPoint x: 121, startPoint y: 76, endPoint x: 97, endPoint y: 80, distance: 23.5
click at [97, 80] on textarea "**********" at bounding box center [128, 105] width 154 height 60
type textarea "**********"
click at [169, 175] on span "Generate" at bounding box center [169, 176] width 25 height 10
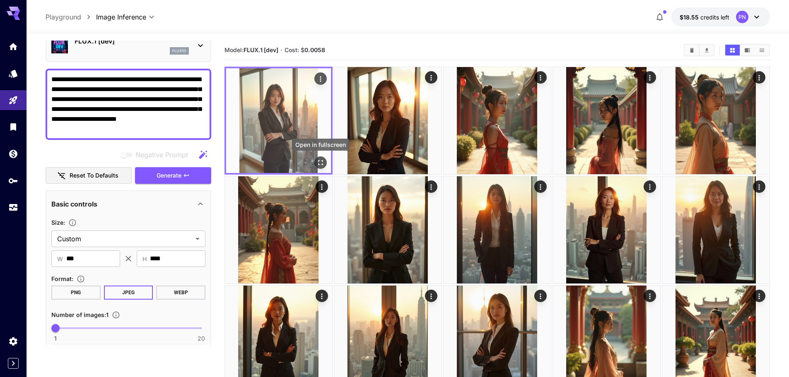
click at [321, 162] on icon "Open in fullscreen" at bounding box center [321, 163] width 8 height 8
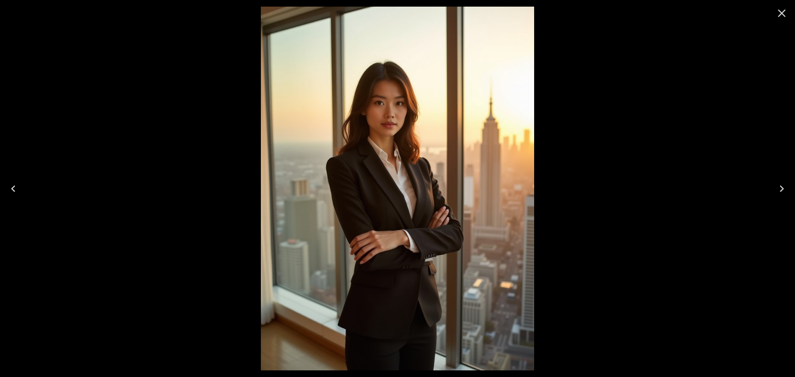
click at [780, 15] on icon "Close" at bounding box center [782, 14] width 8 height 8
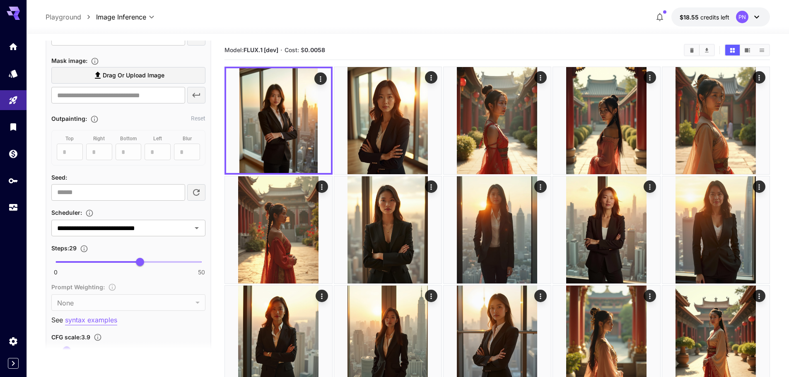
scroll to position [456, 0]
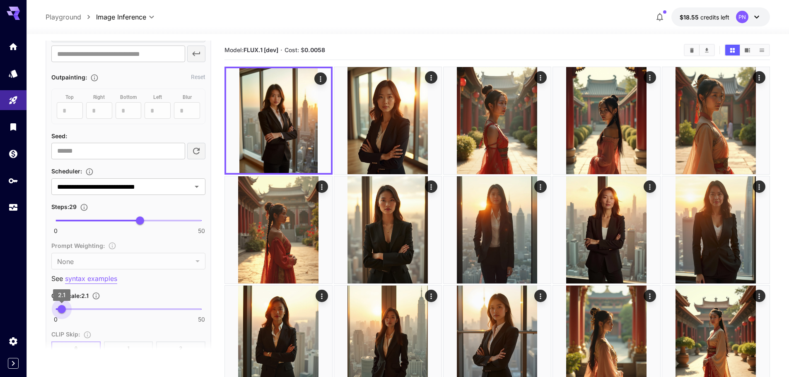
drag, startPoint x: 66, startPoint y: 309, endPoint x: 62, endPoint y: 311, distance: 4.6
click at [62, 311] on span "2.1" at bounding box center [62, 309] width 8 height 8
type input "***"
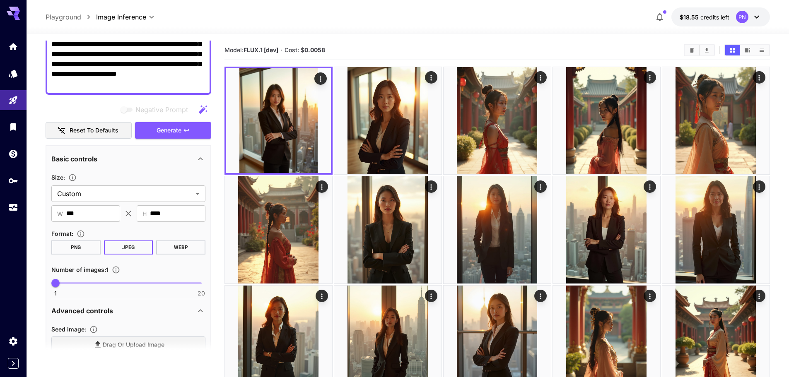
scroll to position [83, 0]
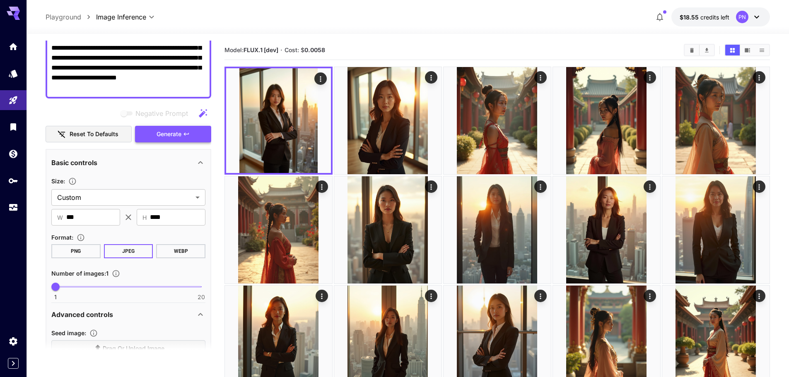
click at [167, 133] on span "Generate" at bounding box center [169, 134] width 25 height 10
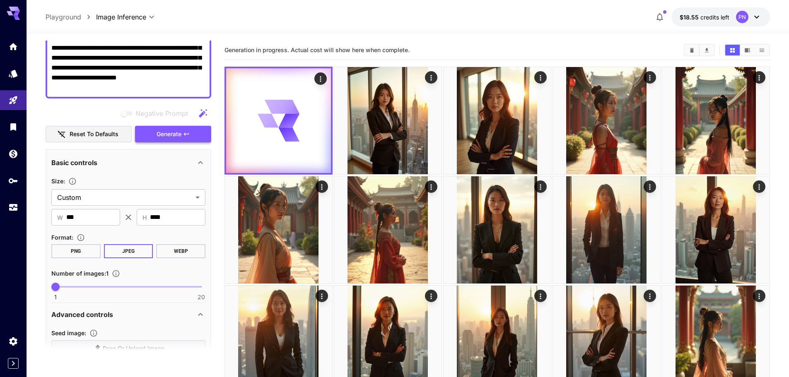
scroll to position [0, 0]
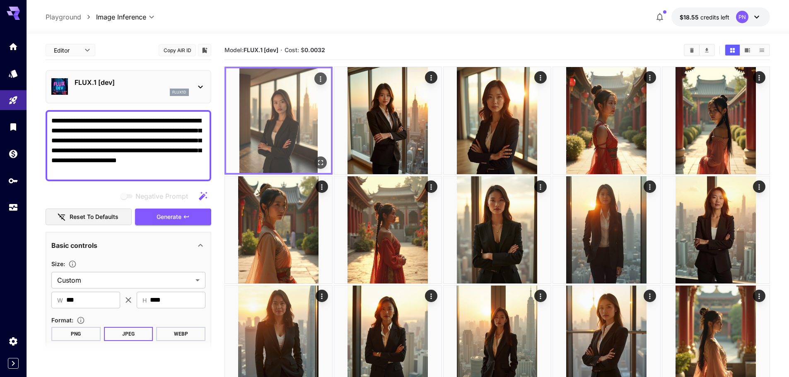
click at [318, 161] on icon "Open in fullscreen" at bounding box center [320, 162] width 5 height 5
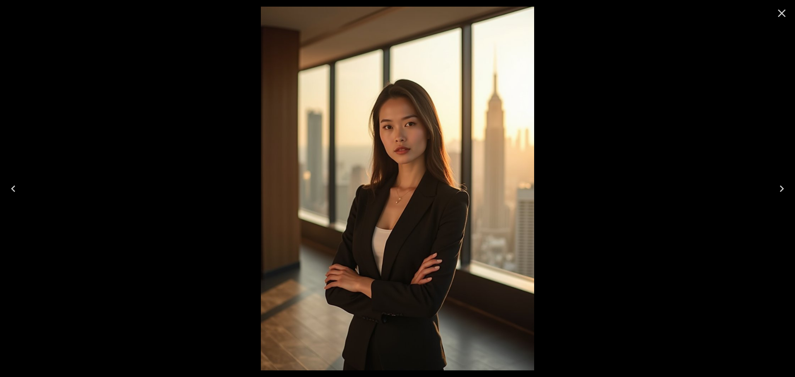
click at [781, 187] on icon "Next" at bounding box center [782, 188] width 13 height 13
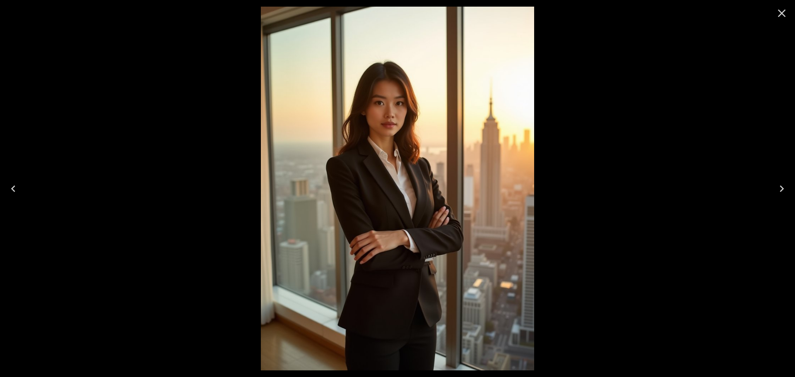
click at [777, 18] on icon "Close" at bounding box center [782, 13] width 13 height 13
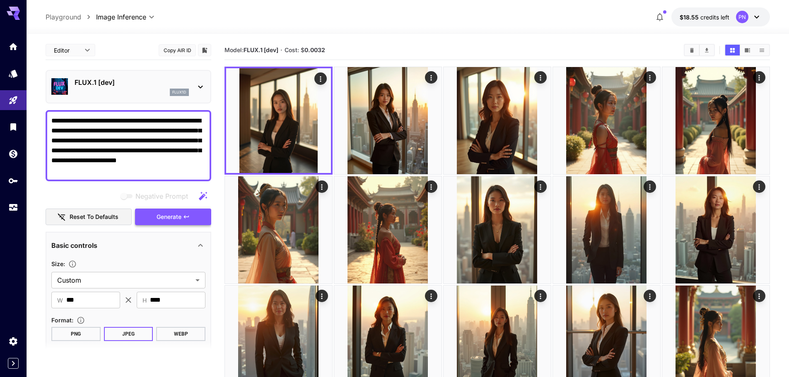
drag, startPoint x: 191, startPoint y: 217, endPoint x: 219, endPoint y: 175, distance: 50.4
click at [191, 216] on button "Generate" at bounding box center [173, 217] width 76 height 17
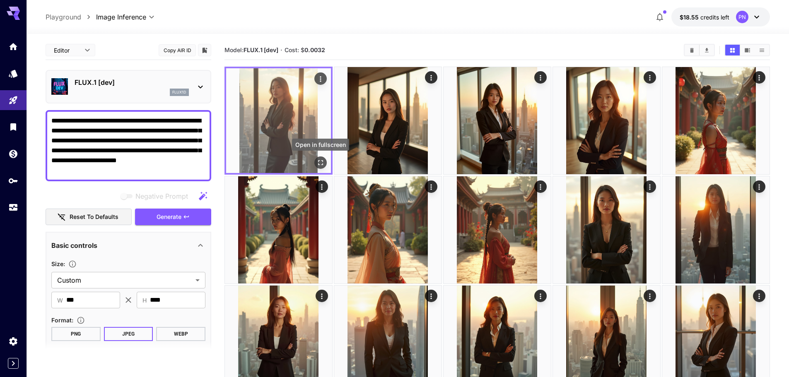
click at [323, 159] on icon "Open in fullscreen" at bounding box center [321, 163] width 8 height 8
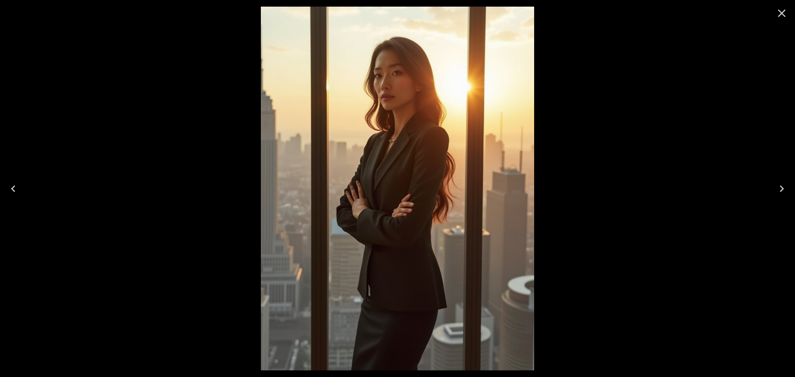
drag, startPoint x: 776, startPoint y: 16, endPoint x: 752, endPoint y: 29, distance: 28.0
click at [776, 16] on icon "Close" at bounding box center [782, 13] width 13 height 13
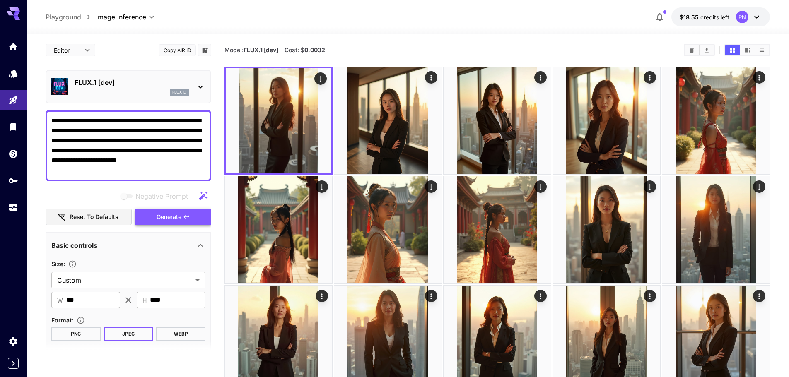
click at [200, 223] on button "Generate" at bounding box center [173, 217] width 76 height 17
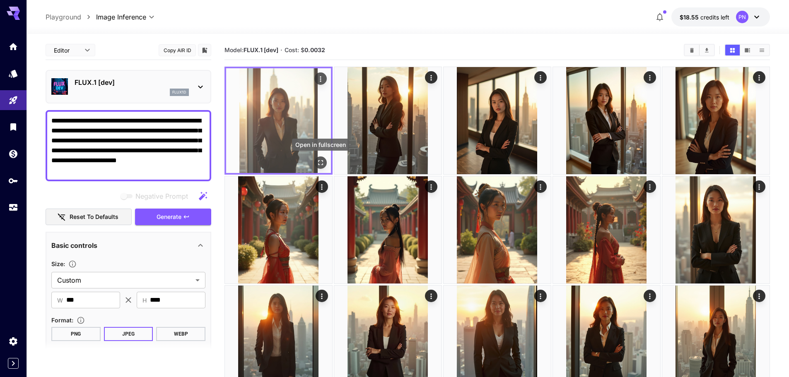
click at [320, 162] on icon "Open in fullscreen" at bounding box center [321, 163] width 8 height 8
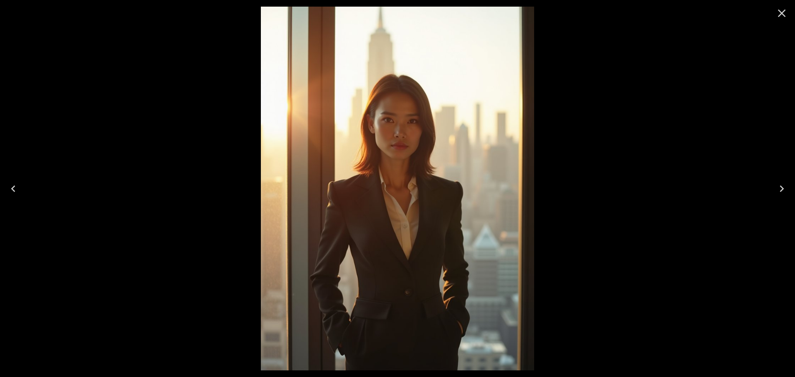
click at [783, 16] on icon "Close" at bounding box center [782, 13] width 13 height 13
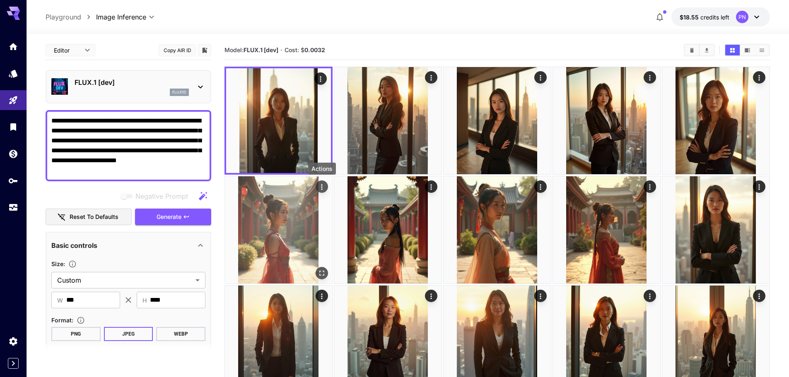
click at [323, 184] on icon "Actions" at bounding box center [322, 187] width 8 height 8
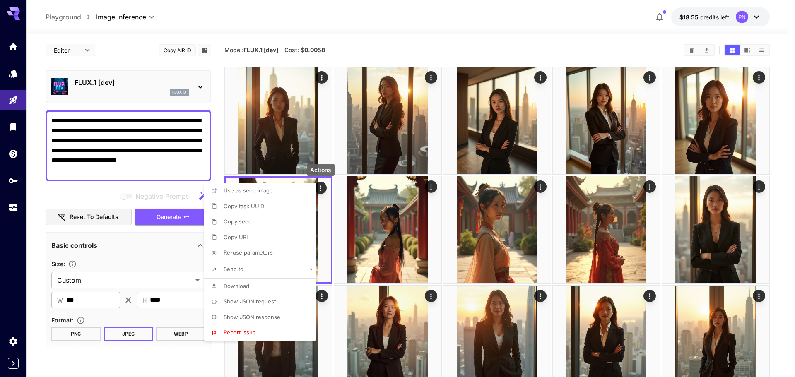
click at [268, 297] on li "Show JSON request" at bounding box center [263, 302] width 118 height 16
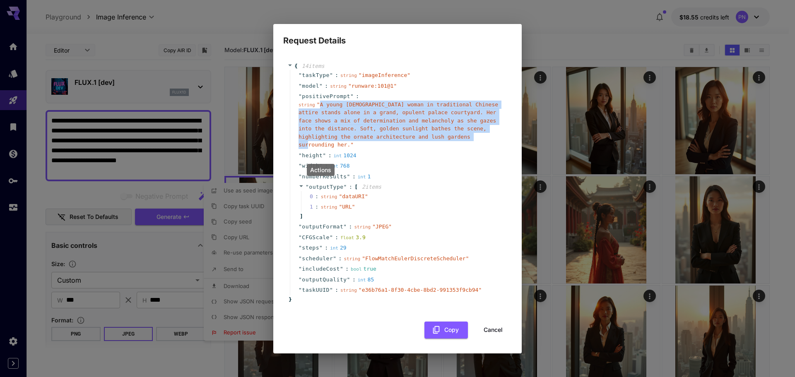
copy span "A young Asian woman in traditional Chinese attire stands alone in a grand, opul…"
drag, startPoint x: 317, startPoint y: 109, endPoint x: 435, endPoint y: 141, distance: 121.9
click at [435, 141] on span "" A young Asian woman in traditional Chinese attire stands alone in a grand, op…" at bounding box center [399, 124] width 200 height 47
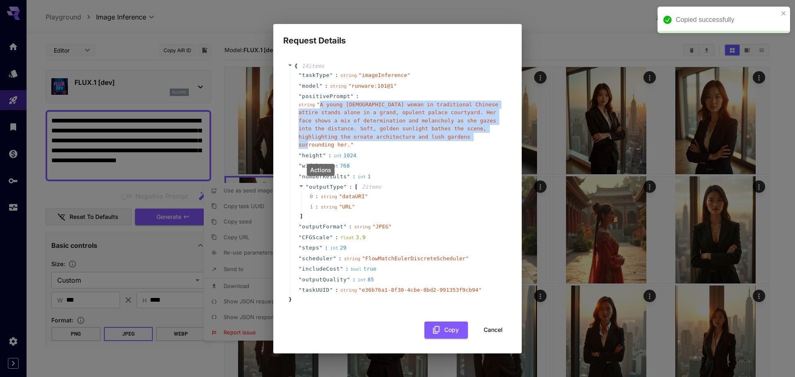
click at [498, 327] on button "Cancel" at bounding box center [493, 330] width 37 height 17
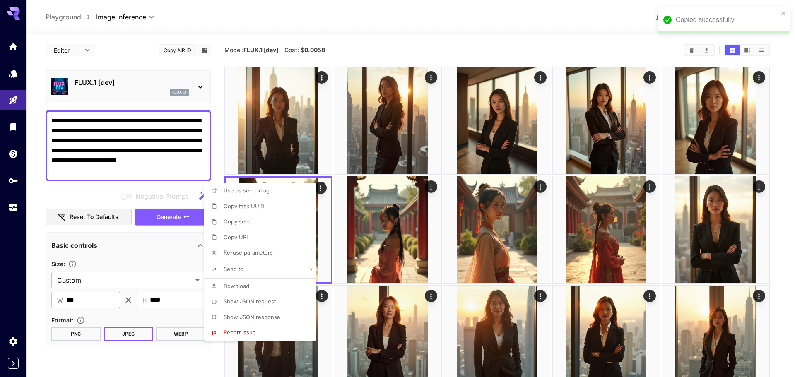
click at [116, 125] on div at bounding box center [397, 188] width 795 height 377
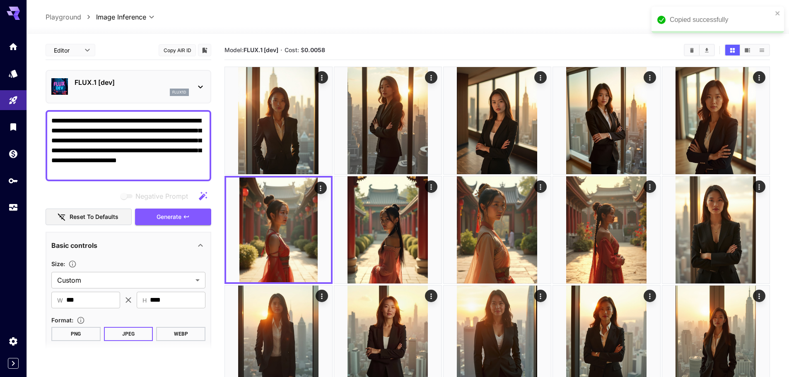
click at [132, 130] on textarea "**********" at bounding box center [128, 146] width 154 height 60
paste textarea "**********"
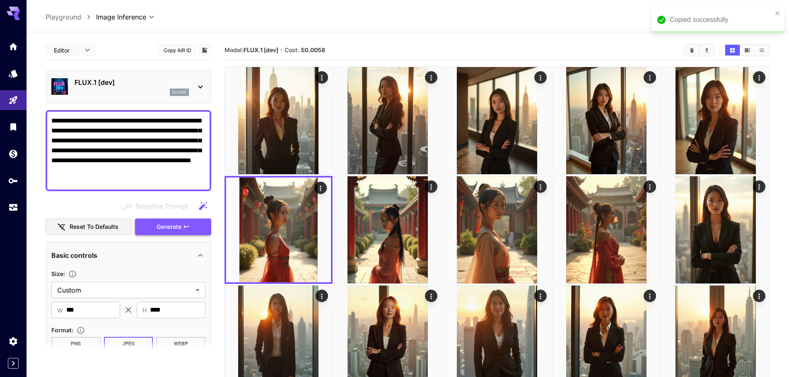
type textarea "**********"
click at [165, 222] on span "Generate" at bounding box center [169, 227] width 25 height 10
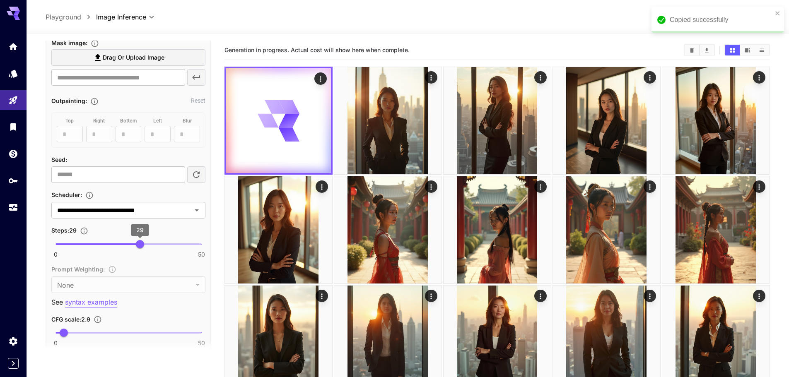
scroll to position [497, 0]
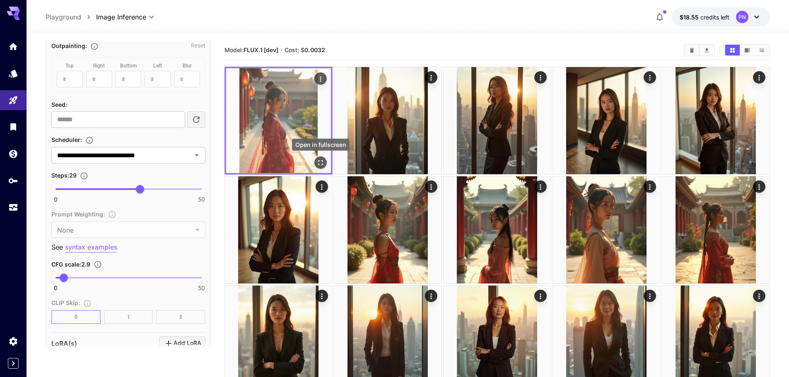
click at [325, 161] on button "Open in fullscreen" at bounding box center [320, 163] width 12 height 12
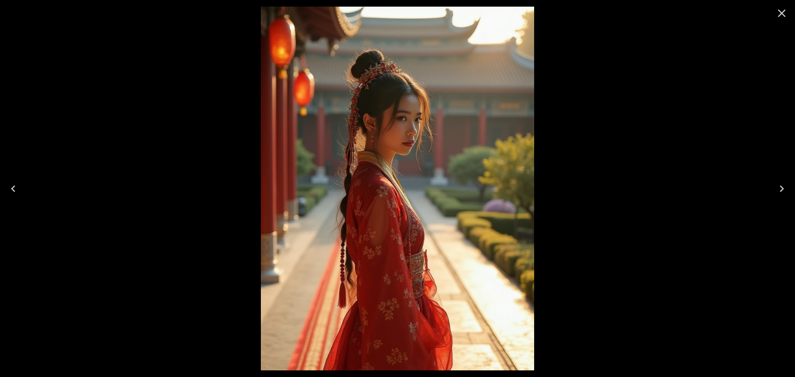
click at [785, 14] on icon "Close" at bounding box center [782, 13] width 13 height 13
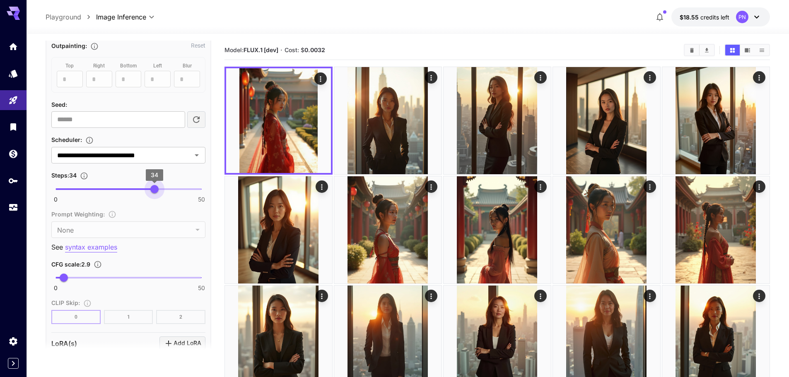
type input "**"
drag, startPoint x: 141, startPoint y: 186, endPoint x: 157, endPoint y: 193, distance: 17.2
click at [157, 193] on span "35" at bounding box center [157, 189] width 8 height 8
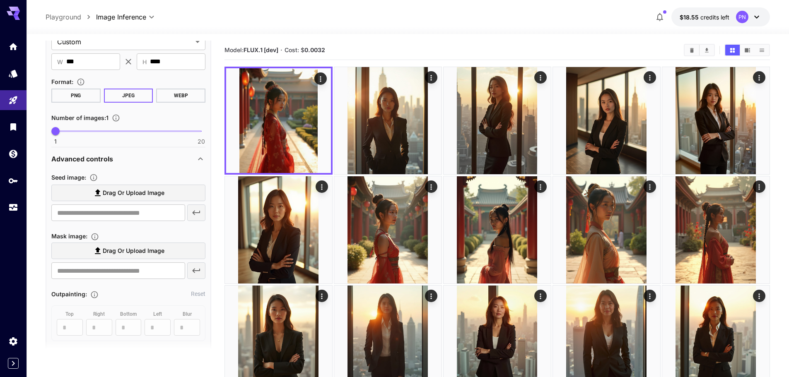
scroll to position [124, 0]
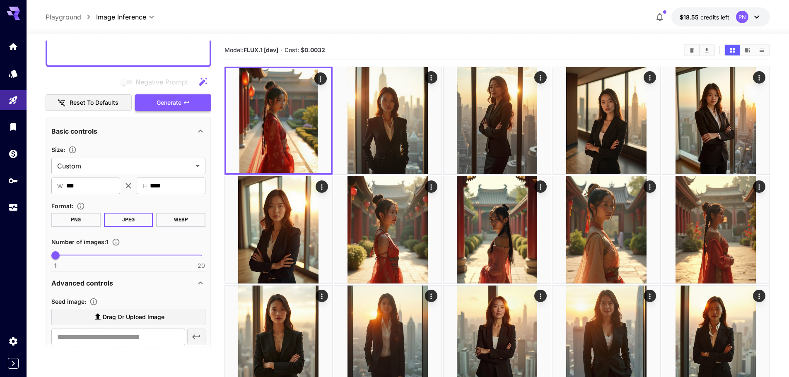
click at [181, 103] on span "Generate" at bounding box center [169, 103] width 25 height 10
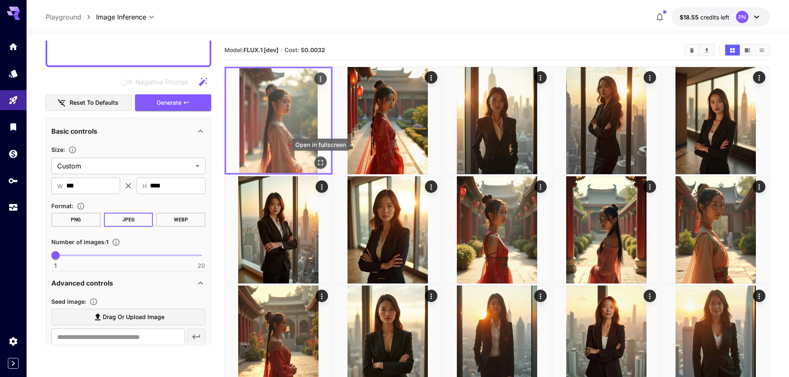
click at [321, 163] on icon "Open in fullscreen" at bounding box center [321, 163] width 8 height 8
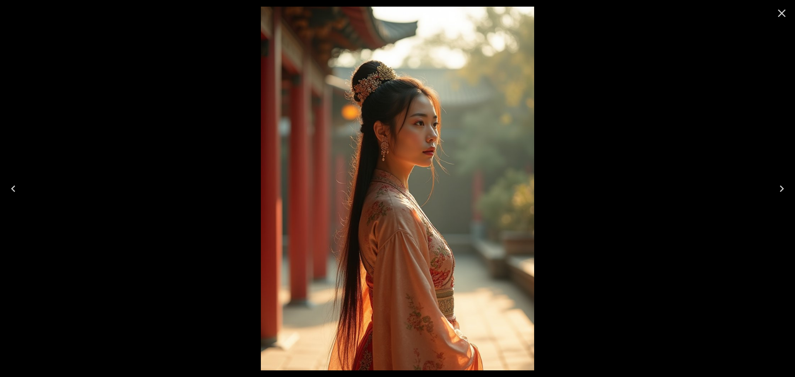
click at [778, 15] on icon "Close" at bounding box center [782, 13] width 13 height 13
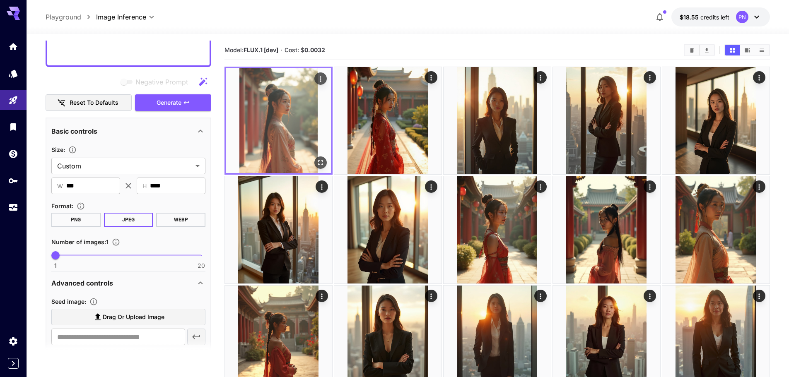
click at [321, 82] on icon "Actions" at bounding box center [321, 79] width 8 height 8
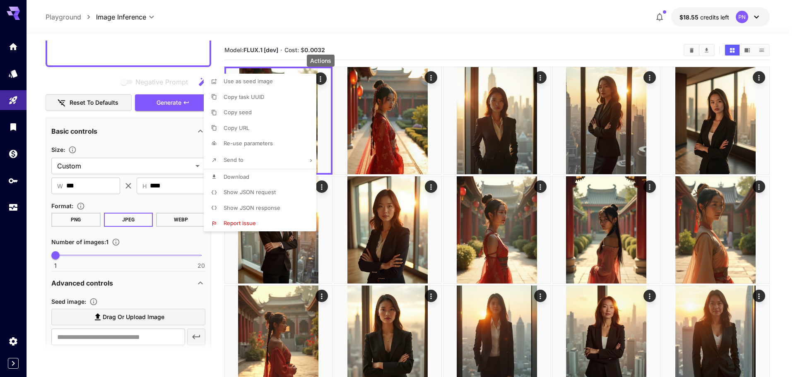
drag, startPoint x: 263, startPoint y: 208, endPoint x: 263, endPoint y: 198, distance: 9.9
click at [263, 198] on div "Use as seed image Copy task UUID Copy seed Copy URL Re-use parameters Send to D…" at bounding box center [260, 153] width 113 height 158
click at [263, 194] on span "Show JSON request" at bounding box center [250, 192] width 52 height 7
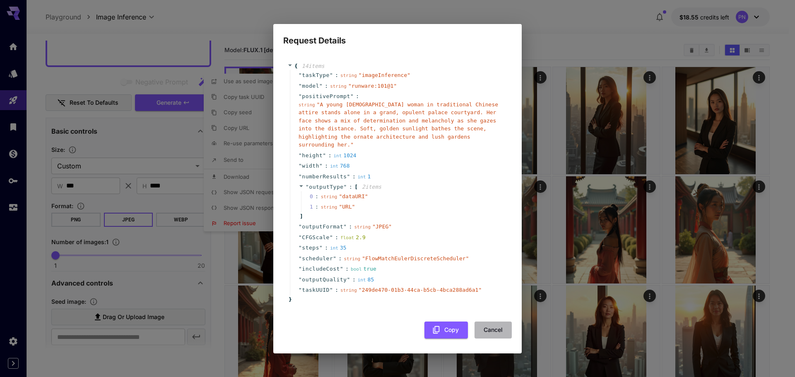
click at [489, 327] on button "Cancel" at bounding box center [493, 330] width 37 height 17
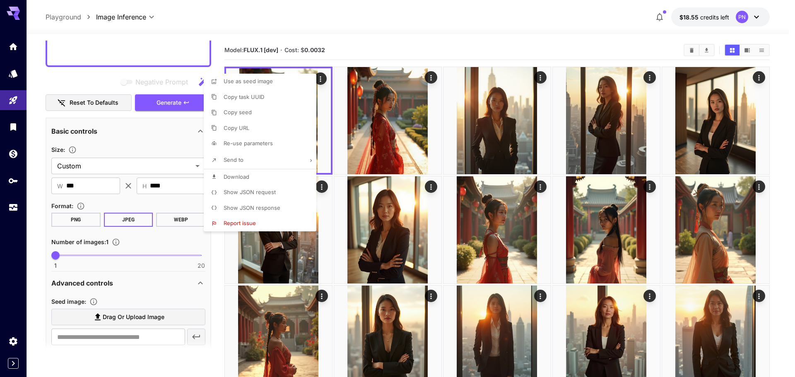
click at [133, 58] on div at bounding box center [397, 188] width 795 height 377
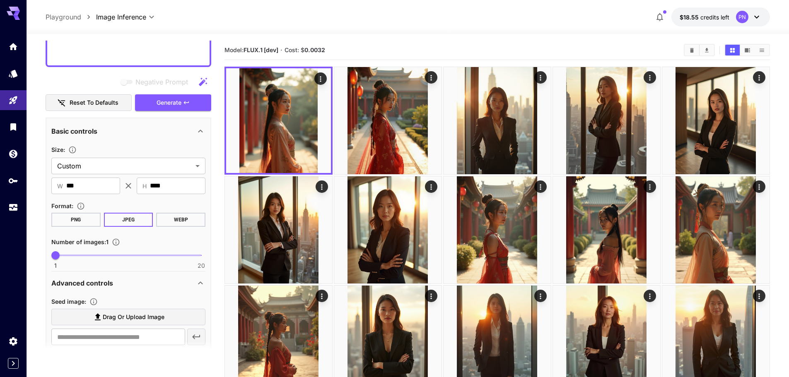
click at [133, 58] on textarea "**********" at bounding box center [128, 27] width 154 height 70
paste textarea "**********"
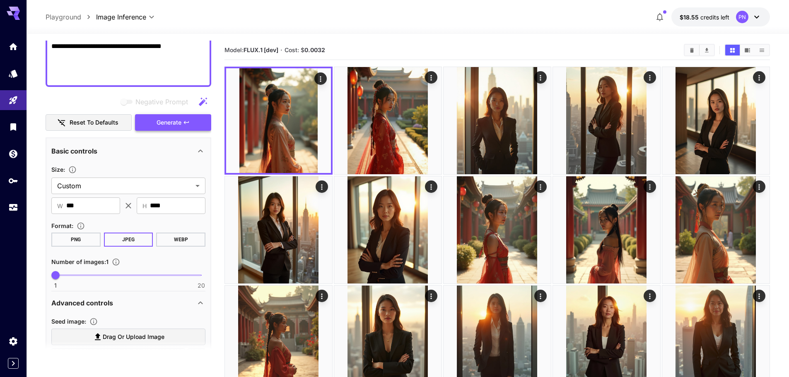
type textarea "**********"
click at [175, 119] on span "Generate" at bounding box center [169, 123] width 25 height 10
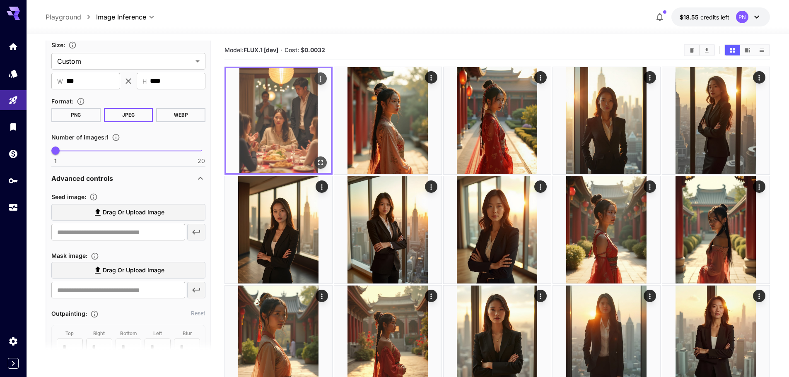
scroll to position [249, 0]
click at [324, 164] on button "Open in fullscreen" at bounding box center [320, 163] width 12 height 12
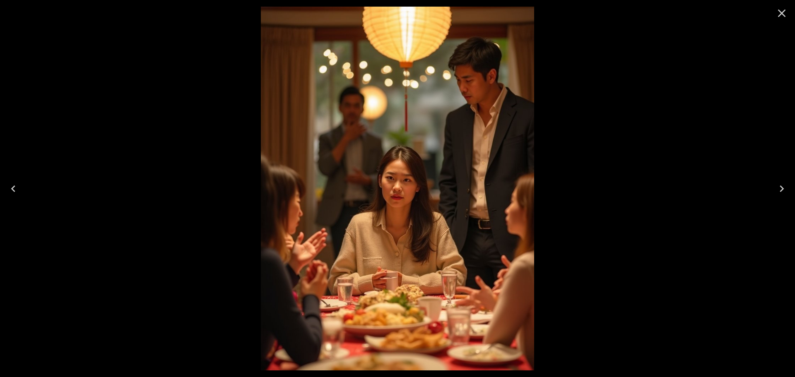
drag, startPoint x: 771, startPoint y: 15, endPoint x: 778, endPoint y: 17, distance: 7.6
click at [771, 15] on div at bounding box center [782, 13] width 27 height 27
click at [780, 17] on icon "Close" at bounding box center [782, 13] width 13 height 13
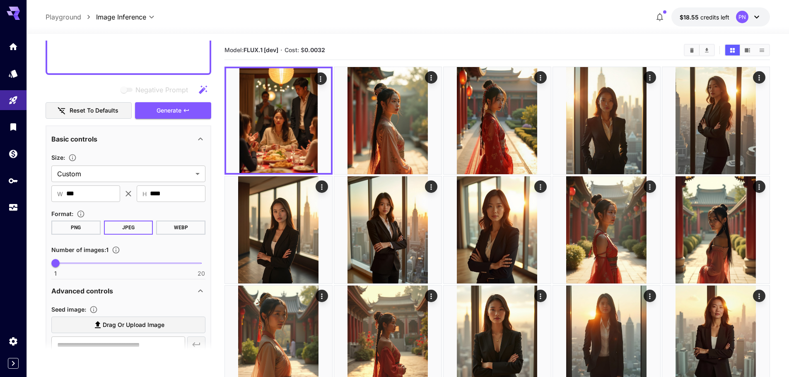
scroll to position [124, 0]
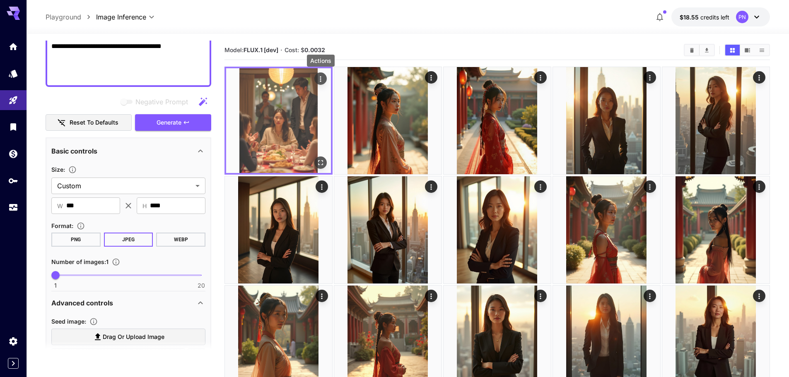
click at [322, 80] on icon "Actions" at bounding box center [321, 79] width 8 height 8
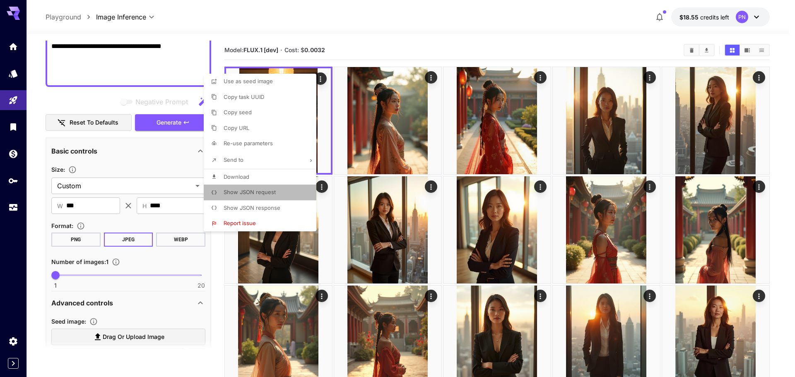
click at [272, 192] on span "Show JSON request" at bounding box center [250, 192] width 52 height 7
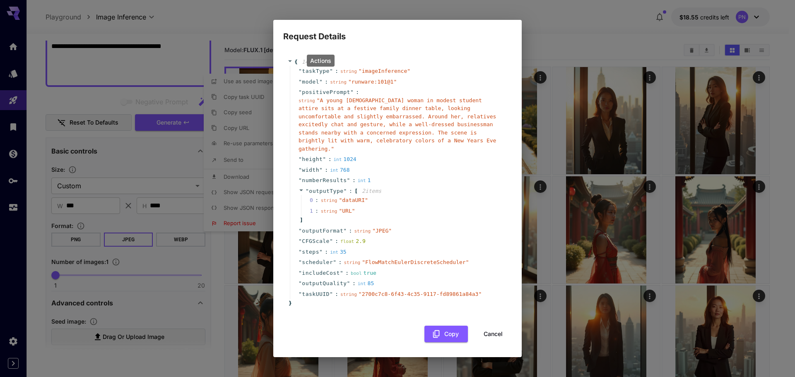
click at [355, 238] on div "float 2.9" at bounding box center [353, 241] width 25 height 8
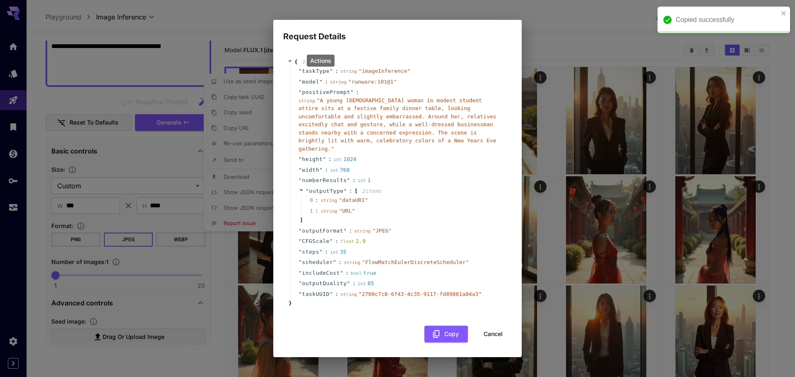
click at [501, 333] on button "Cancel" at bounding box center [493, 334] width 37 height 17
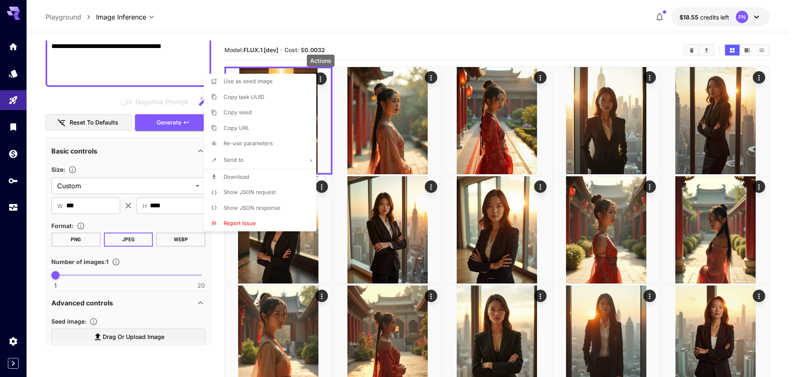
click at [145, 162] on div at bounding box center [397, 188] width 795 height 377
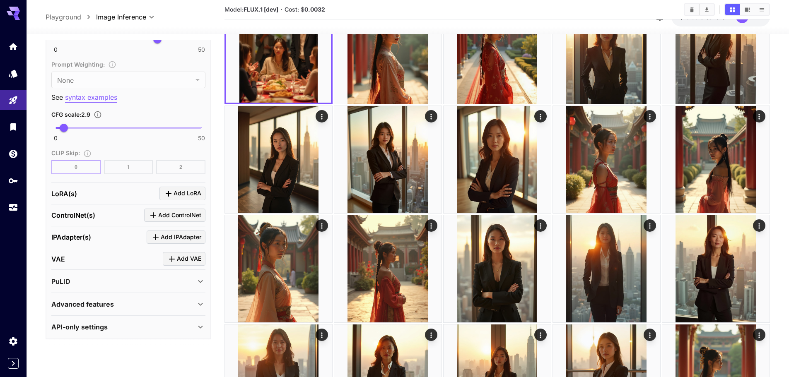
scroll to position [83, 0]
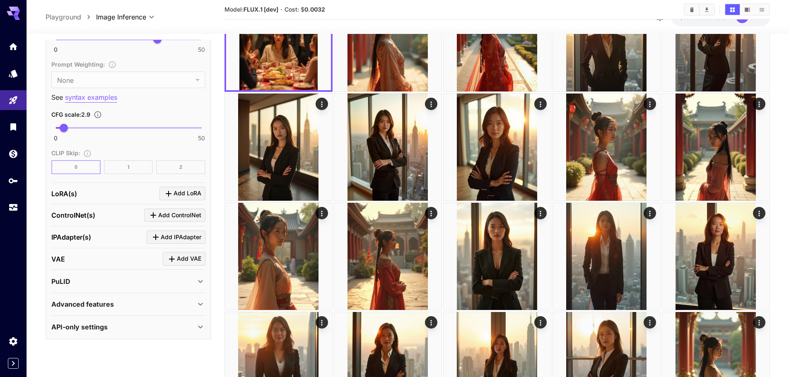
click at [164, 329] on div "API-only settings" at bounding box center [123, 327] width 144 height 10
click at [157, 302] on div "Advanced features" at bounding box center [123, 305] width 144 height 10
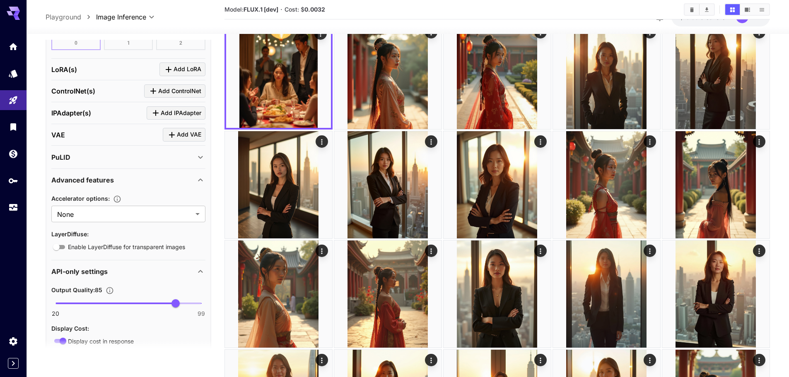
scroll to position [0, 0]
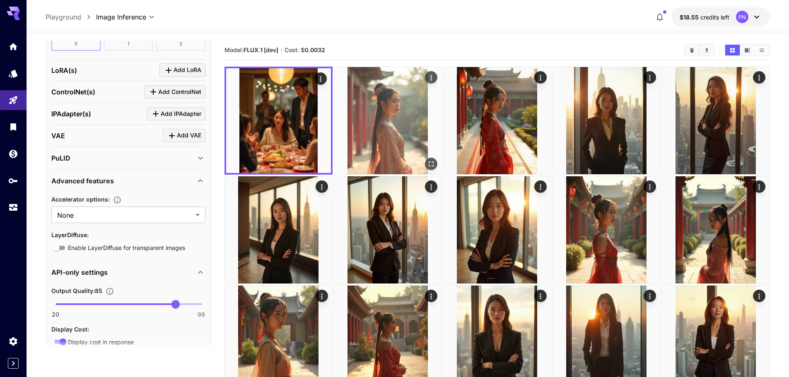
click at [406, 116] on img at bounding box center [387, 120] width 107 height 107
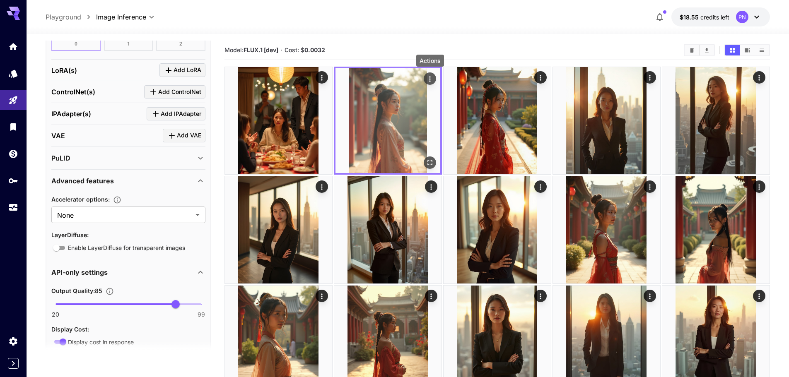
click at [433, 78] on icon "Actions" at bounding box center [430, 79] width 8 height 8
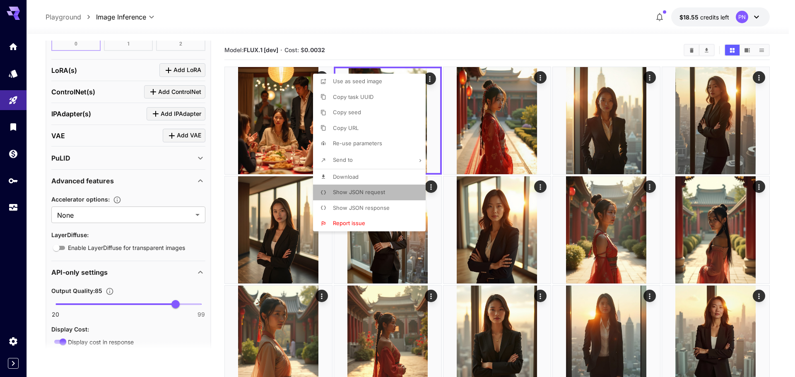
click at [366, 191] on span "Show JSON request" at bounding box center [359, 192] width 52 height 7
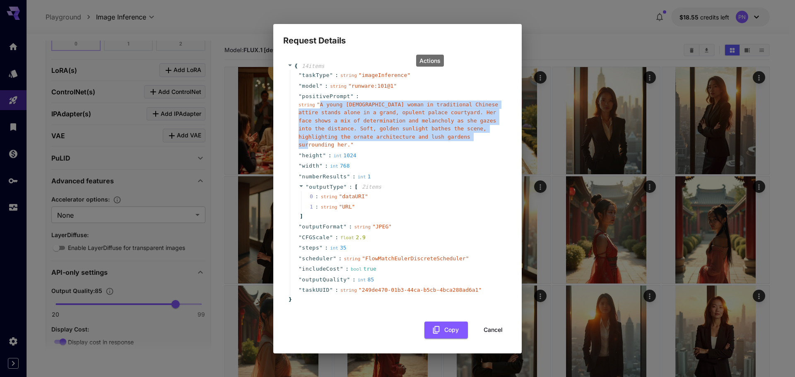
drag, startPoint x: 319, startPoint y: 106, endPoint x: 434, endPoint y: 143, distance: 120.7
click at [434, 143] on span "" A young Asian woman in traditional Chinese attire stands alone in a grand, op…" at bounding box center [399, 124] width 200 height 47
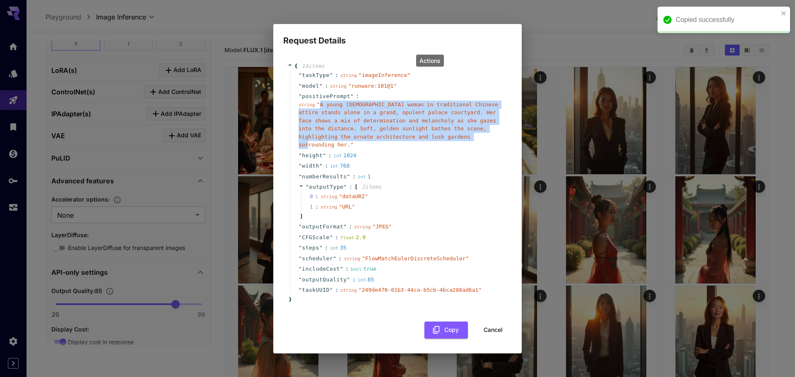
copy span "A young Asian woman in traditional Chinese attire stands alone in a grand, opul…"
click at [502, 327] on button "Cancel" at bounding box center [493, 330] width 37 height 17
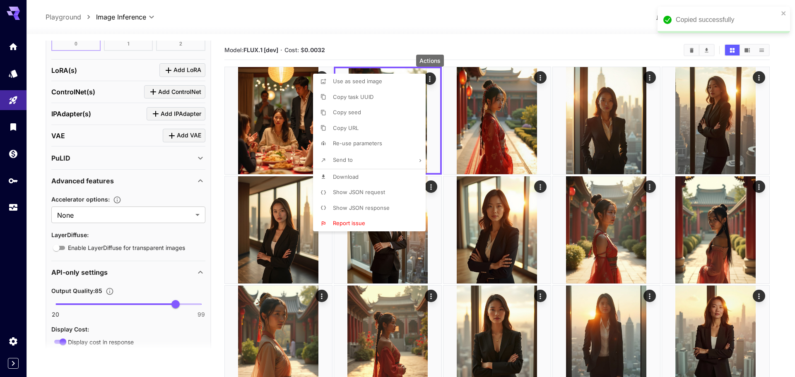
click at [211, 179] on div at bounding box center [397, 188] width 795 height 377
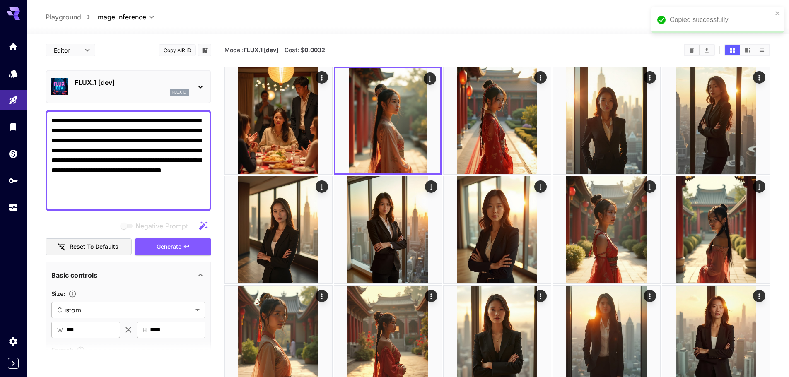
click at [97, 174] on textarea "**********" at bounding box center [128, 160] width 154 height 89
paste textarea
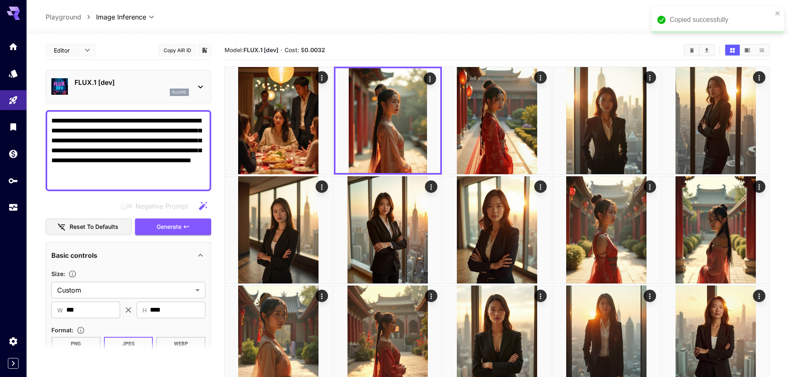
type textarea "**********"
click at [78, 81] on p "FLUX.1 [dev]" at bounding box center [132, 82] width 114 height 10
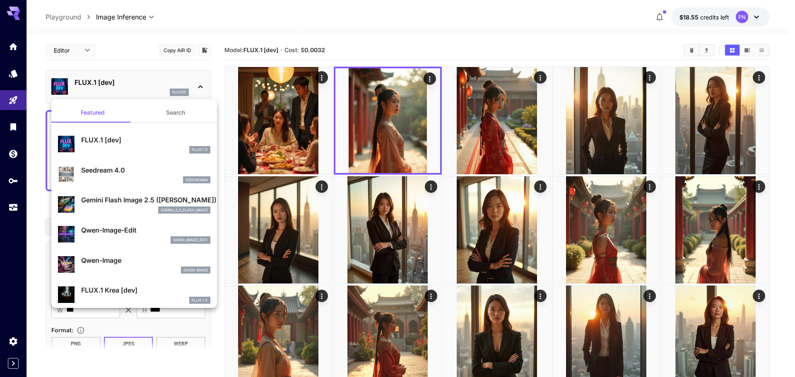
click at [94, 207] on div "gemini_2_5_flash_image" at bounding box center [145, 210] width 129 height 7
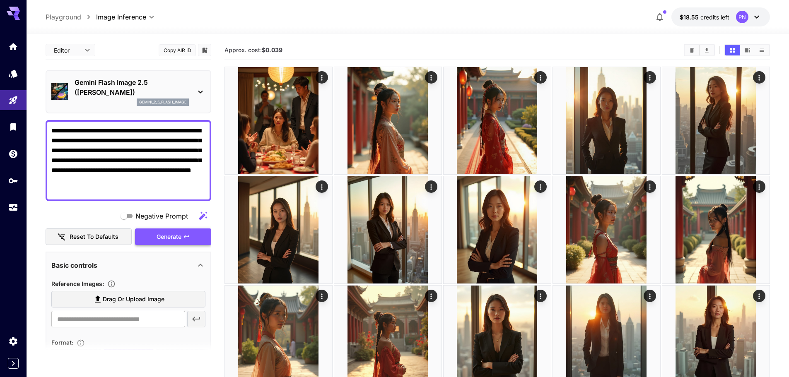
click at [175, 237] on span "Generate" at bounding box center [169, 237] width 25 height 10
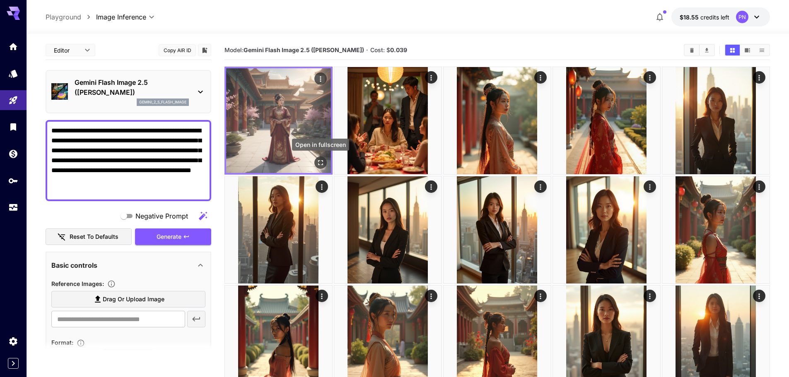
click at [321, 159] on icon "Open in fullscreen" at bounding box center [321, 163] width 8 height 8
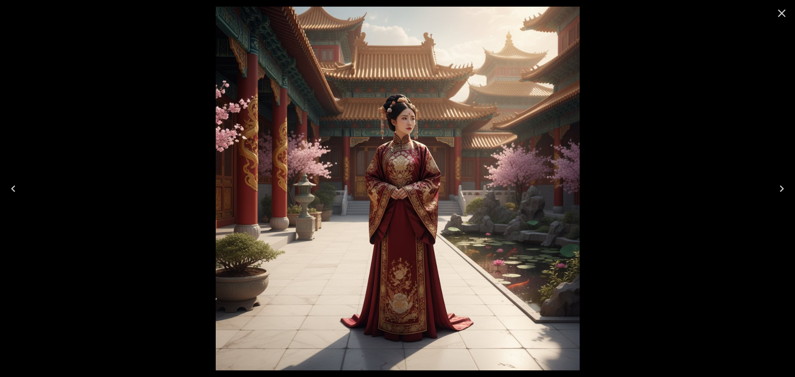
click at [778, 17] on icon "Close" at bounding box center [782, 13] width 13 height 13
